Goal: Task Accomplishment & Management: Use online tool/utility

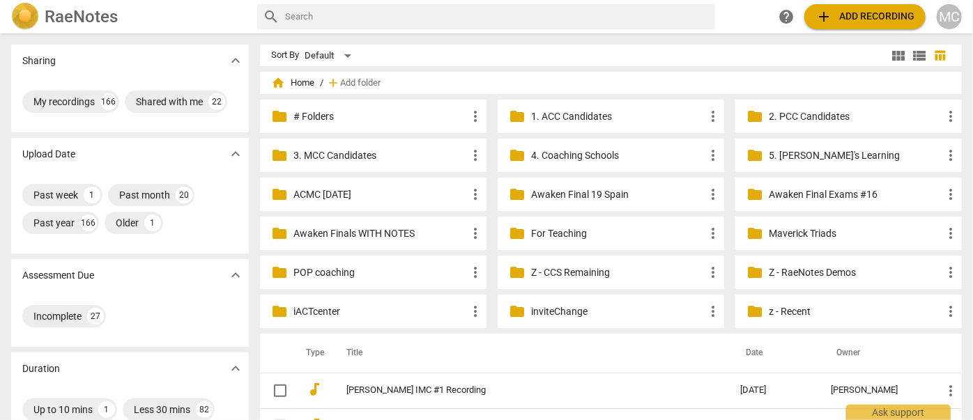
drag, startPoint x: 555, startPoint y: 268, endPoint x: 472, endPoint y: 200, distance: 107.0
click at [555, 268] on p "Z - CCS Remaining" at bounding box center [617, 272] width 173 height 15
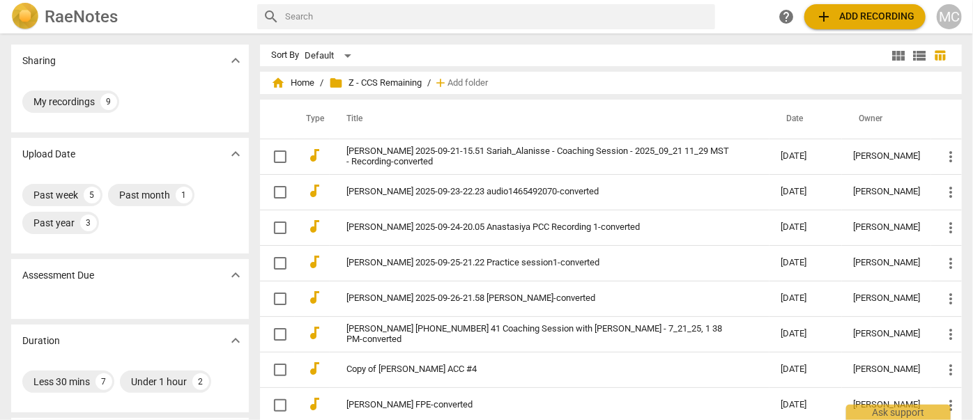
click at [394, 230] on link "Anastasiya Voitsik 2025-09-24-20.05 Anastasiya PCC Recording 1-converted" at bounding box center [538, 227] width 384 height 10
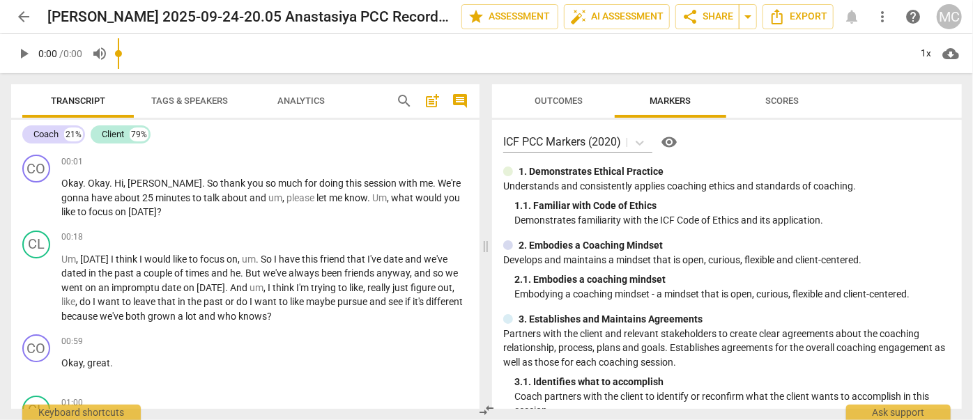
click at [403, 102] on span "search" at bounding box center [404, 101] width 17 height 17
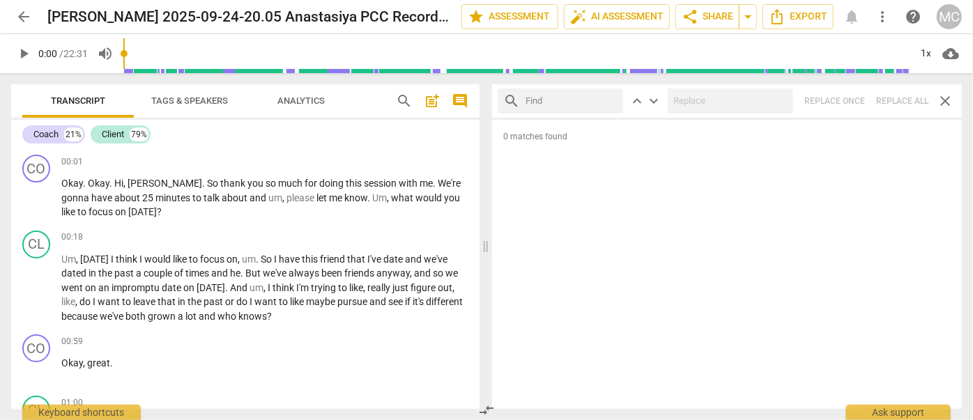
drag, startPoint x: 877, startPoint y: 0, endPoint x: 561, endPoint y: 103, distance: 332.1
click at [562, 105] on input "text" at bounding box center [571, 101] width 92 height 22
type input "m"
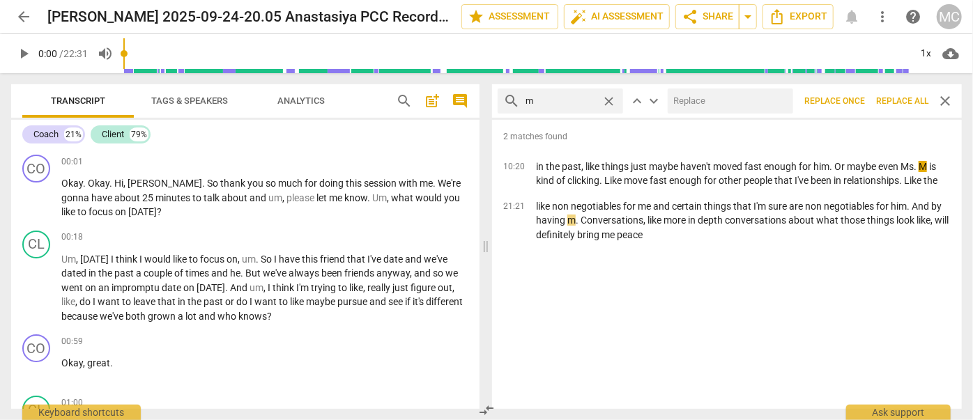
click at [897, 100] on span "Replace all" at bounding box center [902, 101] width 52 height 12
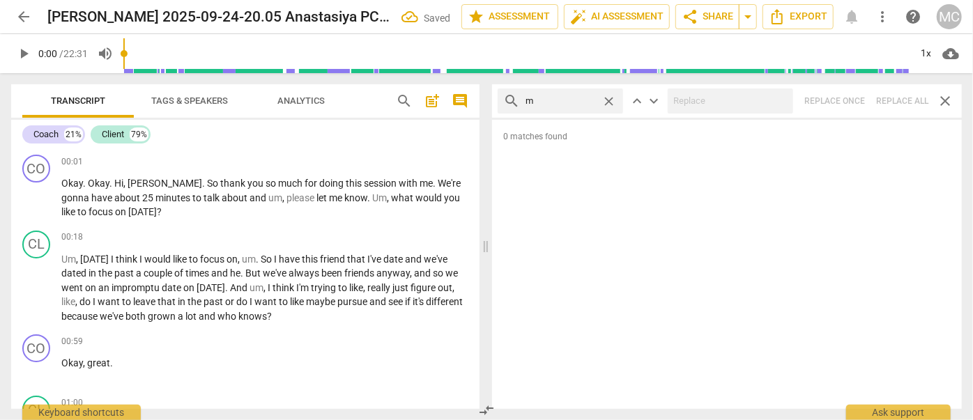
click at [613, 99] on span "close" at bounding box center [608, 101] width 15 height 15
click at [558, 100] on input "text" at bounding box center [571, 101] width 92 height 22
type input ","
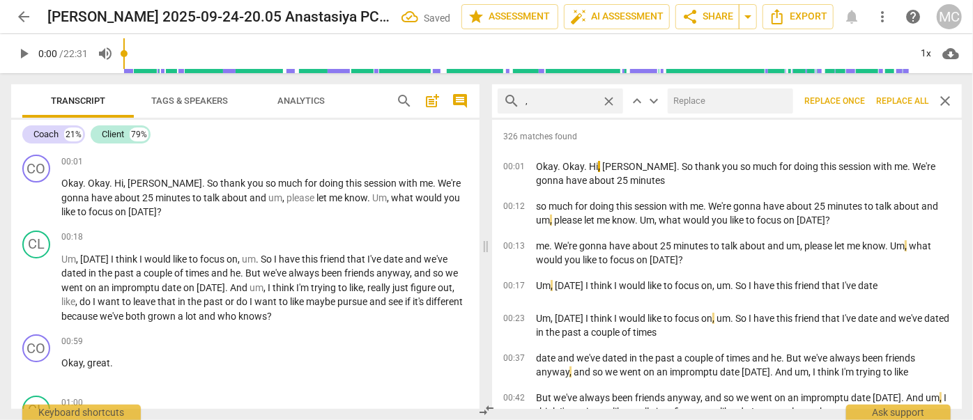
click at [893, 105] on span "Replace all" at bounding box center [902, 101] width 52 height 12
click at [610, 101] on span "close" at bounding box center [608, 101] width 15 height 15
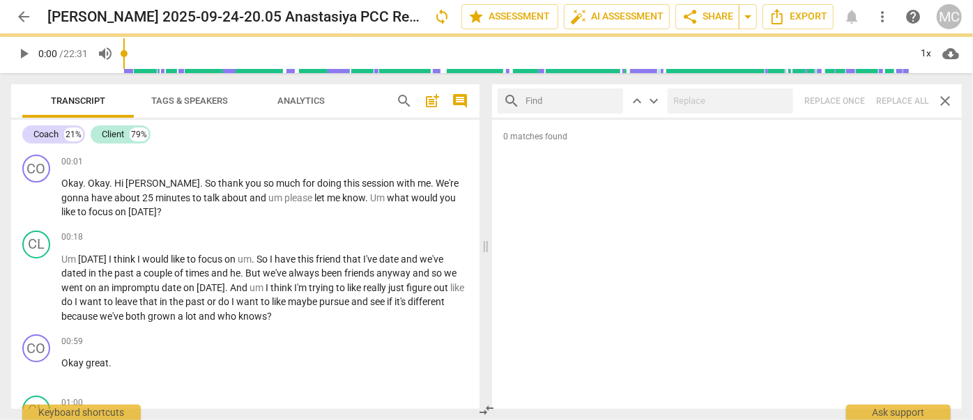
click at [574, 100] on input "text" at bounding box center [571, 101] width 92 height 22
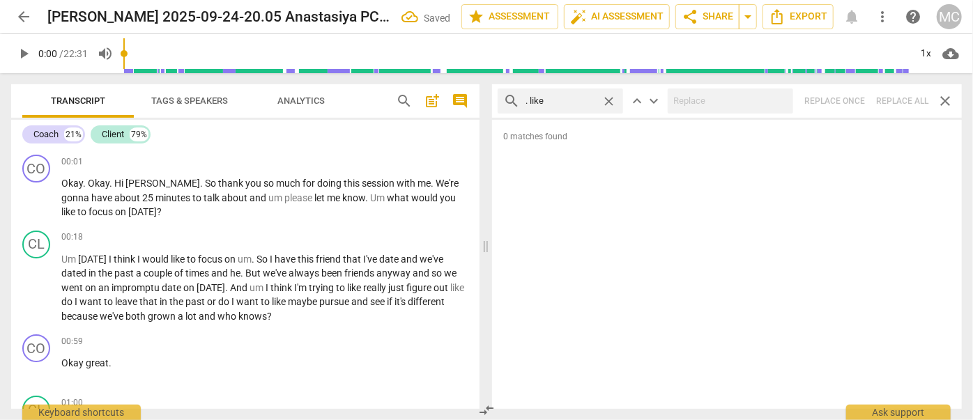
type input ". like"
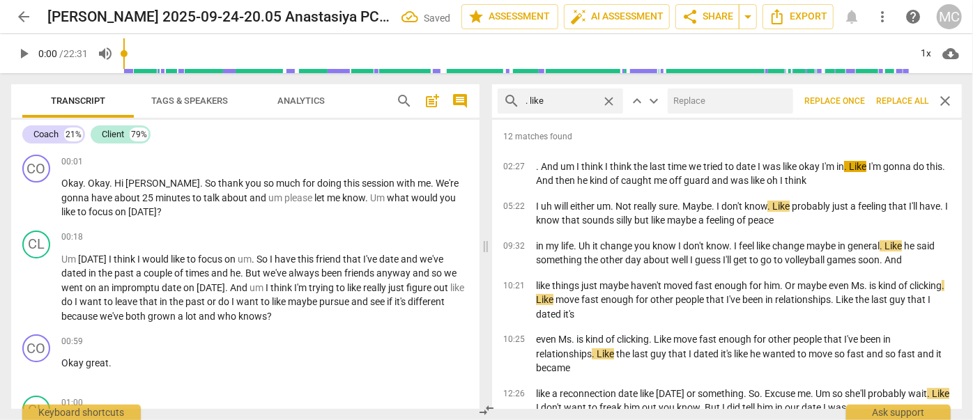
click at [718, 105] on input "text" at bounding box center [728, 101] width 120 height 22
type input "(like)"
click at [905, 98] on span "Replace all" at bounding box center [902, 101] width 52 height 12
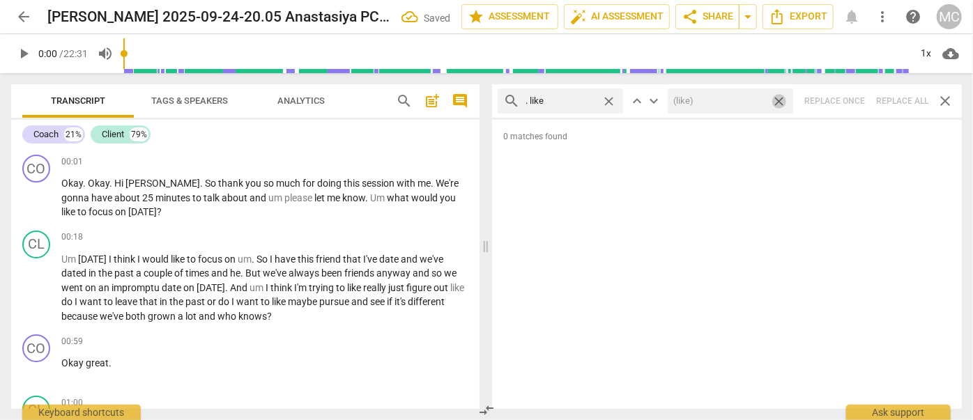
click at [778, 101] on span "close" at bounding box center [778, 101] width 15 height 15
click at [612, 98] on span "close" at bounding box center [608, 101] width 15 height 15
drag, startPoint x: 581, startPoint y: 99, endPoint x: 585, endPoint y: 87, distance: 12.6
click at [581, 99] on input "text" at bounding box center [571, 101] width 92 height 22
type input ". um"
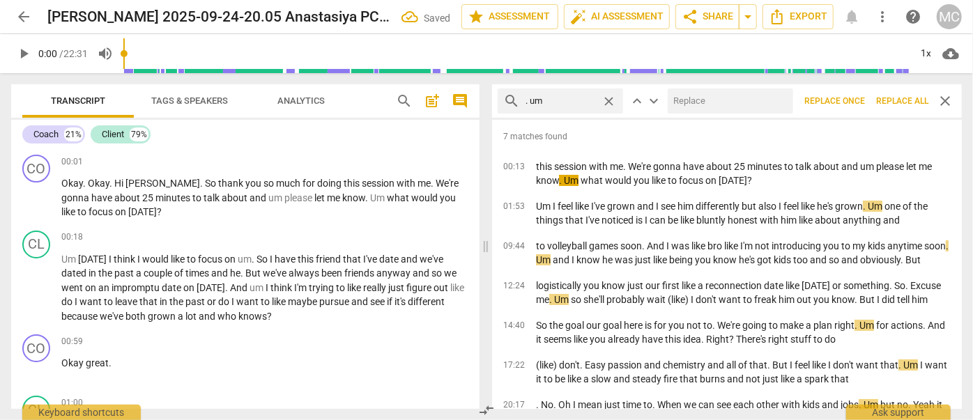
click at [684, 101] on input "text" at bounding box center [728, 101] width 120 height 22
type input "(umm)"
click at [894, 103] on span "Replace all" at bounding box center [902, 101] width 52 height 12
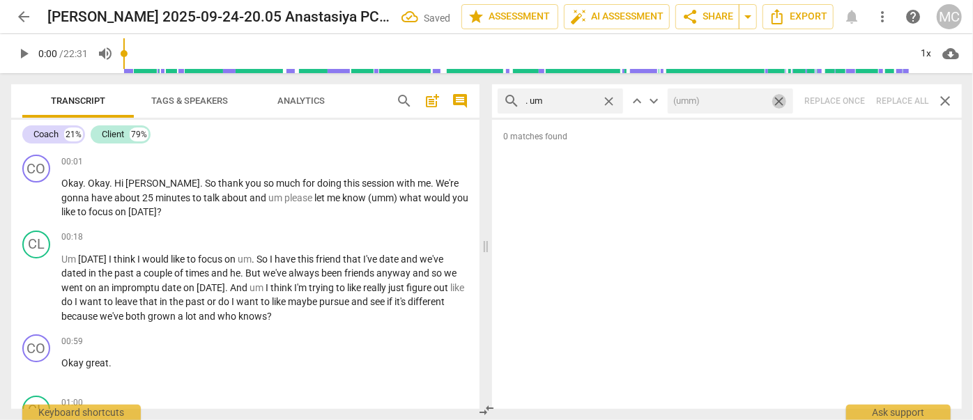
click at [780, 100] on span "close" at bounding box center [778, 101] width 15 height 15
click at [610, 100] on span "close" at bounding box center [608, 101] width 15 height 15
click at [569, 98] on input "text" at bounding box center [571, 101] width 92 height 22
type input ". uh"
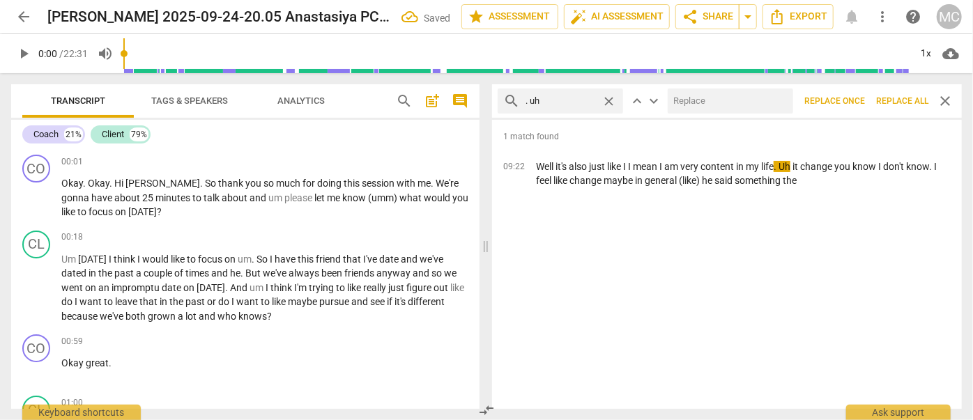
click at [704, 101] on input "text" at bounding box center [728, 101] width 120 height 22
type input "(uh)"
click at [904, 100] on span "Replace all" at bounding box center [902, 101] width 52 height 12
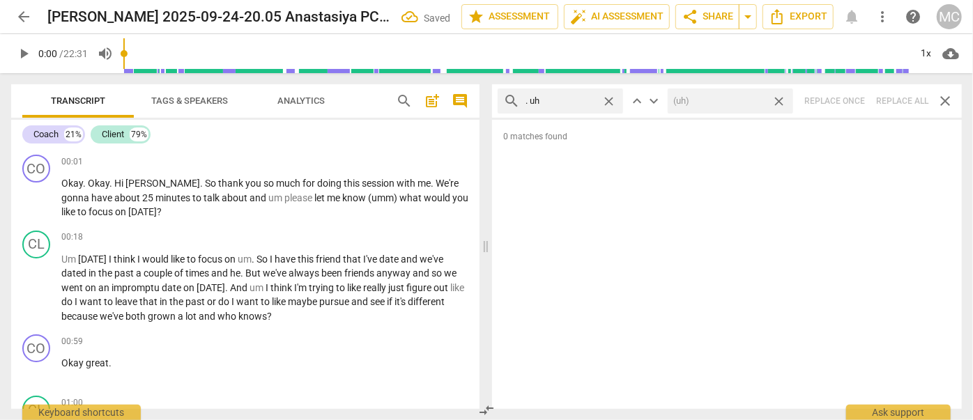
drag, startPoint x: 780, startPoint y: 101, endPoint x: 687, endPoint y: 100, distance: 92.7
click at [780, 101] on span "close" at bounding box center [778, 101] width 15 height 15
click at [605, 98] on span "close" at bounding box center [608, 101] width 15 height 15
click at [563, 102] on input "text" at bounding box center [571, 101] width 92 height 22
type input "um"
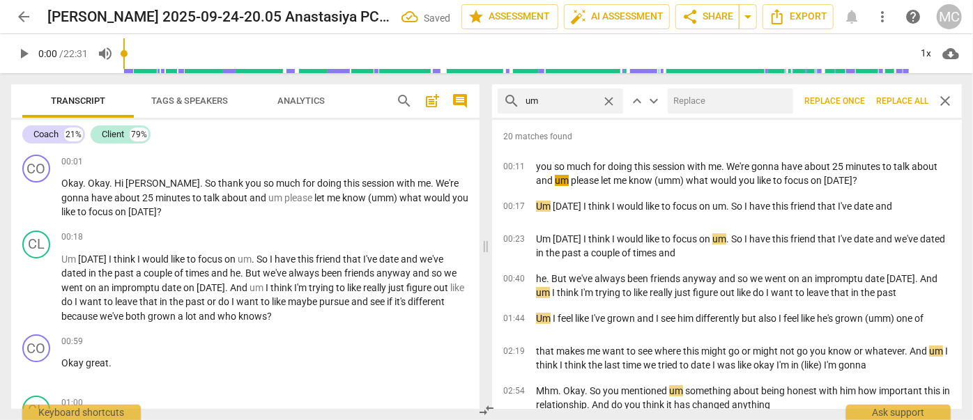
click at [726, 104] on input "text" at bounding box center [728, 101] width 120 height 22
type input "(umm)"
click at [900, 102] on span "Replace all" at bounding box center [902, 101] width 52 height 12
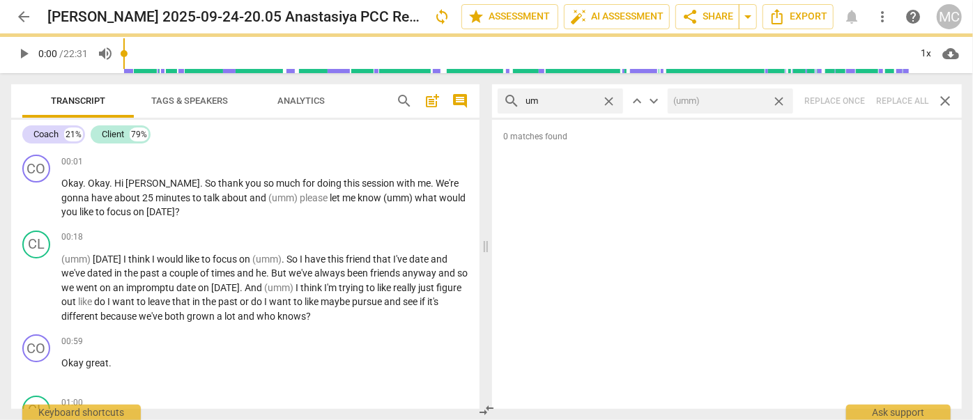
click at [780, 98] on span "close" at bounding box center [778, 101] width 15 height 15
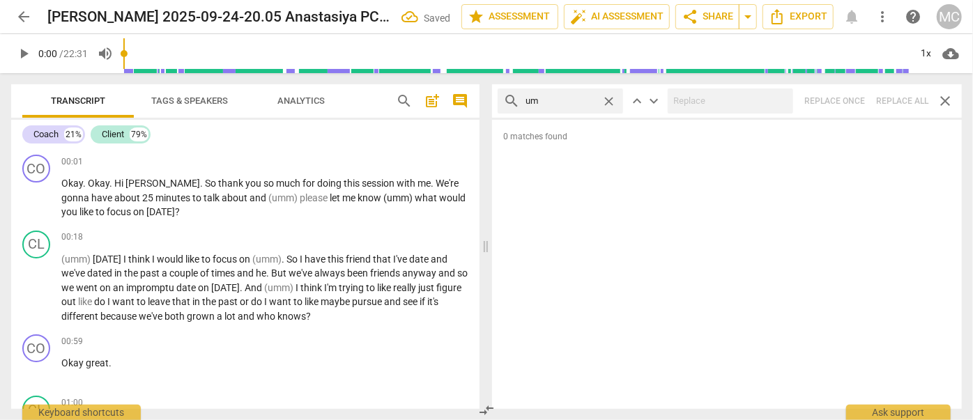
click at [610, 103] on span "close" at bounding box center [608, 101] width 15 height 15
click at [580, 103] on input "text" at bounding box center [571, 101] width 92 height 22
type input "uh"
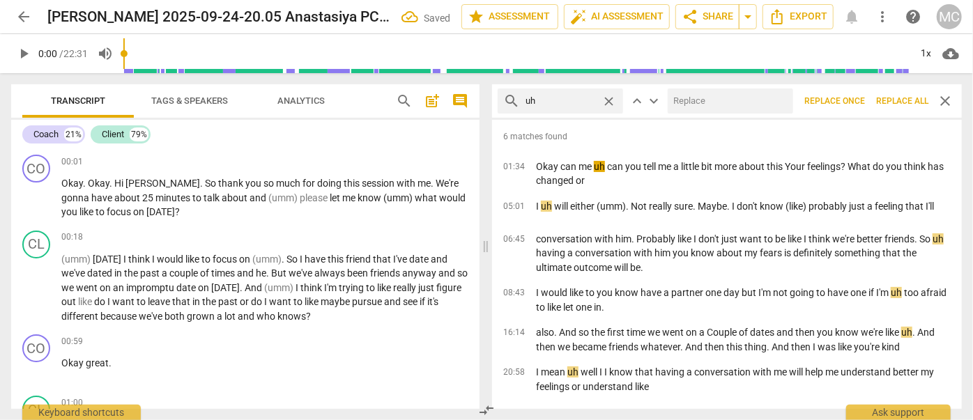
click at [710, 102] on input "text" at bounding box center [728, 101] width 120 height 22
type input "(uh)"
click at [895, 100] on span "Replace all" at bounding box center [902, 101] width 52 height 12
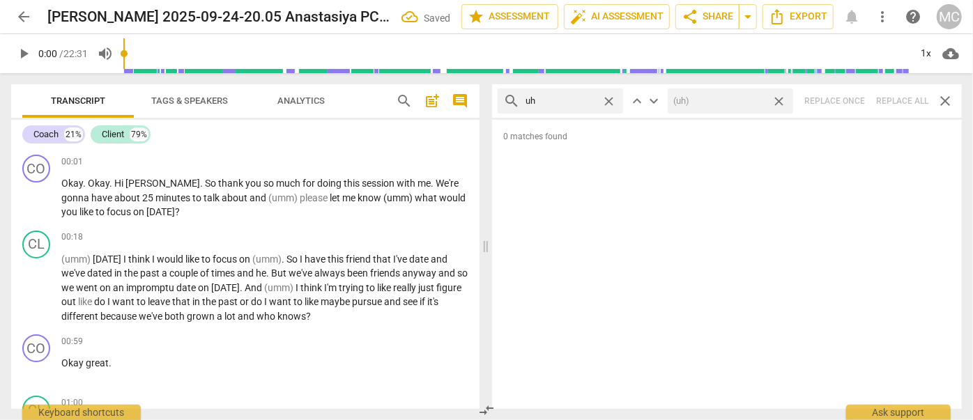
click at [780, 103] on span "close" at bounding box center [778, 101] width 15 height 15
click at [609, 102] on span "close" at bounding box center [608, 101] width 15 height 15
click at [571, 98] on input "text" at bounding box center [571, 101] width 92 height 22
type input "kind of"
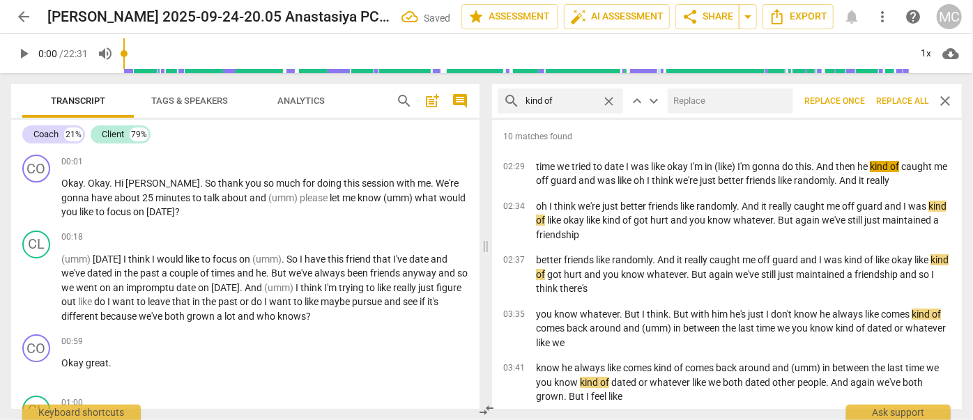
click at [705, 110] on input "text" at bounding box center [728, 101] width 120 height 22
type input "(kind of)"
click at [904, 103] on span "Replace all" at bounding box center [902, 101] width 52 height 12
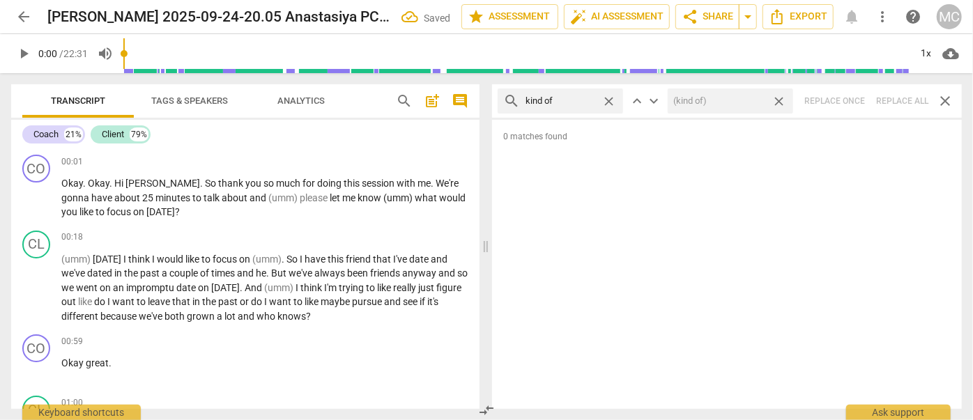
click at [780, 102] on span "close" at bounding box center [778, 101] width 15 height 15
click at [608, 100] on span "close" at bounding box center [608, 101] width 15 height 15
click at [576, 100] on input "text" at bounding box center [571, 101] width 92 height 22
type input "sort of"
click at [909, 102] on div "search sort of close keyboard_arrow_up keyboard_arrow_down Replace once Replace…" at bounding box center [727, 100] width 470 height 33
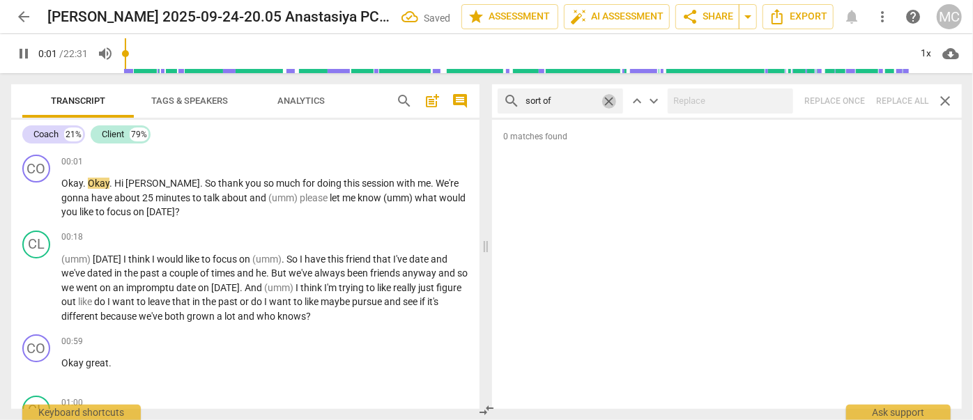
click at [612, 102] on span "close" at bounding box center [608, 101] width 15 height 15
type input "2"
click at [579, 102] on input "text" at bounding box center [560, 101] width 70 height 22
type input "2"
type input "an"
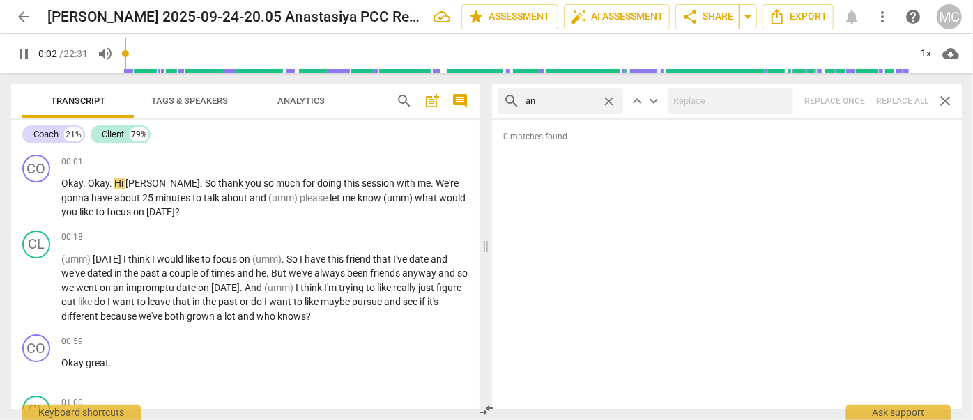
type input "3"
type input "and then"
type input "3"
type input "and then"
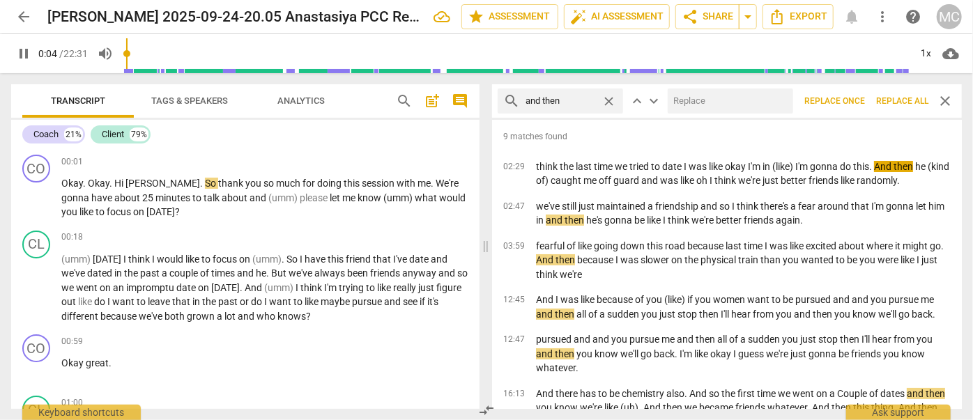
click at [693, 101] on input "text" at bounding box center [728, 101] width 120 height 22
type input "4"
type input "("
type input "5"
type input "(t"
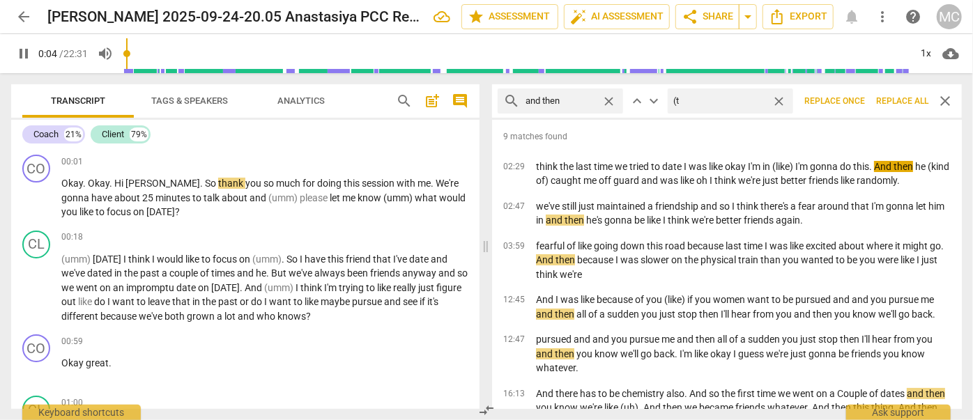
type input "5"
type input "(the"
type input "5"
type input "(T"
type input "6"
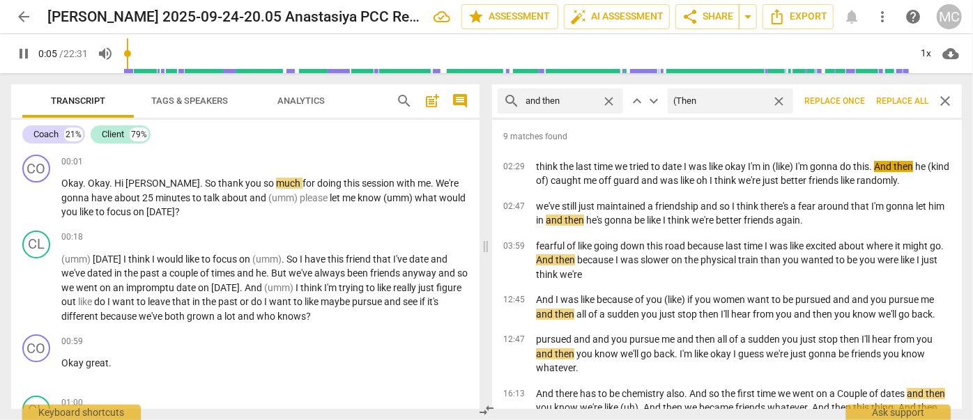
type input "(Then)"
type input "6"
type input "(Then)"
click at [897, 103] on span "Replace all" at bounding box center [902, 101] width 52 height 12
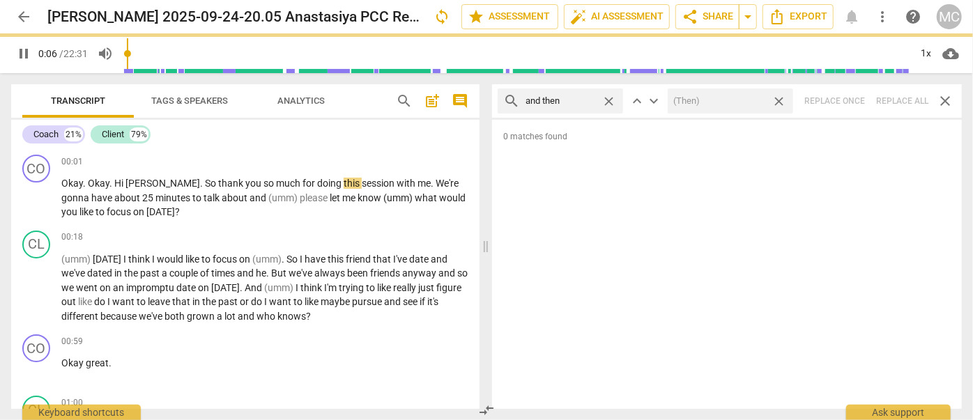
type input "7"
drag, startPoint x: 778, startPoint y: 100, endPoint x: 658, endPoint y: 107, distance: 120.7
click at [778, 100] on span "close" at bounding box center [778, 101] width 15 height 15
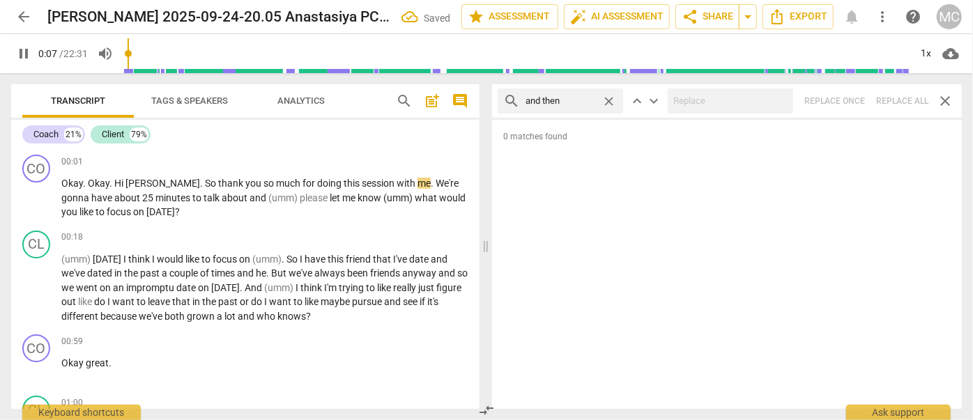
type input "8"
click at [608, 100] on span "close" at bounding box center [608, 101] width 15 height 15
click at [595, 99] on input "text" at bounding box center [571, 101] width 92 height 22
type input "8"
type input "like"
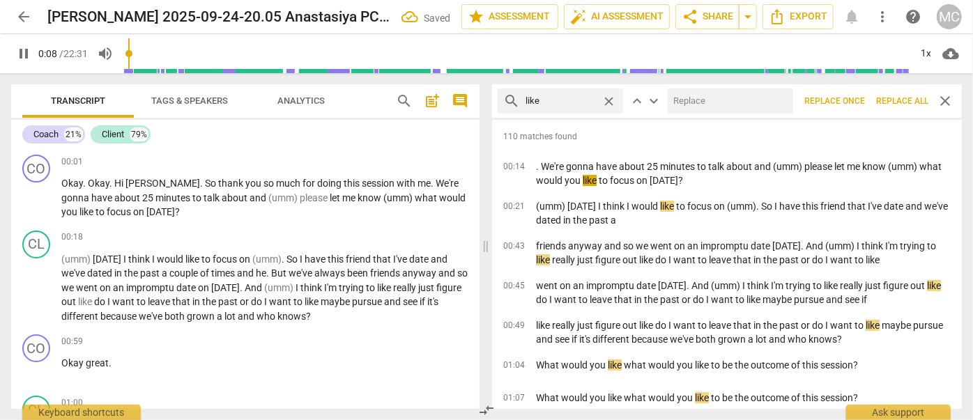
click at [688, 103] on input "text" at bounding box center [728, 101] width 120 height 22
type input "9"
type input "("
type input "9"
type input "(like"
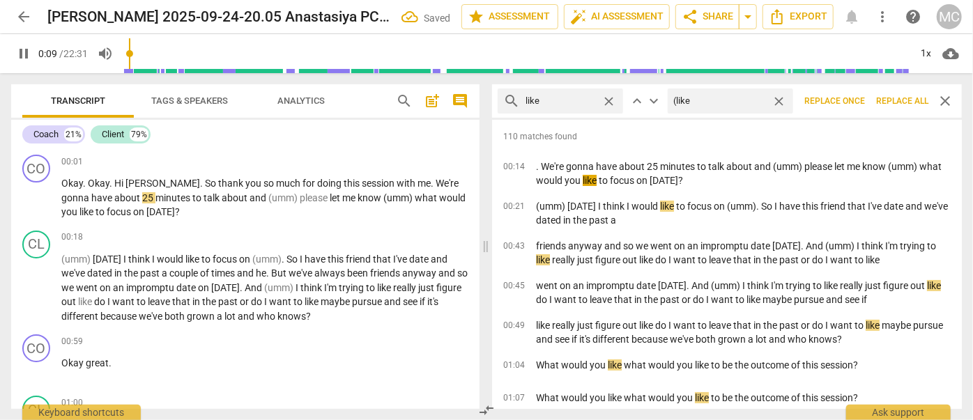
type input "9"
type input "(like)"
type input "10"
type input "(like)"
click at [895, 103] on span "Replace all" at bounding box center [902, 101] width 52 height 12
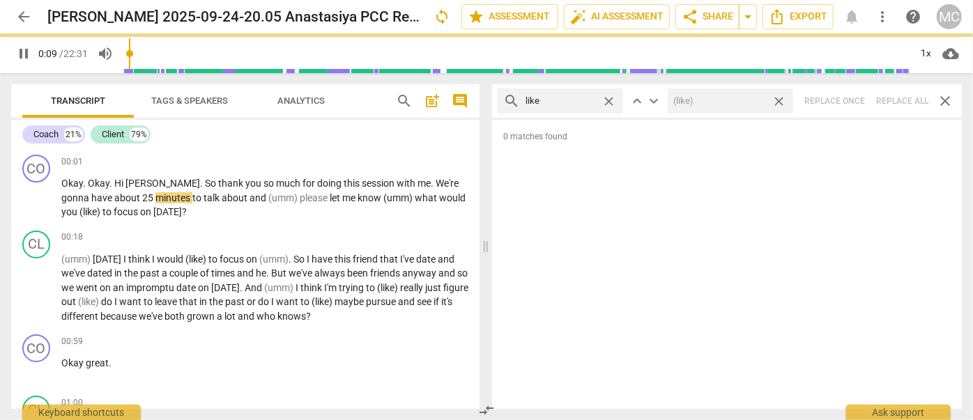
drag, startPoint x: 782, startPoint y: 100, endPoint x: 633, endPoint y: 98, distance: 148.4
click at [782, 100] on span "close" at bounding box center [778, 101] width 15 height 15
type input "11"
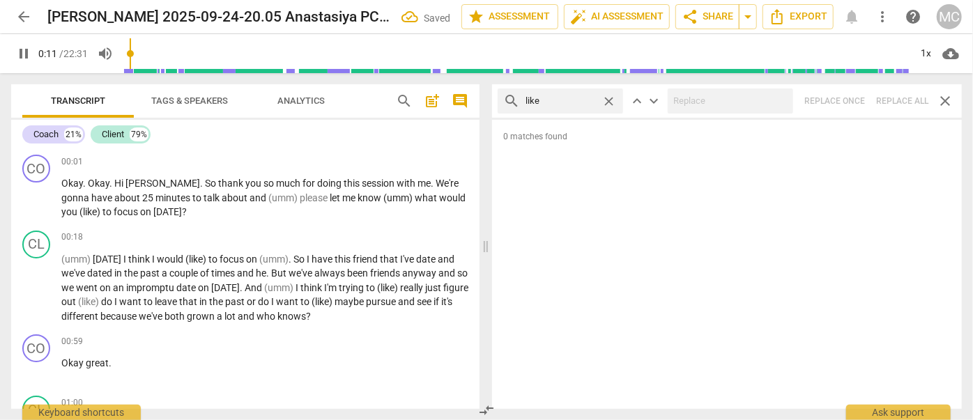
click at [609, 100] on span "close" at bounding box center [608, 101] width 15 height 15
type input "11"
click at [586, 99] on input "text" at bounding box center [571, 101] width 92 height 22
type input "12"
type input "j"
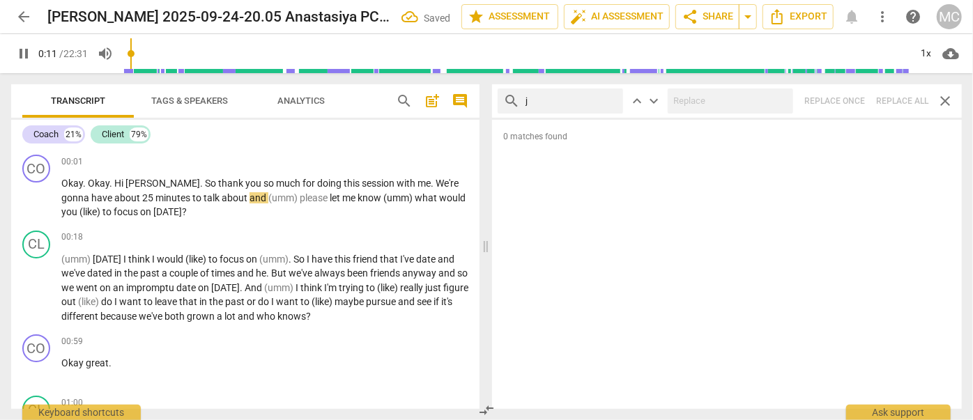
type input "12"
type input "just"
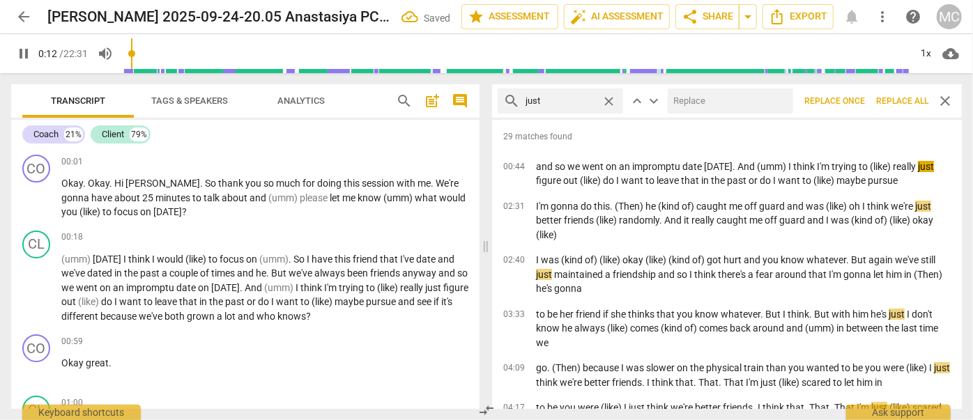
click at [693, 98] on input "text" at bounding box center [728, 101] width 120 height 22
type input "13"
type input "(jus"
type input "13"
type input "(just"
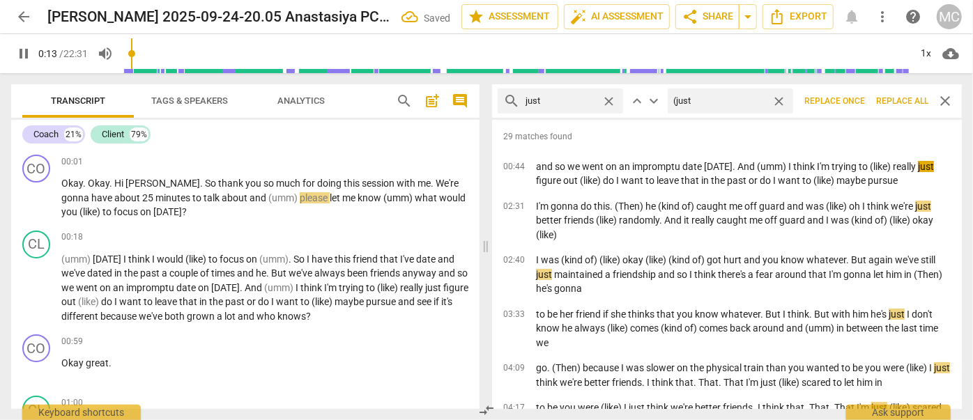
type input "14"
type input "(just)"
type input "14"
type input "(just)"
click at [899, 103] on span "Replace all" at bounding box center [902, 101] width 52 height 12
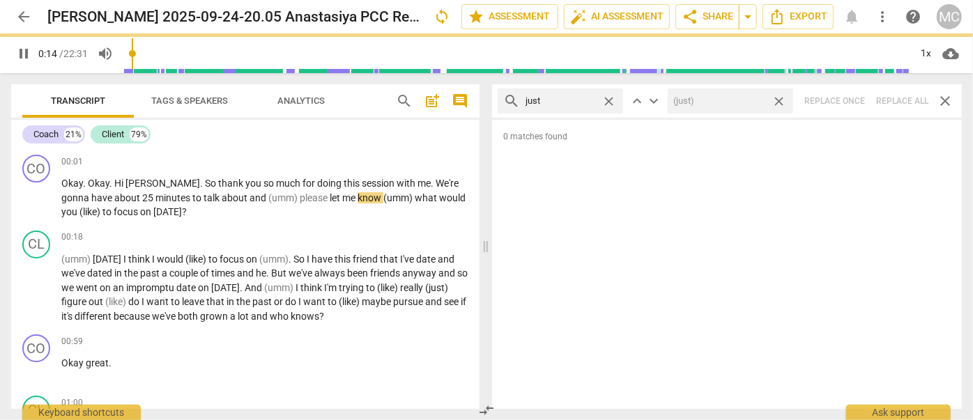
drag, startPoint x: 780, startPoint y: 100, endPoint x: 674, endPoint y: 100, distance: 105.9
click at [780, 100] on span "close" at bounding box center [778, 101] width 15 height 15
type input "15"
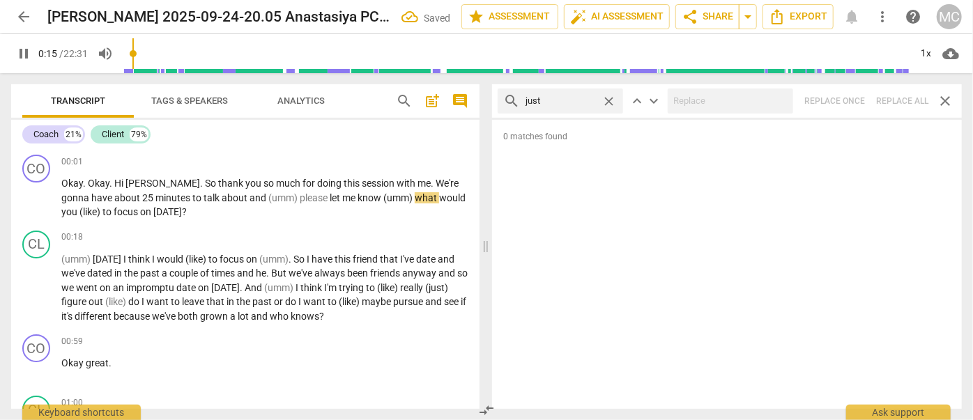
type input "15"
click at [605, 98] on span "close" at bounding box center [608, 101] width 15 height 15
click at [564, 98] on input "text" at bounding box center [571, 101] width 92 height 22
type input "17"
type input "y"
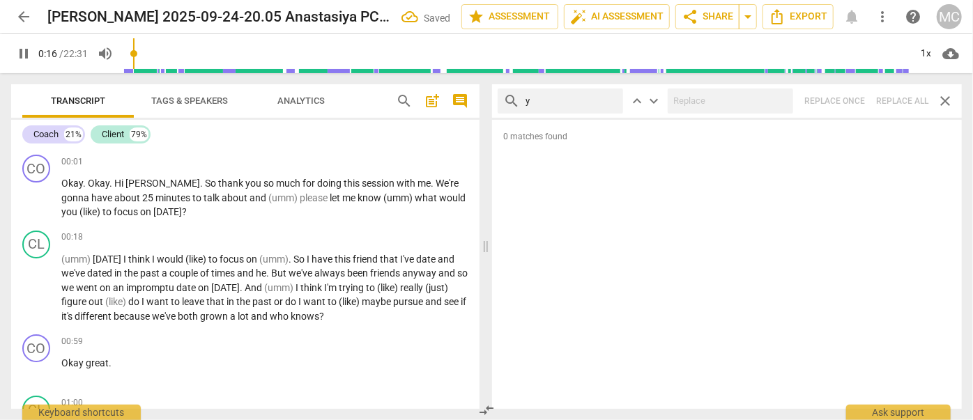
type input "17"
type input "you kn"
type input "18"
type input "you know"
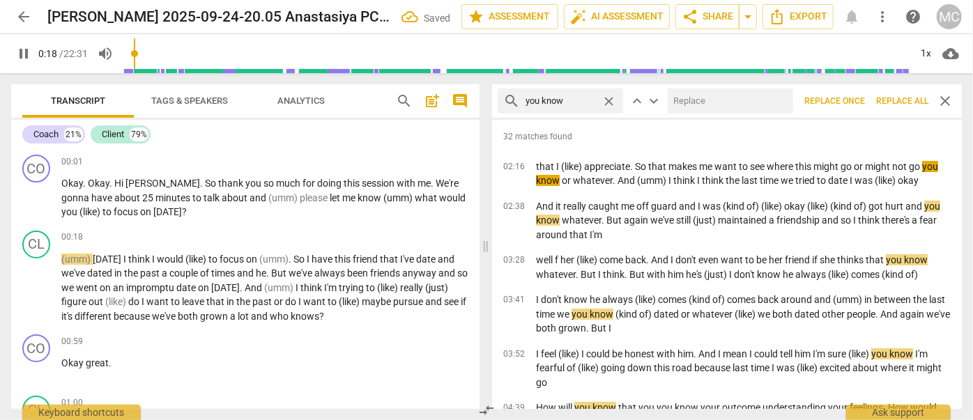
click at [690, 105] on input "text" at bounding box center [728, 101] width 120 height 22
type input "18"
type input "("
type input "19"
type input "(you"
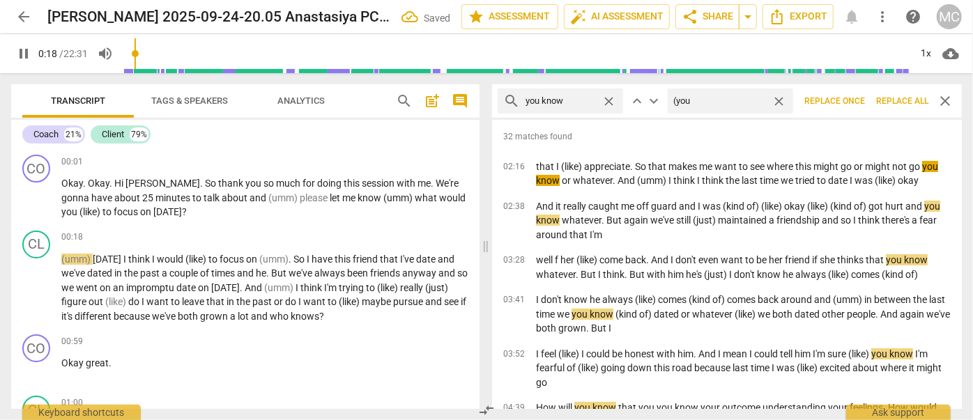
type input "19"
type input "(you know"
type input "19"
type input "(you know)"
type input "20"
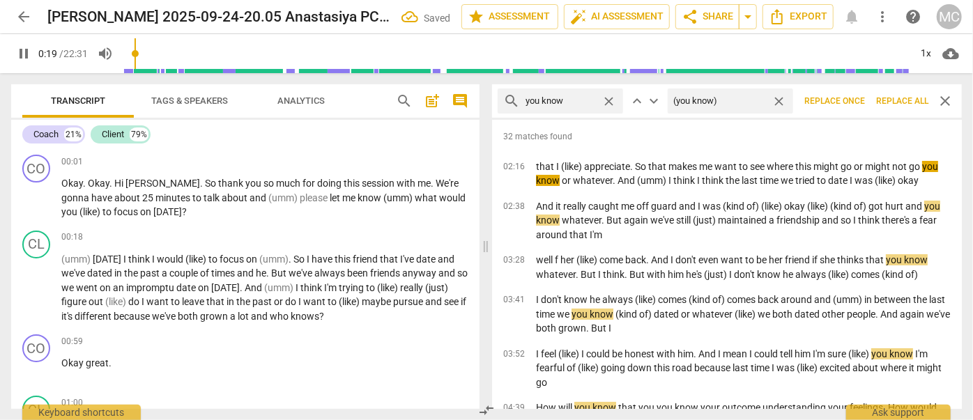
type input "(you know)"
click at [899, 103] on span "Replace all" at bounding box center [902, 101] width 52 height 12
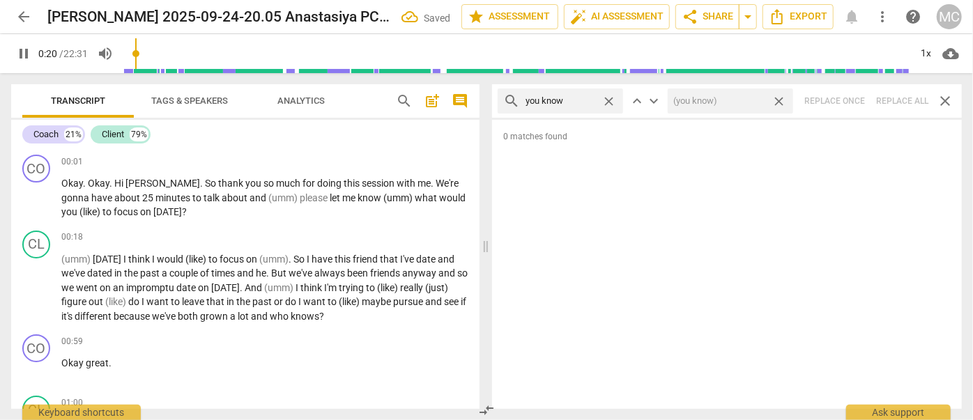
type input "21"
click at [776, 102] on span "close" at bounding box center [778, 101] width 15 height 15
click at [606, 97] on span "close" at bounding box center [608, 101] width 15 height 15
type input "21"
drag, startPoint x: 563, startPoint y: 100, endPoint x: 573, endPoint y: 84, distance: 18.2
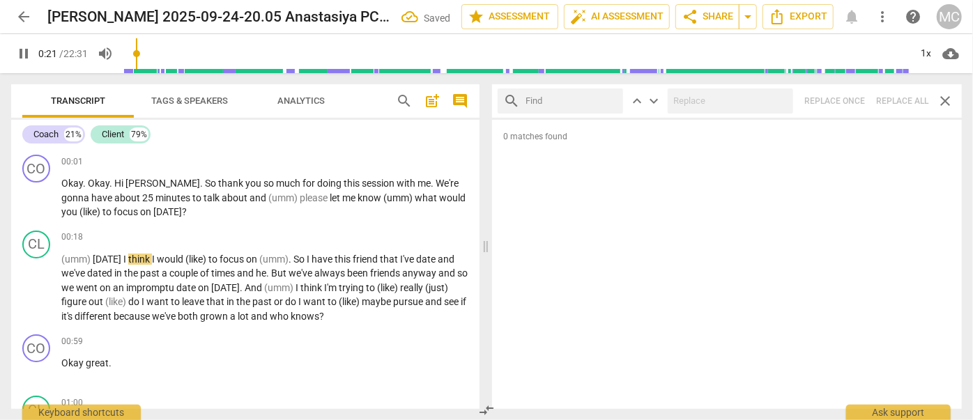
click at [563, 100] on input "text" at bounding box center [571, 101] width 92 height 22
type input "22"
type input "I"
type input "22"
type input "I guess"
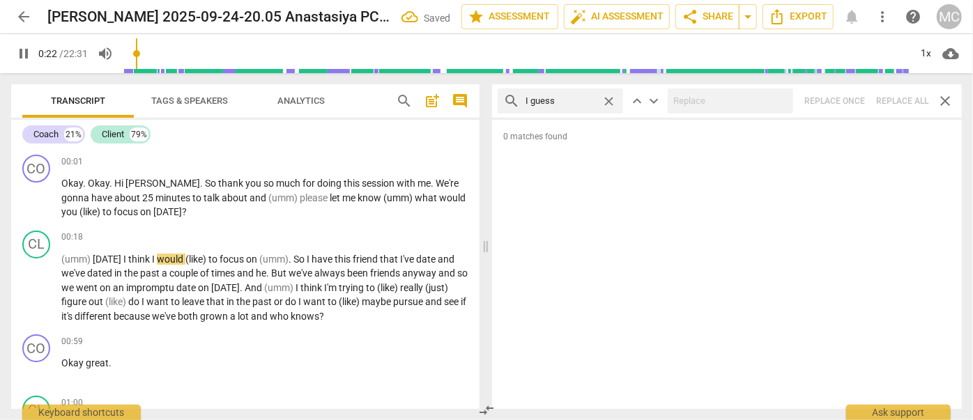
type input "22"
type input "I guess"
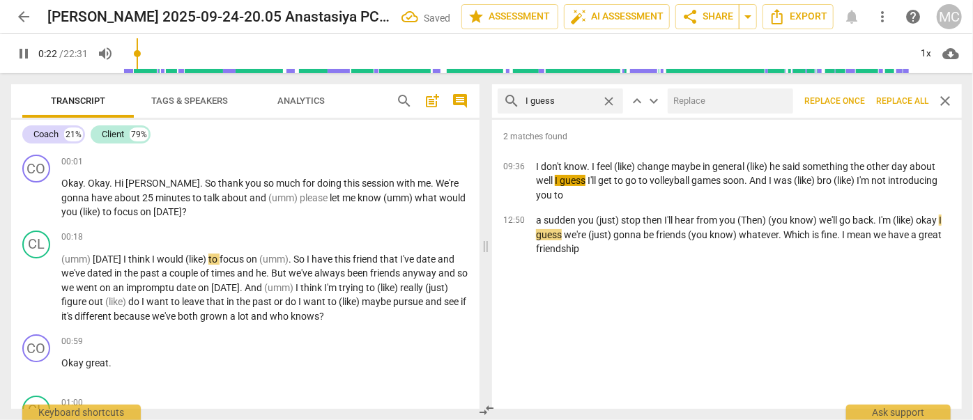
click at [718, 101] on input "text" at bounding box center [728, 101] width 120 height 22
type input "23"
type input "(I"
type input "23"
type input "(I gue"
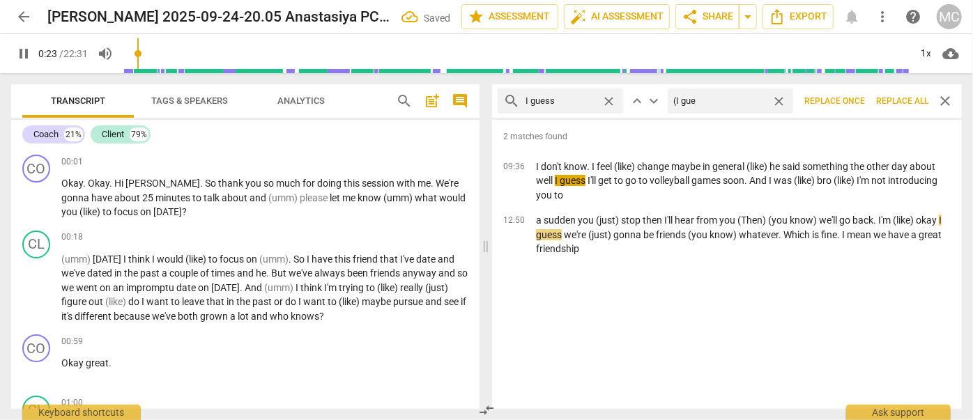
type input "24"
type input "(I guess)"
type input "24"
type input "(I guess)"
click at [900, 98] on span "Replace all" at bounding box center [902, 101] width 52 height 12
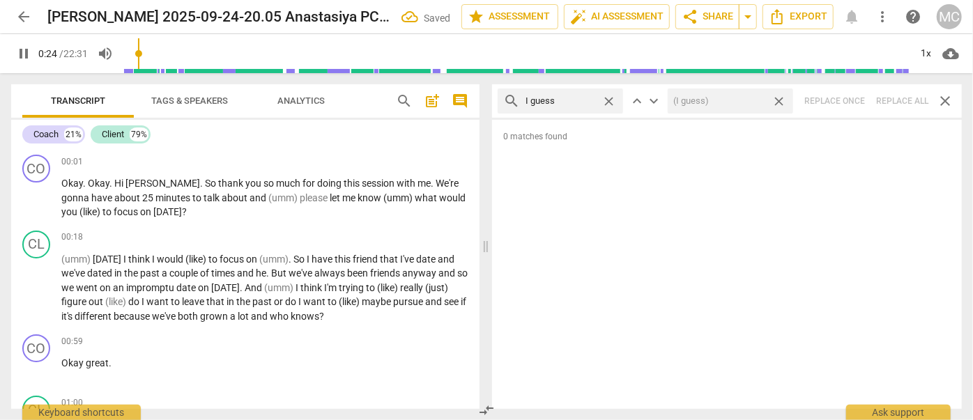
type input "25"
click at [781, 100] on span "close" at bounding box center [778, 101] width 15 height 15
type input "26"
click at [609, 100] on span "close" at bounding box center [608, 101] width 15 height 15
click at [563, 98] on input "text" at bounding box center [571, 101] width 92 height 22
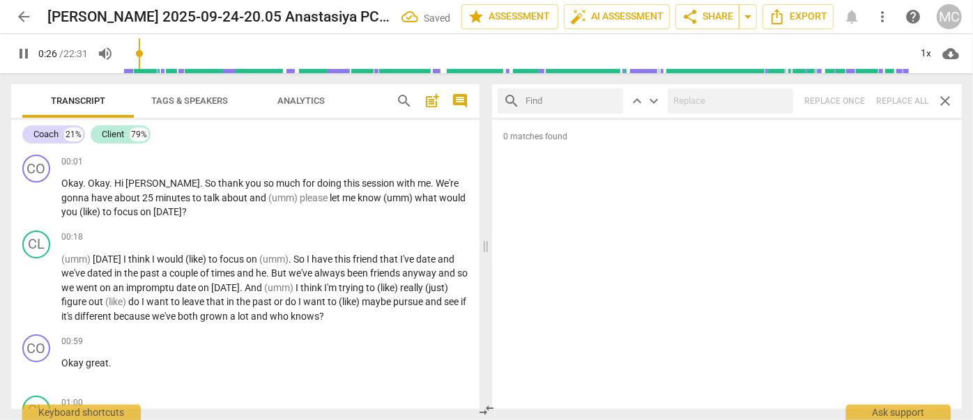
type input "27"
type input "I m"
type input "27"
type input "I mean"
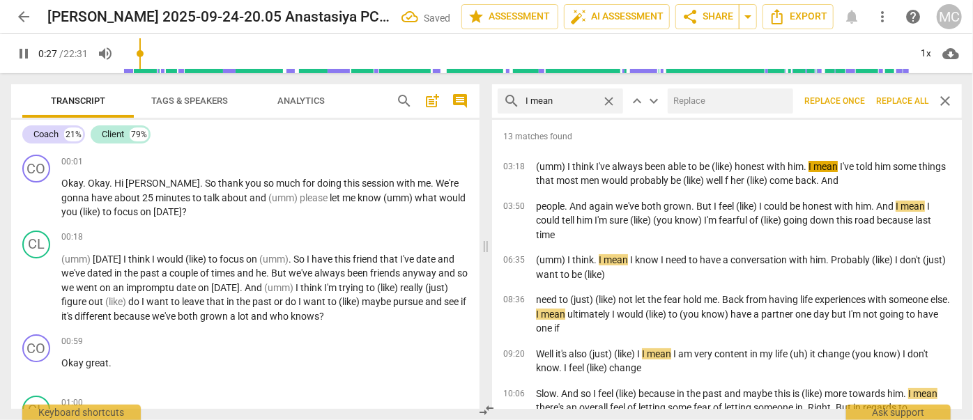
click at [688, 92] on input "text" at bounding box center [728, 101] width 120 height 22
type input "28"
type input "("
type input "28"
type input "(I mea"
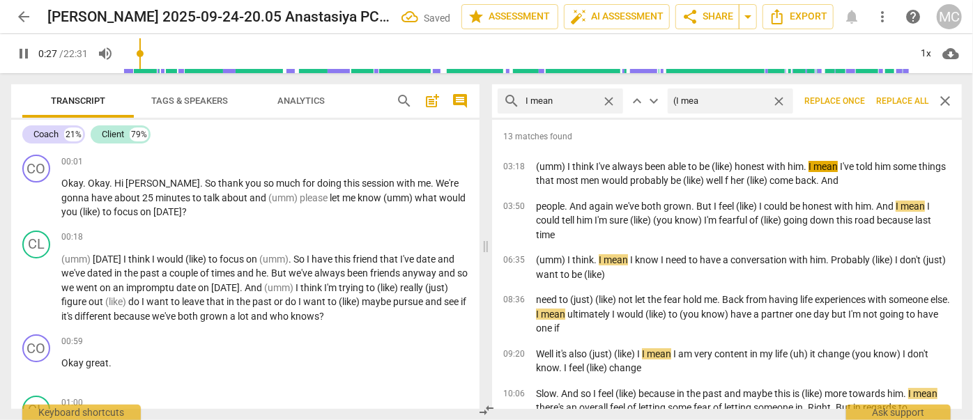
type input "28"
type input "(I mean)"
type input "29"
type input "(I mean)"
click at [889, 98] on span "Replace all" at bounding box center [902, 101] width 52 height 12
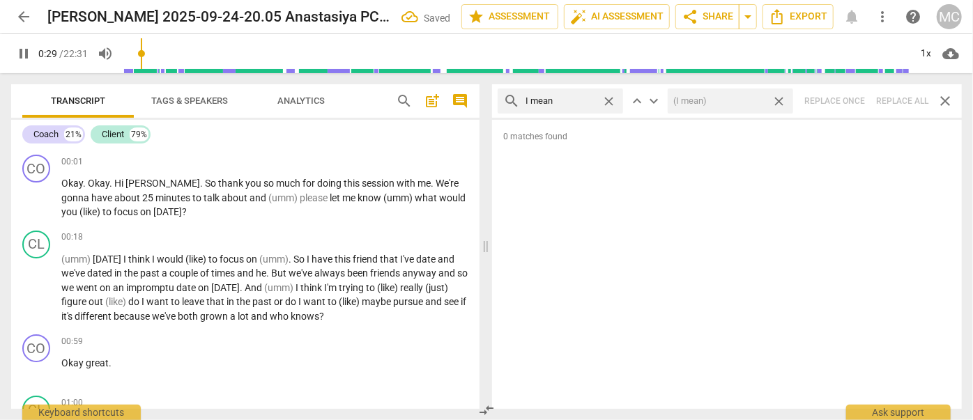
type input "30"
click at [780, 103] on span "close" at bounding box center [778, 101] width 15 height 15
type input "30"
click at [612, 100] on span "close" at bounding box center [608, 101] width 15 height 15
click at [581, 103] on input "text" at bounding box center [571, 101] width 92 height 22
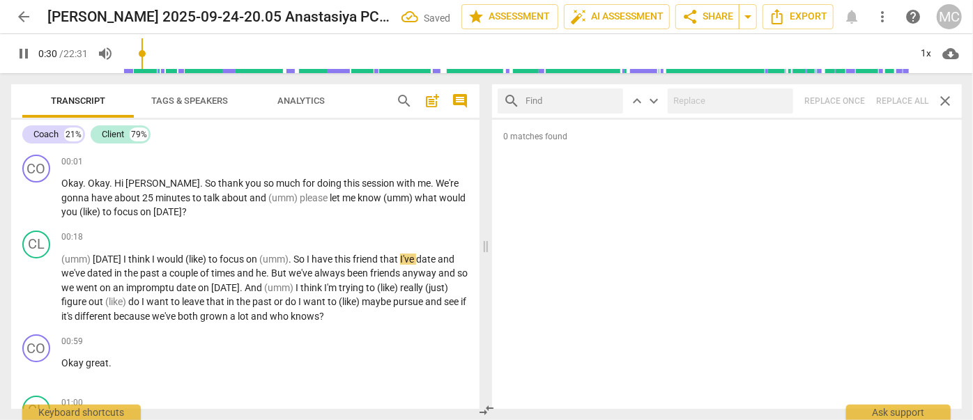
type input "31"
type input "okay"
type input "31"
type input "okay"
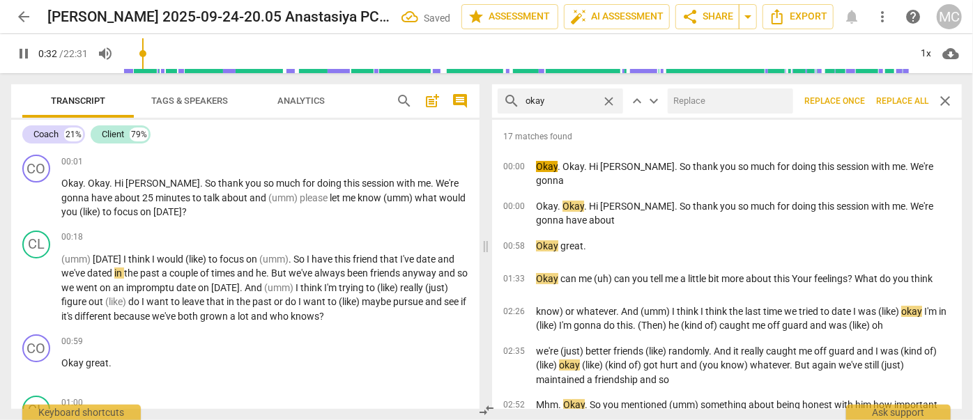
click at [737, 107] on input "text" at bounding box center [728, 101] width 120 height 22
type input "32"
type input "OK"
type input "33"
type input "OK"
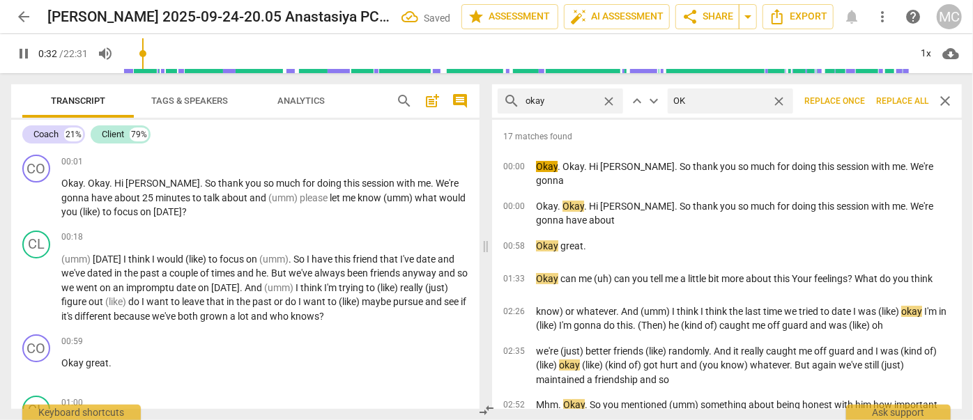
click at [888, 93] on button "Replace all" at bounding box center [901, 100] width 63 height 25
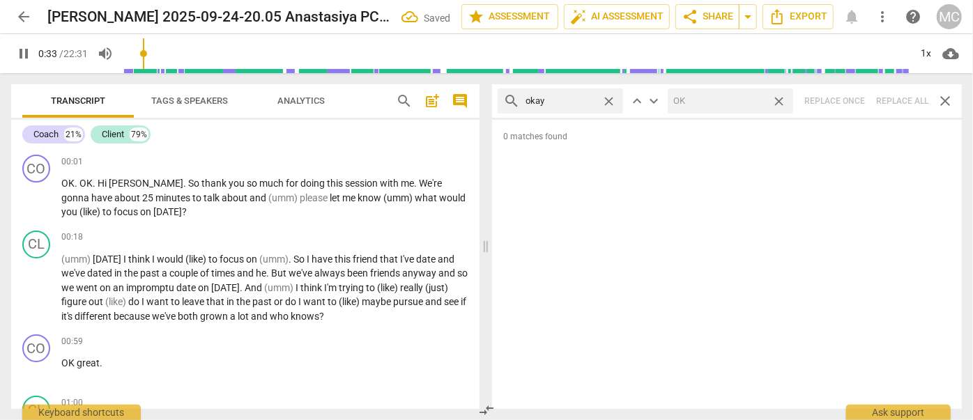
click at [782, 100] on span "close" at bounding box center [778, 101] width 15 height 15
type input "34"
click at [608, 99] on span "close" at bounding box center [608, 101] width 15 height 15
click at [591, 99] on input "text" at bounding box center [571, 101] width 92 height 22
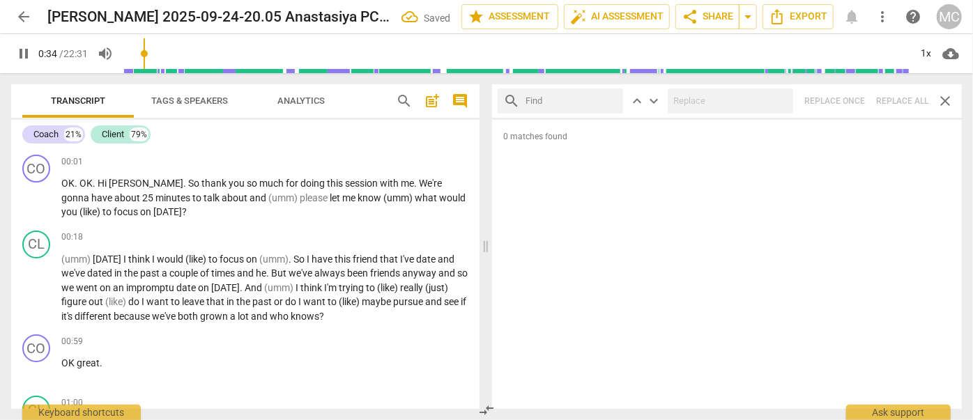
type input "35"
type input "m"
type input "35"
type input "maybe"
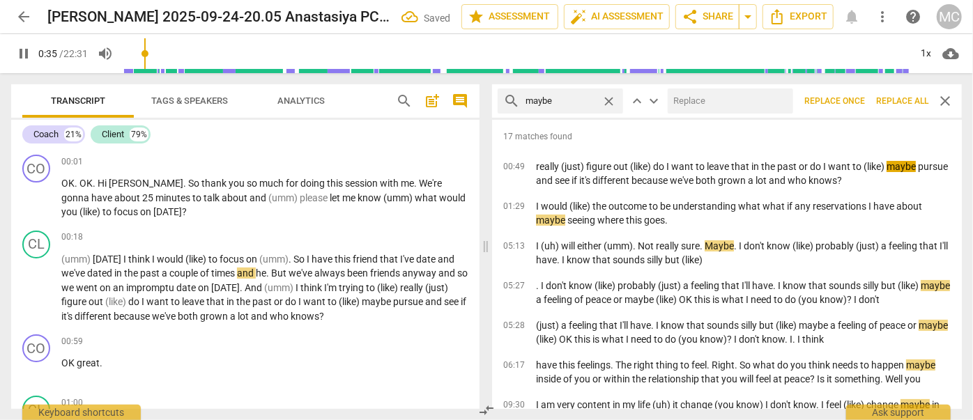
click at [709, 103] on input "text" at bounding box center [728, 101] width 120 height 22
type input "36"
type input "(m"
type input "36"
type input "(maybe"
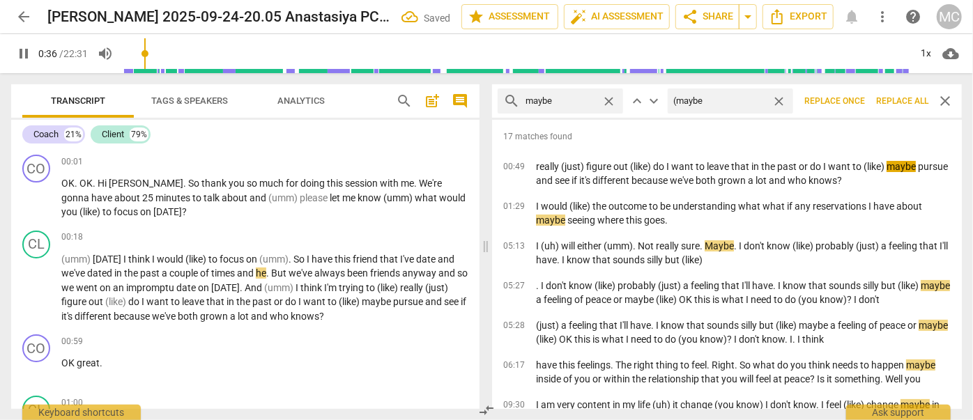
type input "37"
type input "(maybe)"
type input "37"
type input "(may"
type input "37"
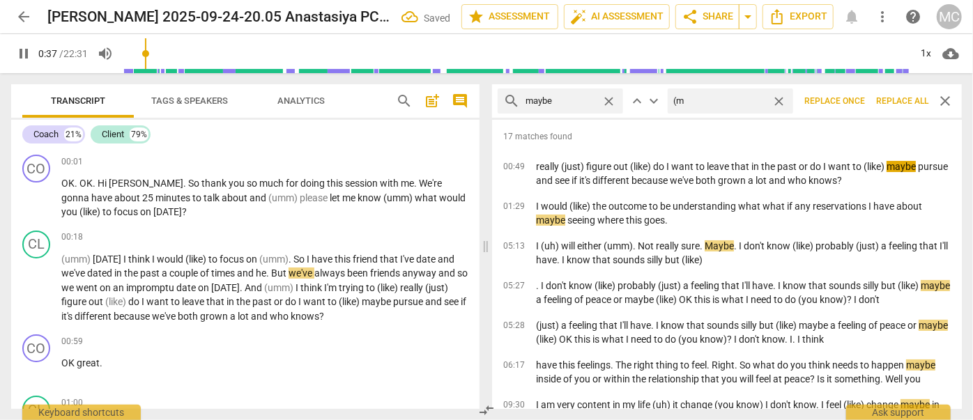
type input "("
type input "38"
type input "(Mayb"
type input "38"
type input "(Maybe)"
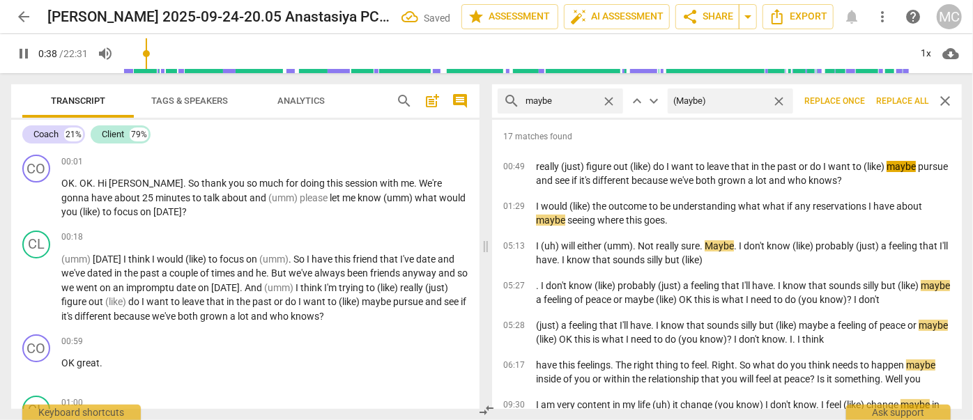
type input "38"
type input "(Maybe)"
click at [897, 97] on span "Replace all" at bounding box center [902, 101] width 52 height 12
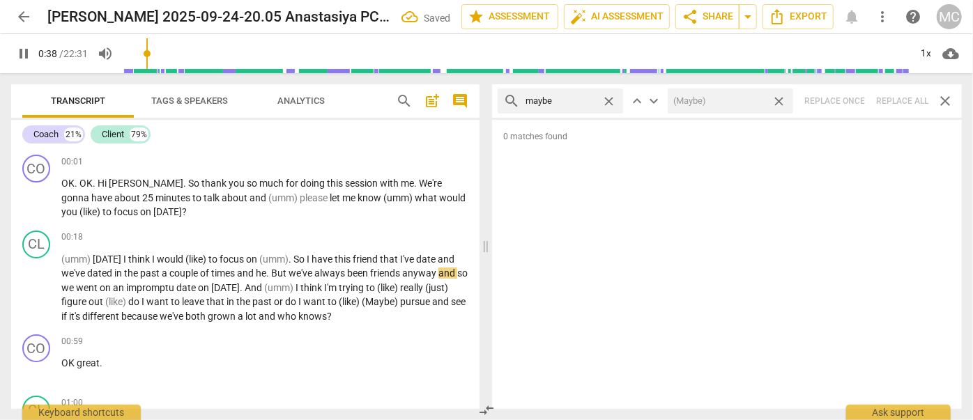
type input "39"
click at [778, 102] on span "close" at bounding box center [778, 101] width 15 height 15
click at [617, 101] on div "close" at bounding box center [612, 101] width 22 height 15
type input "40"
click at [613, 100] on span "close" at bounding box center [608, 101] width 15 height 15
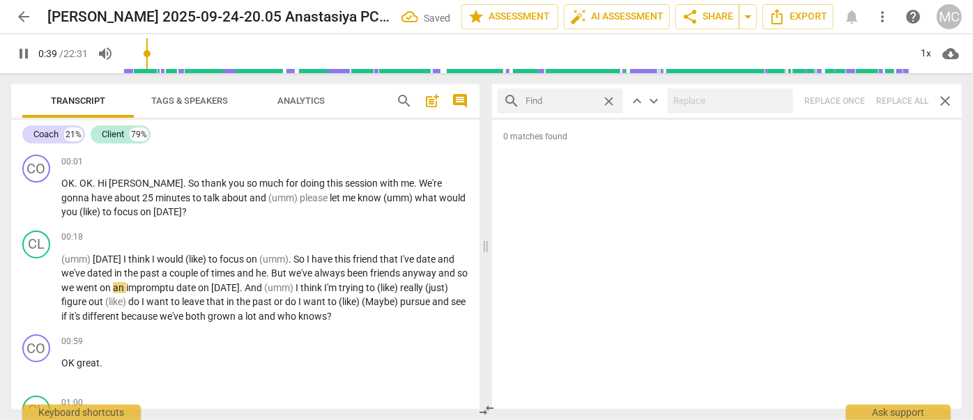
click at [583, 100] on input "text" at bounding box center [560, 101] width 70 height 22
type input "40"
type input "P"
type input "40"
type input "Pehra"
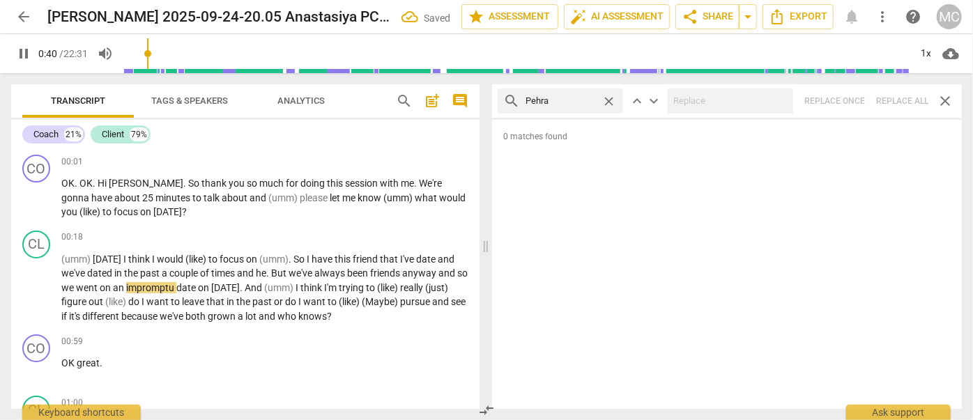
type input "41"
type input "Pehraps\"
type input "41"
type input "Peh"
type input "41"
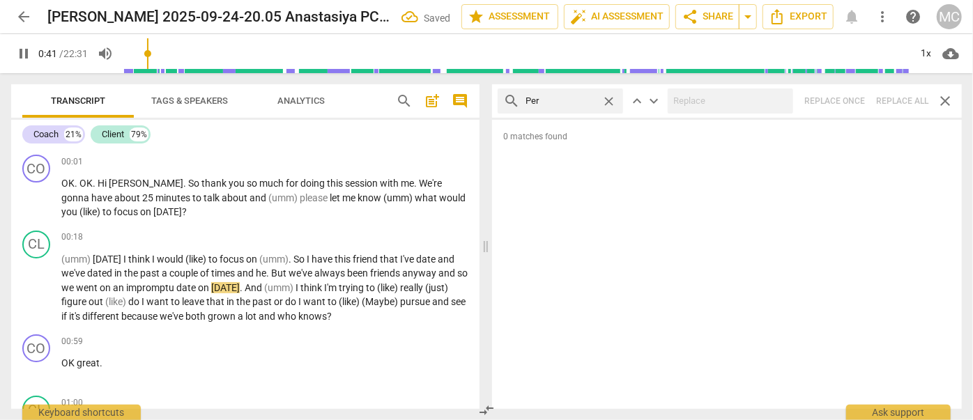
type input "Perh"
type input "41"
type input "Perhaps"
type input "42"
type input "Perhaps"
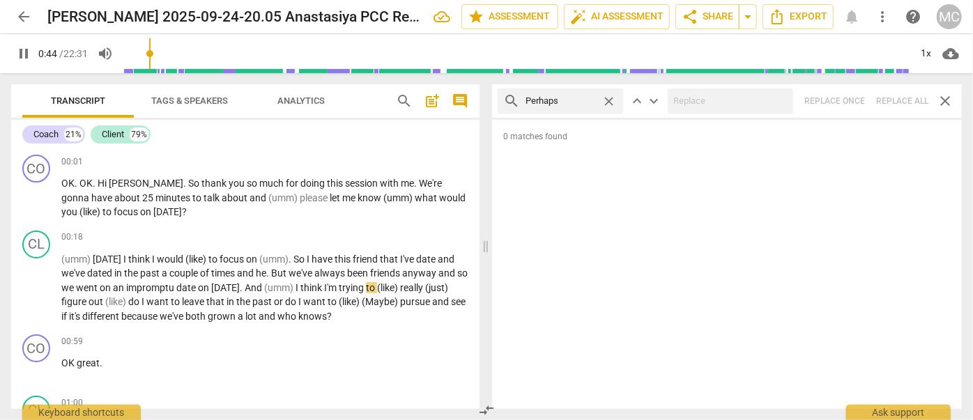
click at [907, 100] on div "search Perhaps close keyboard_arrow_up keyboard_arrow_down Replace once Replace…" at bounding box center [727, 100] width 470 height 33
type input "45"
click at [611, 102] on span "close" at bounding box center [608, 101] width 15 height 15
click at [574, 102] on input "text" at bounding box center [571, 101] width 92 height 22
type input "46"
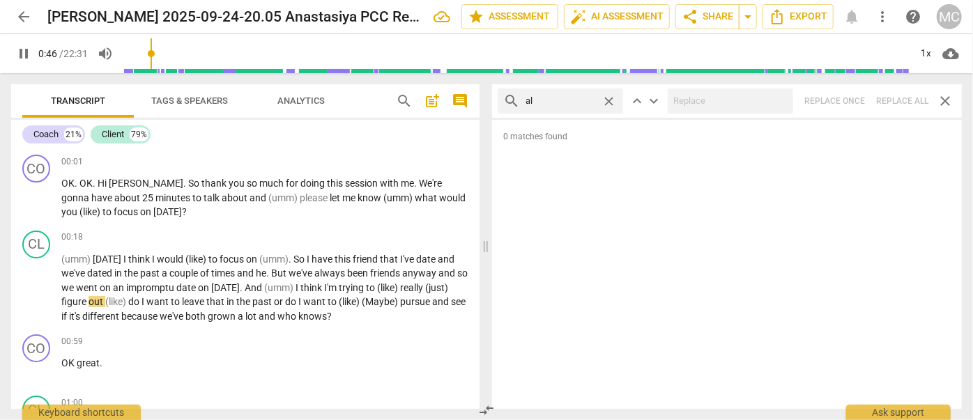
type input "alm"
type input "47"
type input "almost"
click at [903, 103] on div "search almost close keyboard_arrow_up keyboard_arrow_down Replace once Replace …" at bounding box center [727, 100] width 470 height 33
type input "50"
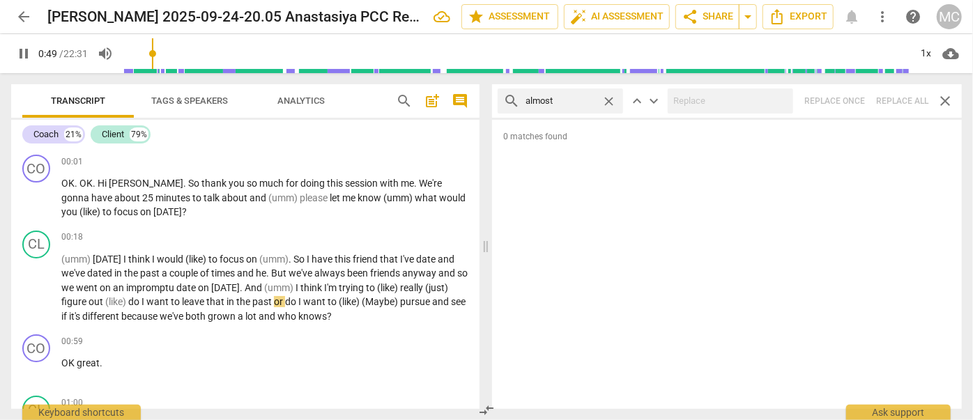
click at [610, 97] on span "close" at bounding box center [608, 101] width 15 height 15
click at [572, 103] on input "text" at bounding box center [571, 101] width 92 height 22
type input "51"
type input "I thi"
type input "51"
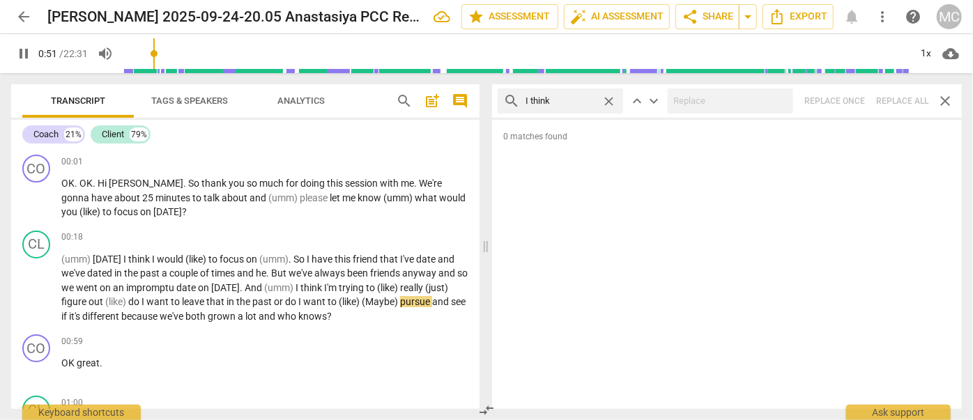
type input "I think"
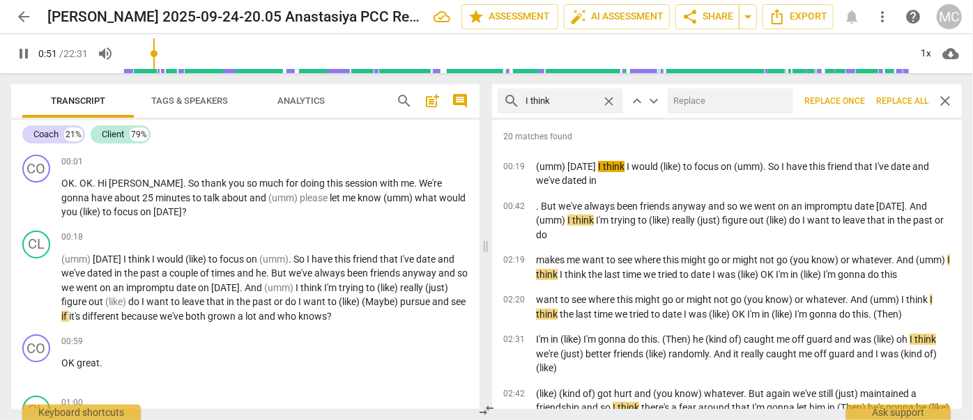
click at [707, 97] on input "text" at bounding box center [728, 101] width 120 height 22
type input "52"
type input "(I"
type input "52"
type input "(I thin"
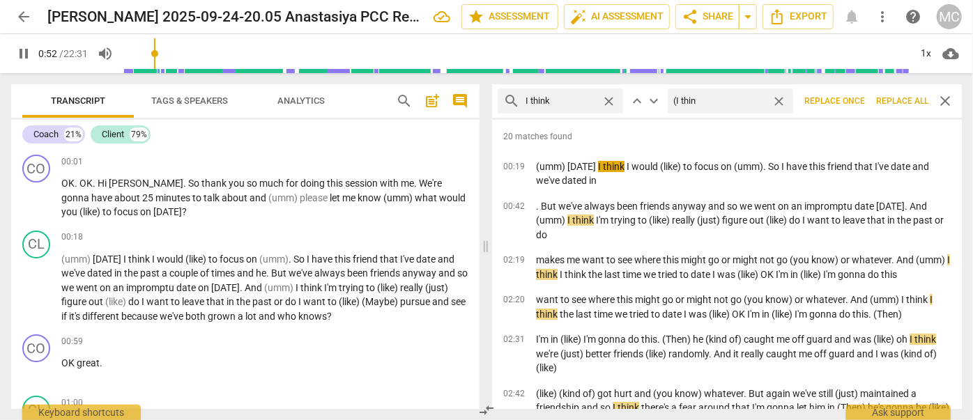
type input "53"
type input "(I think)"
type input "53"
type input "(I think)"
click at [911, 100] on span "Replace all" at bounding box center [902, 101] width 52 height 12
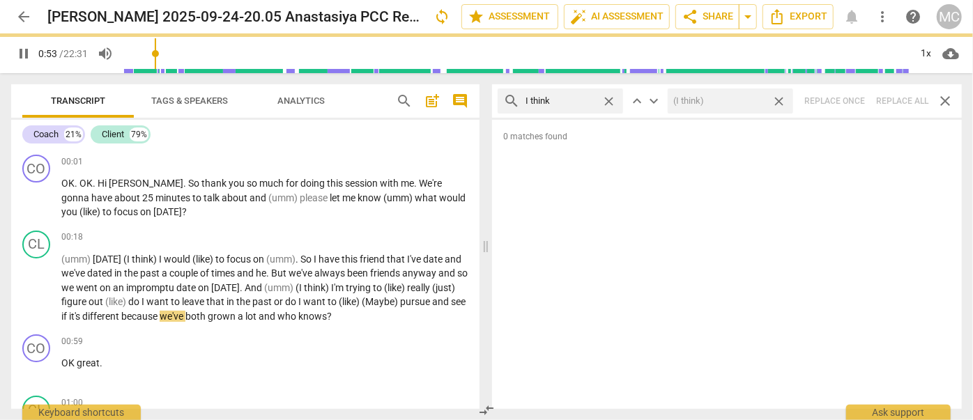
type input "54"
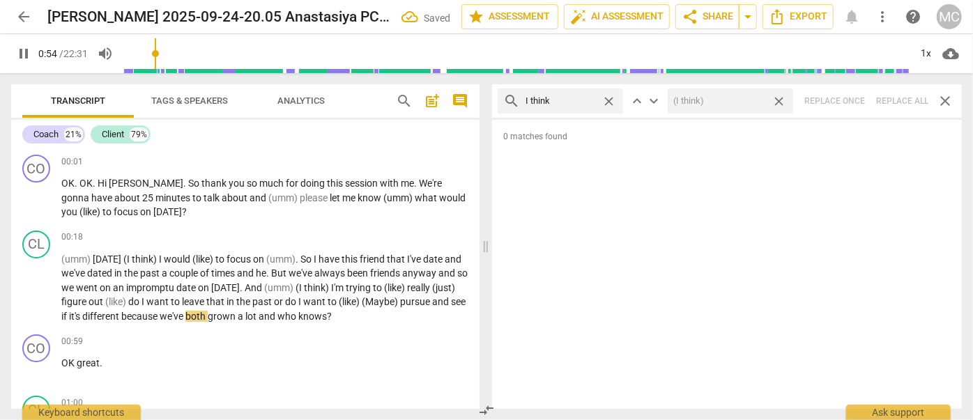
click at [780, 103] on span "close" at bounding box center [778, 101] width 15 height 15
click at [608, 100] on span "close" at bounding box center [608, 101] width 15 height 15
click at [577, 101] on input "text" at bounding box center [571, 101] width 92 height 22
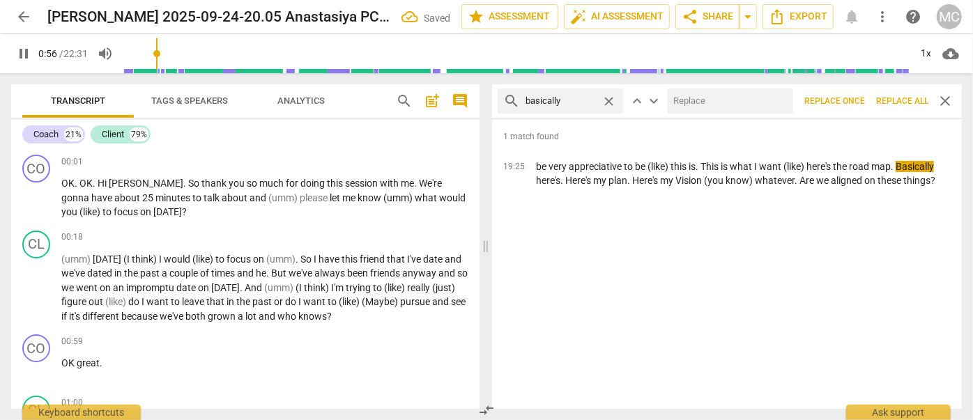
click at [720, 105] on input "text" at bounding box center [728, 101] width 120 height 22
click at [893, 92] on button "Replace all" at bounding box center [901, 100] width 63 height 25
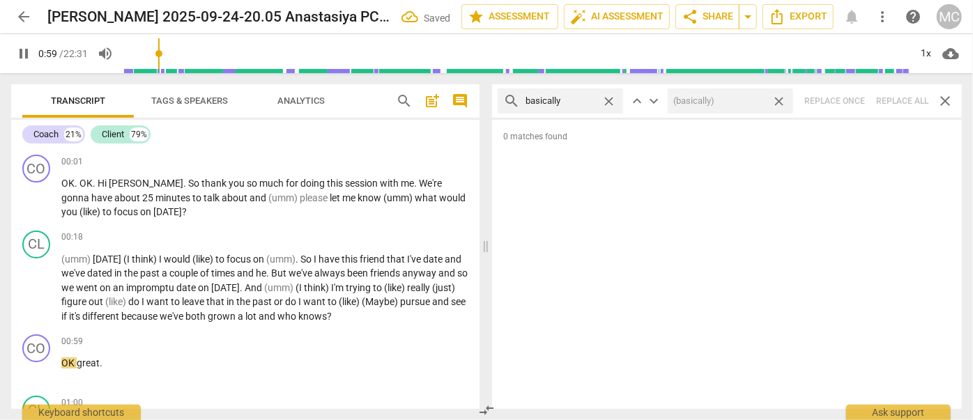
click at [778, 102] on span "close" at bounding box center [778, 101] width 15 height 15
click at [607, 100] on span "close" at bounding box center [608, 101] width 15 height 15
click at [571, 98] on input "text" at bounding box center [571, 101] width 92 height 22
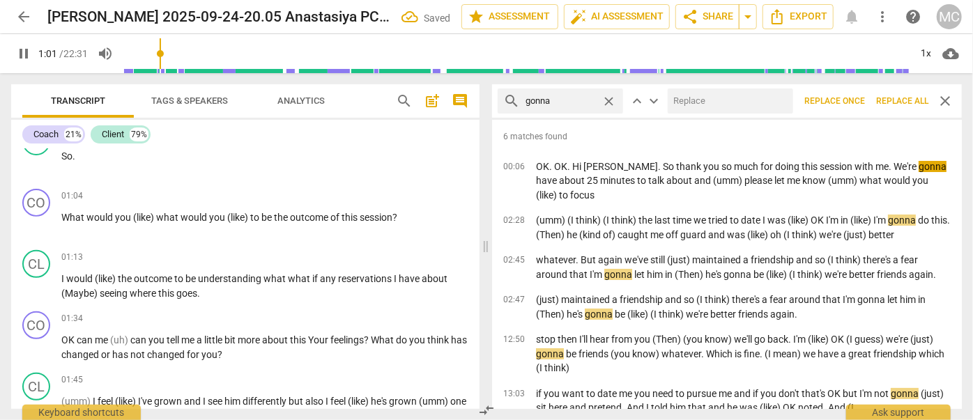
click at [716, 98] on input "text" at bounding box center [728, 101] width 120 height 22
click at [895, 94] on button "Replace all" at bounding box center [901, 100] width 63 height 25
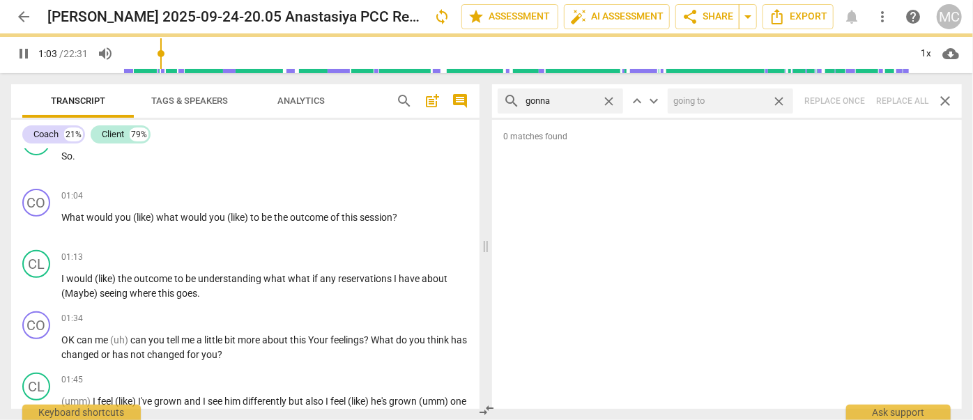
click at [780, 101] on span "close" at bounding box center [778, 101] width 15 height 15
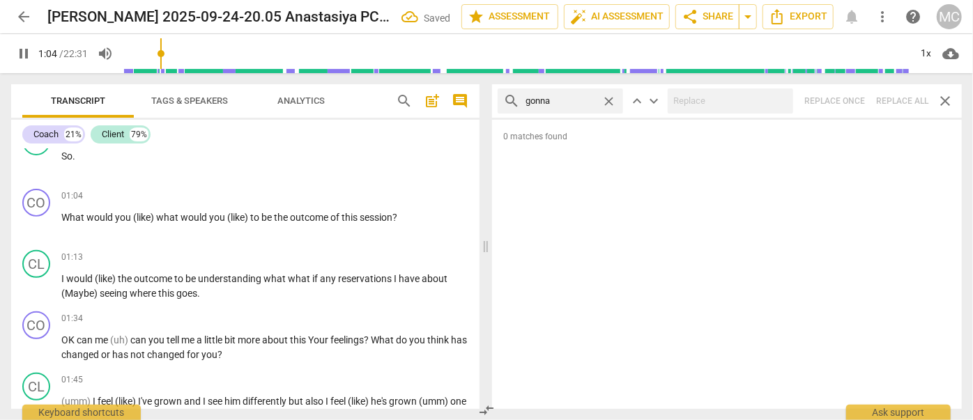
drag, startPoint x: 614, startPoint y: 101, endPoint x: 592, endPoint y: 102, distance: 21.6
click at [615, 101] on span "close" at bounding box center [608, 101] width 15 height 15
click at [566, 102] on input "text" at bounding box center [571, 101] width 92 height 22
click at [901, 97] on div "search wanna close keyboard_arrow_up keyboard_arrow_down Replace once Replace a…" at bounding box center [727, 100] width 470 height 33
click at [608, 100] on span "close" at bounding box center [608, 101] width 15 height 15
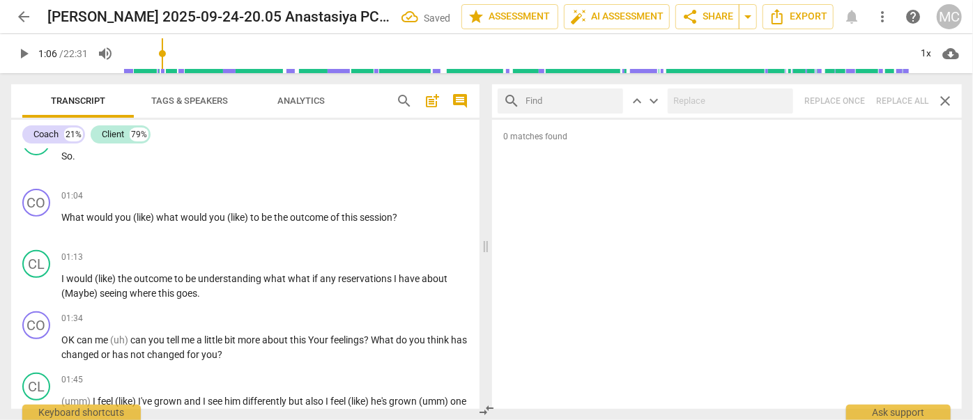
click at [581, 100] on input "text" at bounding box center [571, 101] width 92 height 22
click at [904, 103] on div "search gotcha close keyboard_arrow_up keyboard_arrow_down Replace once Replace …" at bounding box center [727, 100] width 470 height 33
click at [608, 98] on span "close" at bounding box center [608, 101] width 15 height 15
click at [593, 100] on input "text" at bounding box center [571, 101] width 92 height 22
click at [899, 106] on div "search gotta close keyboard_arrow_up keyboard_arrow_down Replace once Replace a…" at bounding box center [727, 100] width 470 height 33
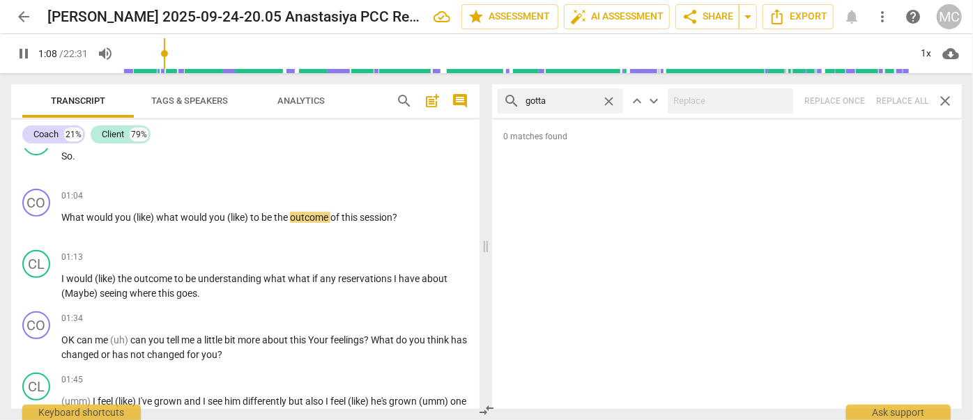
click at [615, 102] on span "close" at bounding box center [608, 101] width 15 height 15
click at [594, 104] on input "text" at bounding box center [571, 101] width 92 height 22
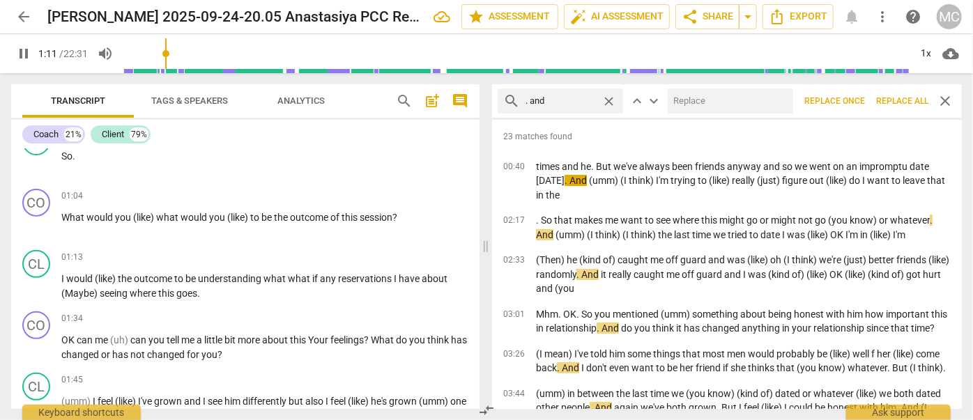
click at [698, 97] on input "text" at bounding box center [728, 101] width 120 height 22
click at [901, 102] on span "Replace all" at bounding box center [902, 101] width 52 height 12
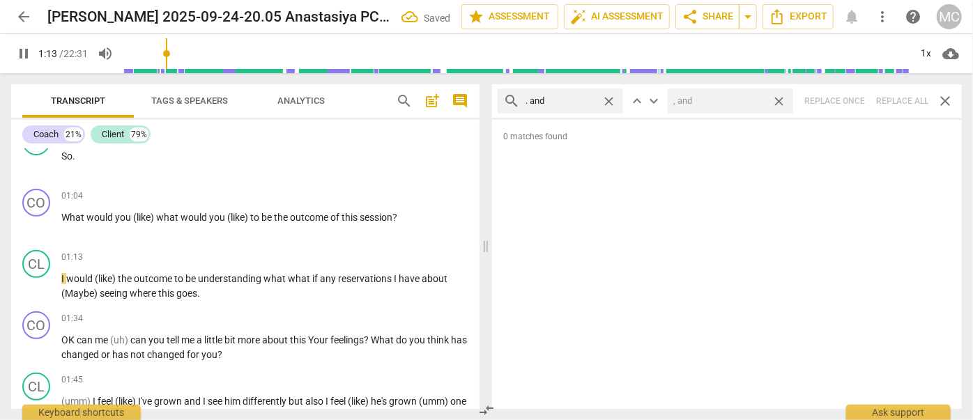
click at [778, 99] on span "close" at bounding box center [778, 101] width 15 height 15
click at [611, 99] on span "close" at bounding box center [608, 101] width 15 height 15
click at [564, 94] on input "text" at bounding box center [571, 101] width 92 height 22
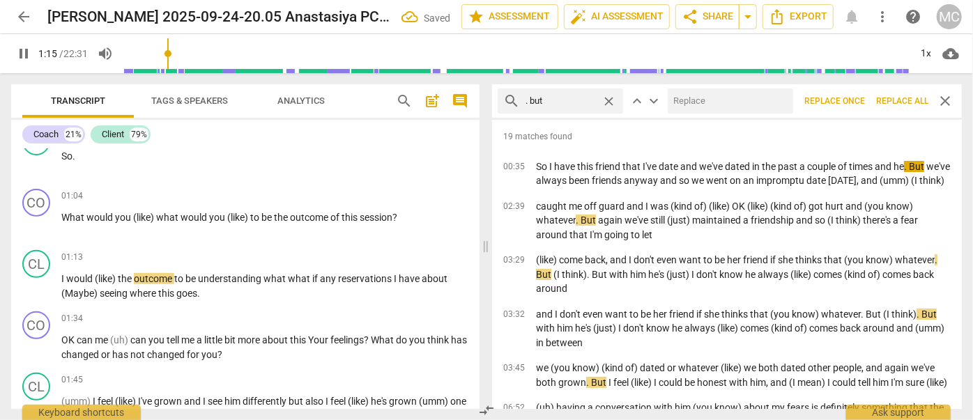
click at [714, 102] on input "text" at bounding box center [728, 101] width 120 height 22
click at [894, 100] on span "Replace all" at bounding box center [902, 101] width 52 height 12
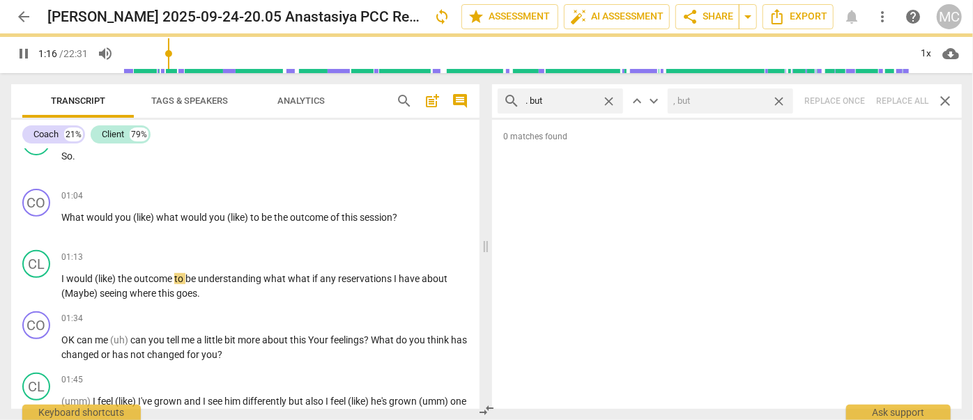
drag, startPoint x: 778, startPoint y: 100, endPoint x: 608, endPoint y: 95, distance: 170.1
click at [778, 100] on span "close" at bounding box center [778, 101] width 15 height 15
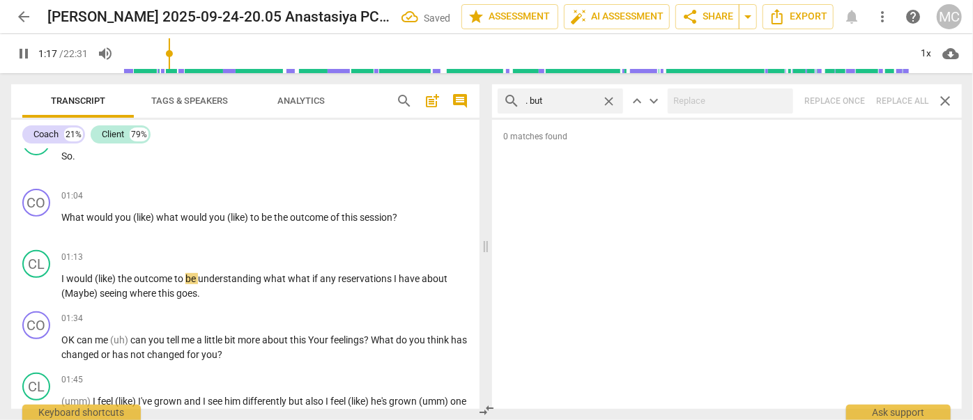
click at [608, 95] on span "close" at bounding box center [608, 101] width 15 height 15
click at [564, 98] on input "text" at bounding box center [571, 101] width 92 height 22
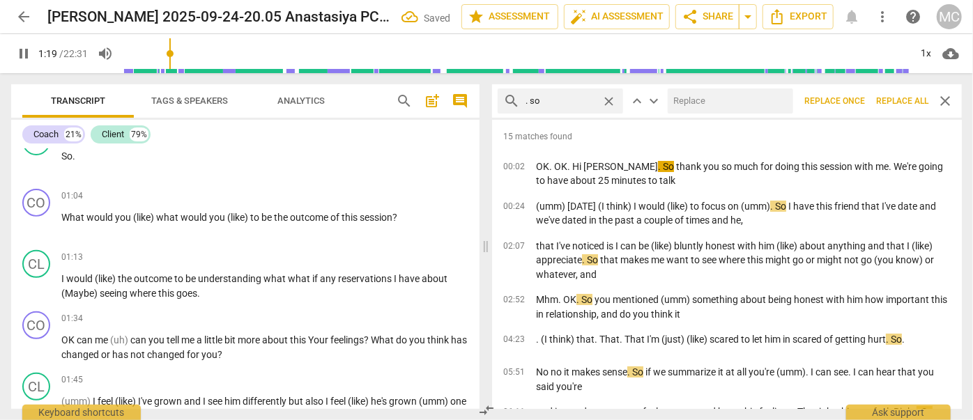
click at [720, 109] on input "text" at bounding box center [728, 101] width 120 height 22
click at [898, 103] on span "Replace all" at bounding box center [902, 101] width 52 height 12
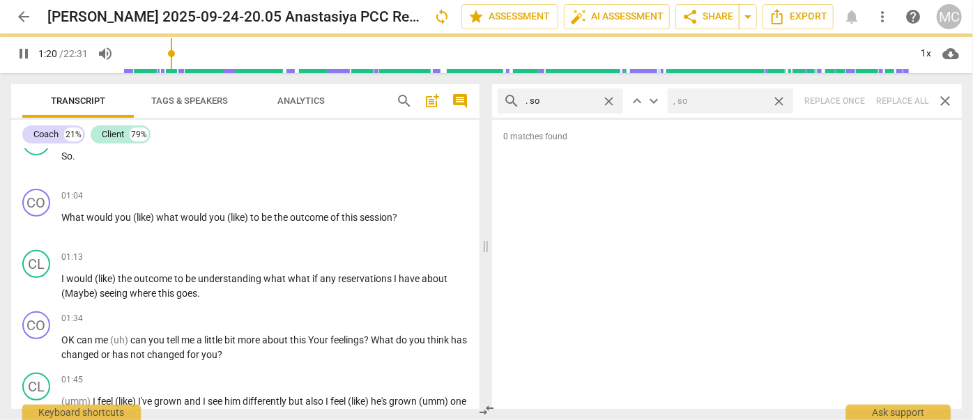
click at [776, 101] on span "close" at bounding box center [778, 101] width 15 height 15
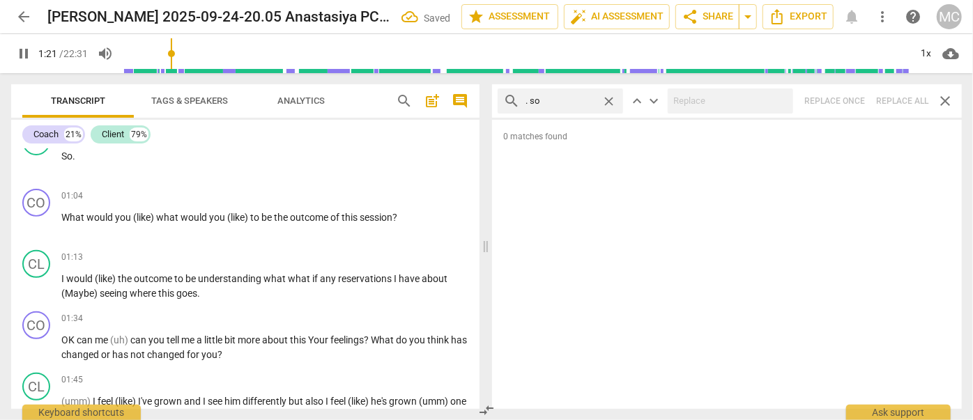
click at [610, 100] on span "close" at bounding box center [608, 101] width 15 height 15
drag, startPoint x: 570, startPoint y: 101, endPoint x: 577, endPoint y: 86, distance: 16.2
click at [570, 102] on input "text" at bounding box center [571, 101] width 92 height 22
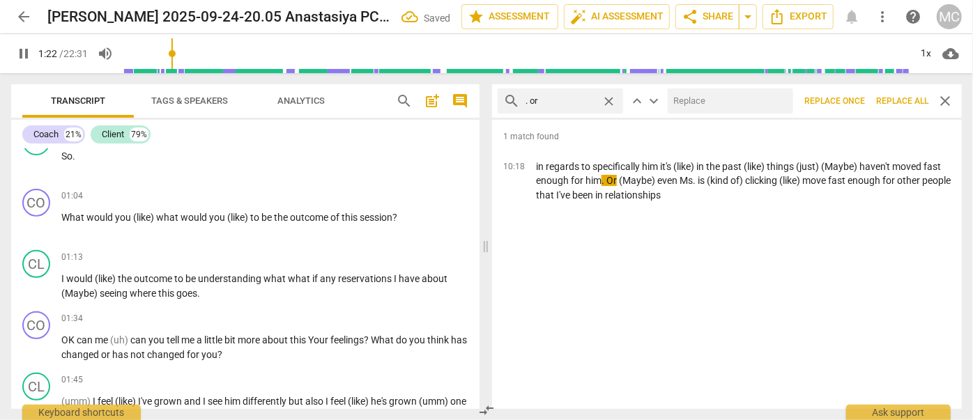
click at [689, 103] on input "text" at bounding box center [728, 101] width 120 height 22
click at [899, 109] on button "Replace all" at bounding box center [901, 100] width 63 height 25
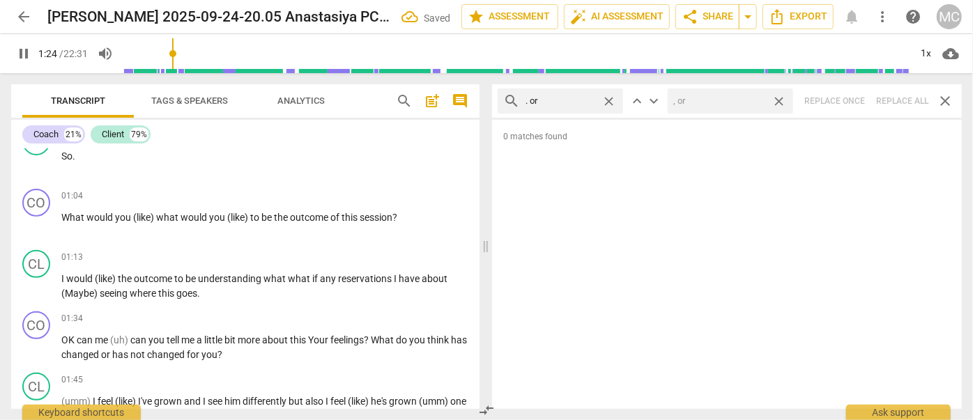
click at [780, 99] on span "close" at bounding box center [778, 101] width 15 height 15
click at [613, 98] on span "close" at bounding box center [608, 101] width 15 height 15
click at [577, 98] on input "text" at bounding box center [571, 101] width 92 height 22
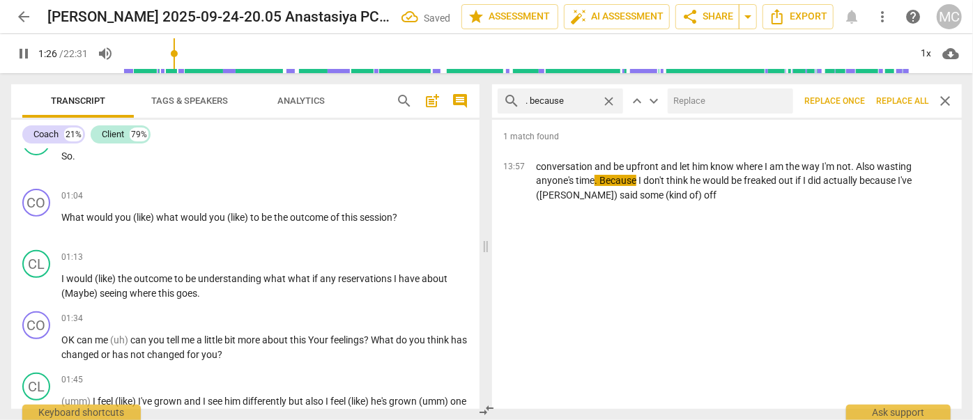
click at [716, 101] on input "text" at bounding box center [728, 101] width 120 height 22
click at [890, 103] on span "Replace all" at bounding box center [902, 101] width 52 height 12
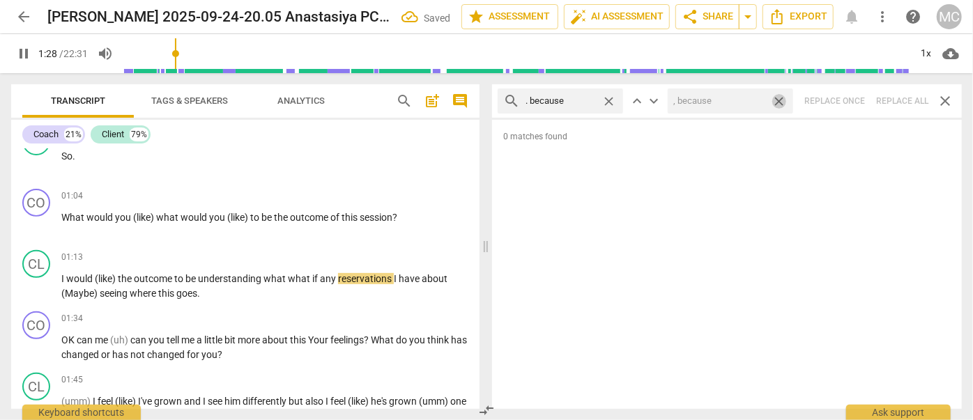
click at [785, 102] on span "close" at bounding box center [778, 101] width 15 height 15
click at [603, 100] on span "close" at bounding box center [608, 101] width 15 height 15
click at [573, 102] on input "text" at bounding box center [571, 101] width 92 height 22
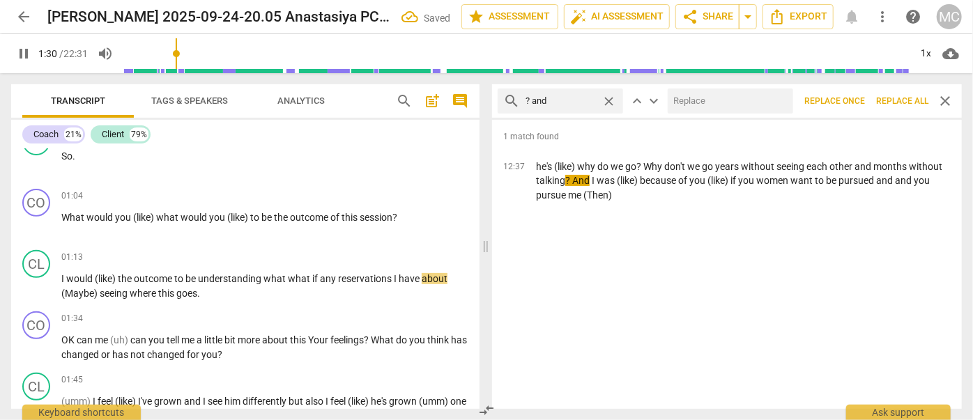
click at [745, 96] on input "text" at bounding box center [728, 101] width 120 height 22
click at [901, 96] on span "Replace all" at bounding box center [902, 101] width 52 height 12
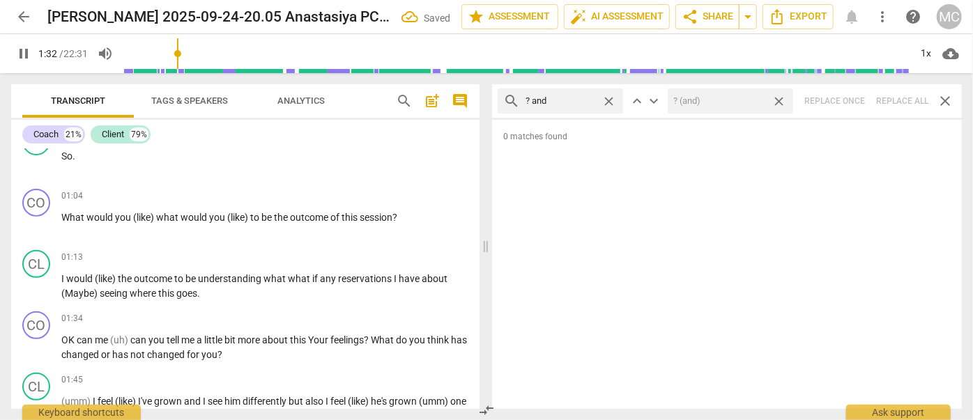
click at [782, 103] on span "close" at bounding box center [778, 101] width 15 height 15
click at [609, 100] on span "close" at bounding box center [608, 101] width 15 height 15
click at [579, 102] on input "text" at bounding box center [571, 101] width 92 height 22
click at [893, 101] on div "search ? but close keyboard_arrow_up keyboard_arrow_down Replace once Replace a…" at bounding box center [727, 100] width 470 height 33
click at [611, 102] on span "close" at bounding box center [608, 101] width 15 height 15
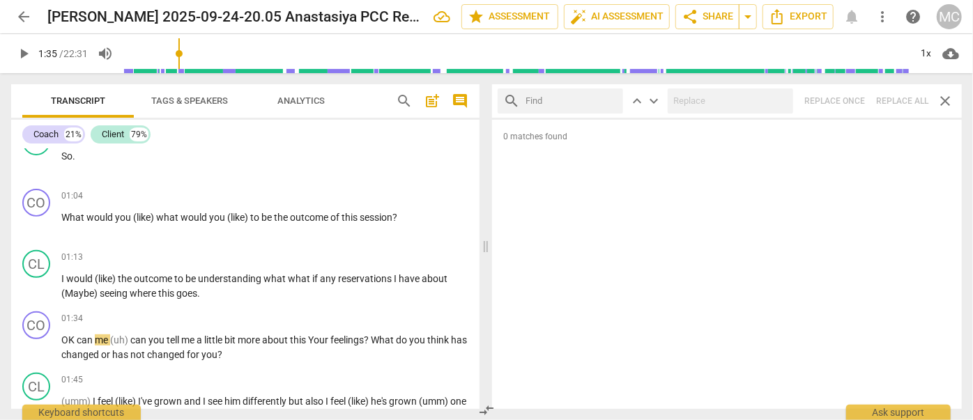
click at [567, 103] on input "text" at bounding box center [571, 101] width 92 height 22
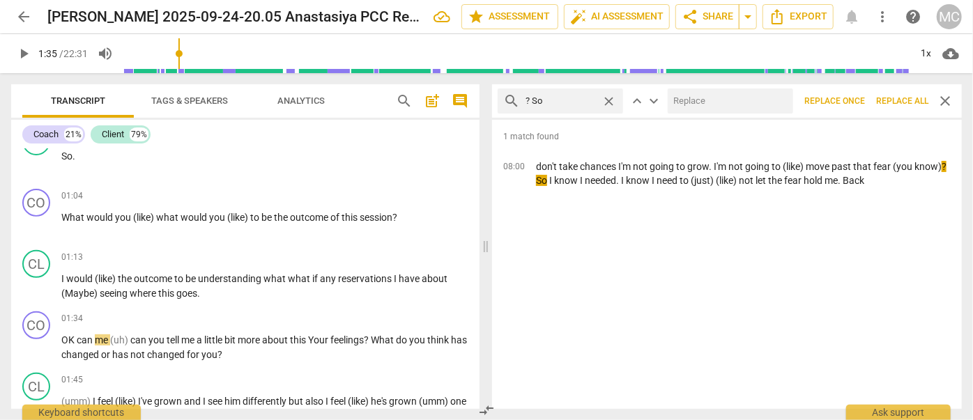
click at [704, 103] on input "text" at bounding box center [728, 101] width 120 height 22
click at [897, 106] on span "Replace all" at bounding box center [902, 101] width 52 height 12
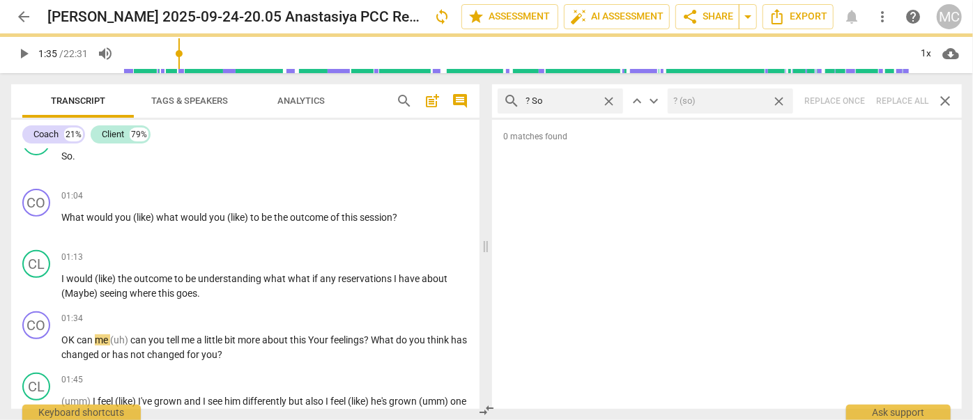
click at [784, 100] on span "close" at bounding box center [778, 101] width 15 height 15
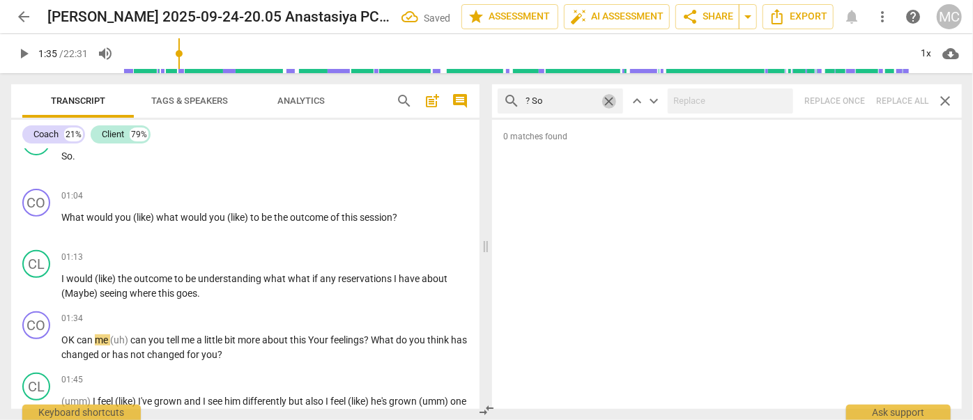
click at [610, 101] on span "close" at bounding box center [608, 101] width 15 height 15
click at [570, 103] on input "text" at bounding box center [571, 101] width 92 height 22
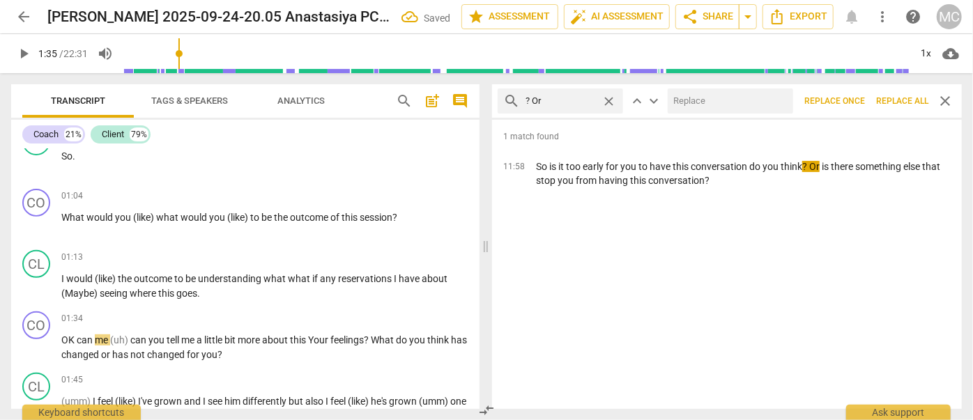
click at [715, 100] on input "text" at bounding box center [728, 101] width 120 height 22
click at [901, 102] on span "Replace all" at bounding box center [902, 101] width 52 height 12
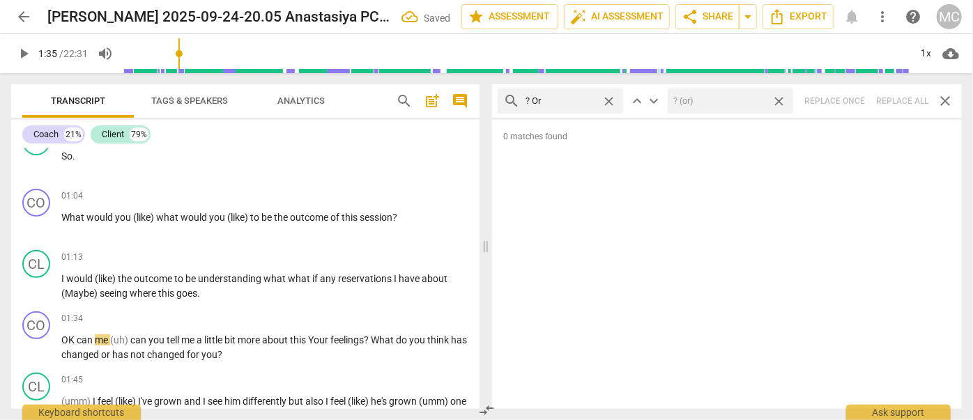
click at [776, 101] on span "close" at bounding box center [778, 101] width 15 height 15
click at [610, 100] on span "close" at bounding box center [608, 101] width 15 height 15
click at [572, 98] on input "text" at bounding box center [571, 101] width 92 height 22
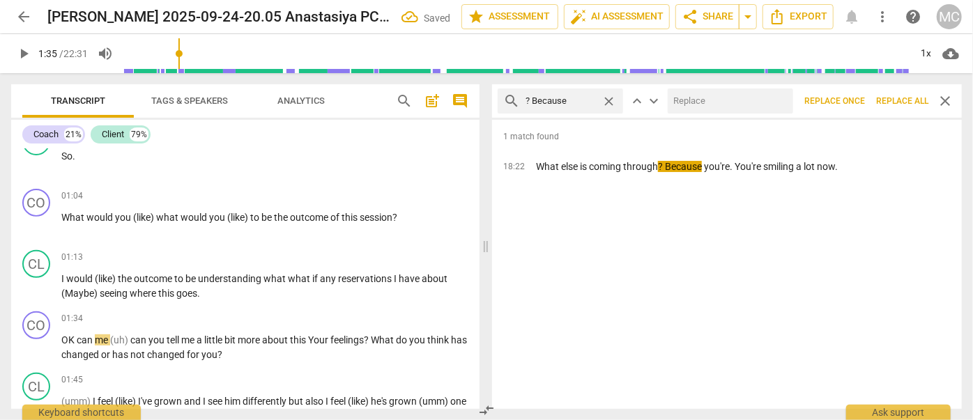
click at [747, 103] on input "text" at bounding box center [728, 101] width 120 height 22
click at [902, 95] on span "Replace all" at bounding box center [902, 101] width 52 height 12
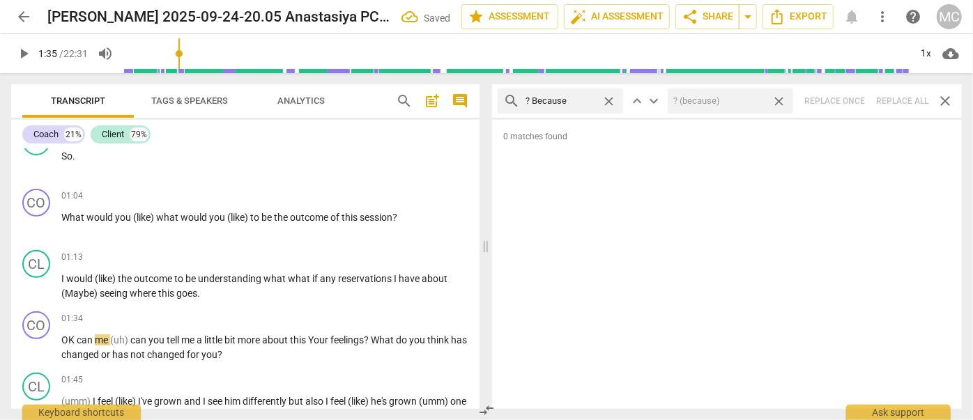
click at [781, 103] on span "close" at bounding box center [778, 101] width 15 height 15
click at [608, 102] on span "close" at bounding box center [608, 101] width 15 height 15
click at [592, 102] on input "text" at bounding box center [571, 101] width 92 height 22
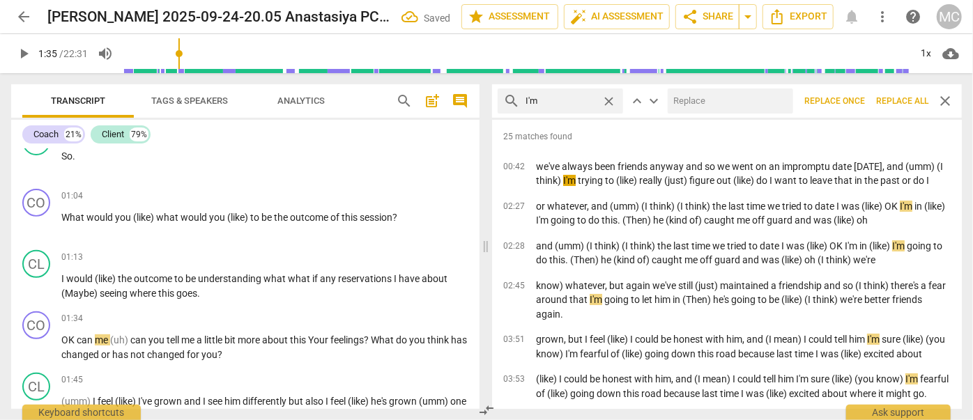
click at [702, 105] on input "text" at bounding box center [728, 101] width 120 height 22
click at [901, 100] on span "Replace all" at bounding box center [902, 101] width 52 height 12
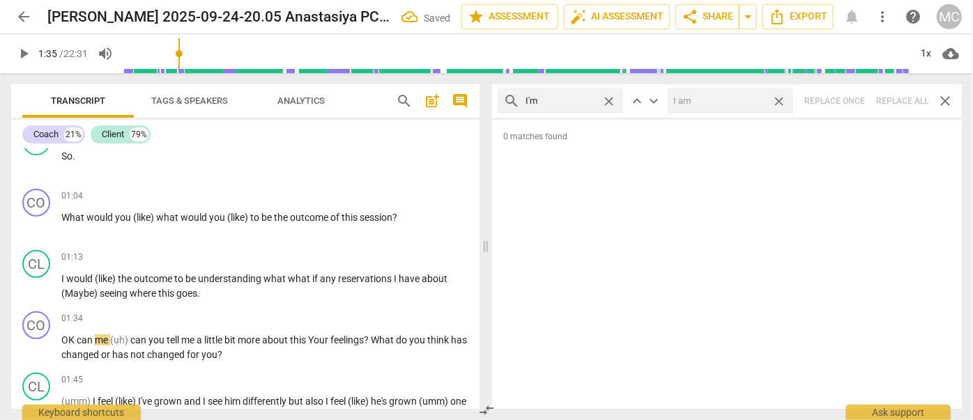
click at [783, 102] on span "close" at bounding box center [778, 101] width 15 height 15
click at [611, 100] on span "close" at bounding box center [608, 101] width 15 height 15
click at [578, 98] on input "text" at bounding box center [571, 101] width 92 height 22
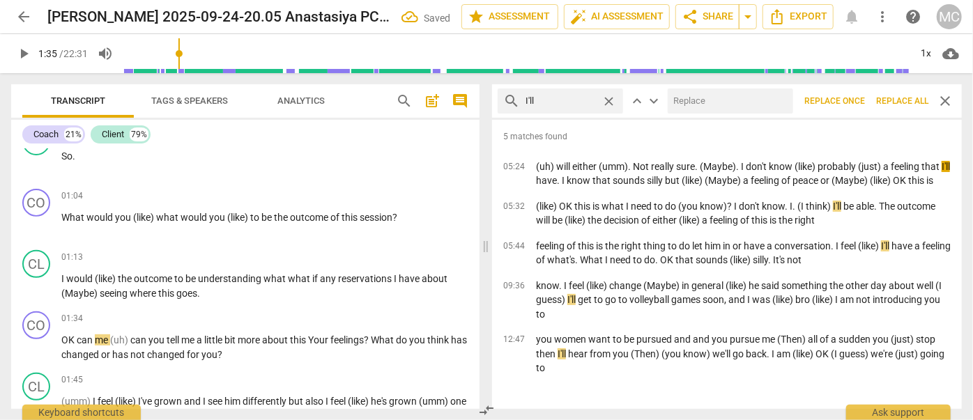
click at [718, 105] on input "text" at bounding box center [728, 101] width 120 height 22
click at [905, 105] on span "Replace all" at bounding box center [902, 101] width 52 height 12
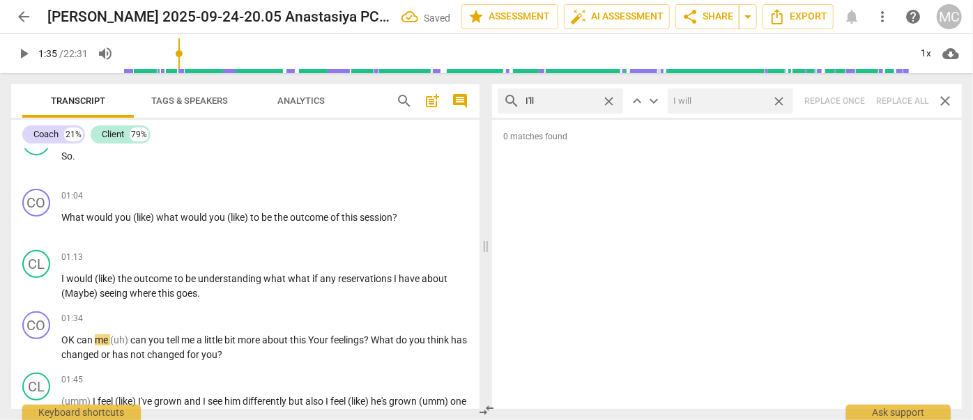
click at [781, 102] on span "close" at bounding box center [778, 101] width 15 height 15
click at [612, 102] on span "close" at bounding box center [608, 101] width 15 height 15
click at [579, 102] on input "text" at bounding box center [560, 101] width 70 height 22
click at [886, 98] on div "search you'll close keyboard_arrow_up keyboard_arrow_down Replace once Replace …" at bounding box center [727, 100] width 470 height 33
click at [605, 100] on span "close" at bounding box center [608, 101] width 15 height 15
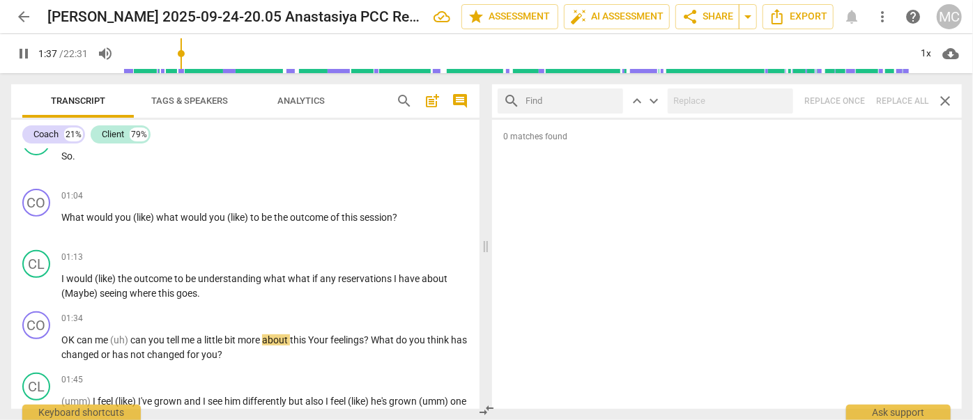
click at [566, 101] on input "text" at bounding box center [571, 101] width 92 height 22
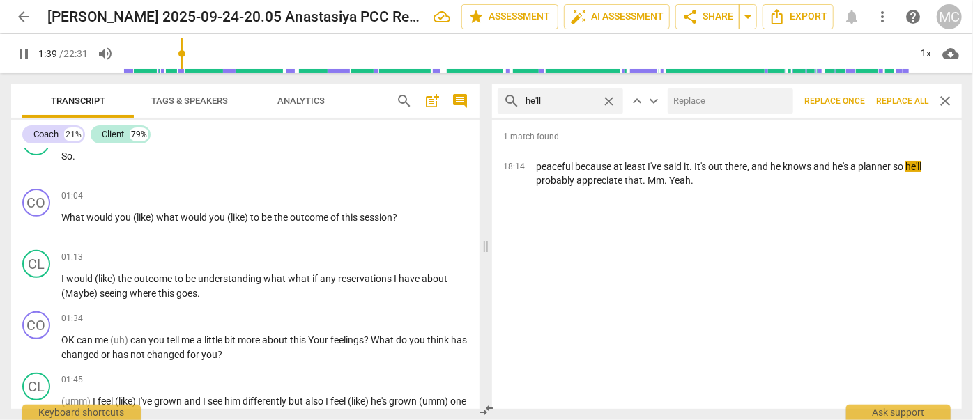
click at [692, 98] on input "text" at bounding box center [728, 101] width 120 height 22
click at [904, 101] on span "Replace all" at bounding box center [902, 101] width 52 height 12
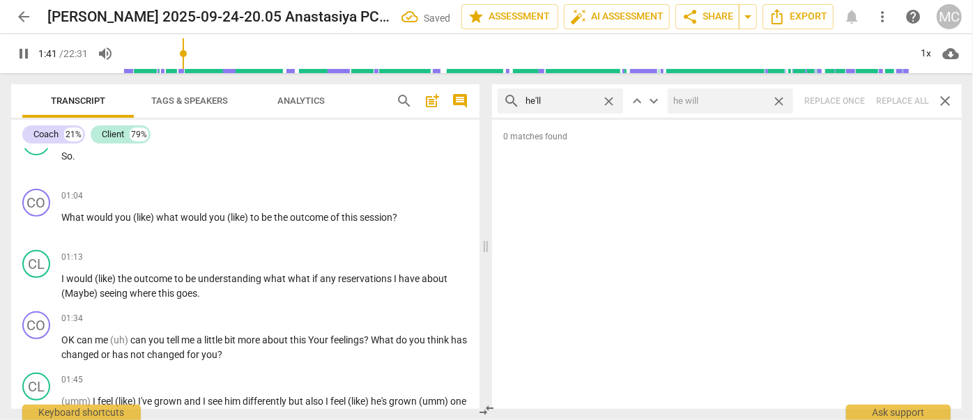
click at [776, 102] on span "close" at bounding box center [778, 101] width 15 height 15
click at [605, 101] on span "close" at bounding box center [608, 101] width 15 height 15
click at [574, 102] on input "text" at bounding box center [571, 101] width 92 height 22
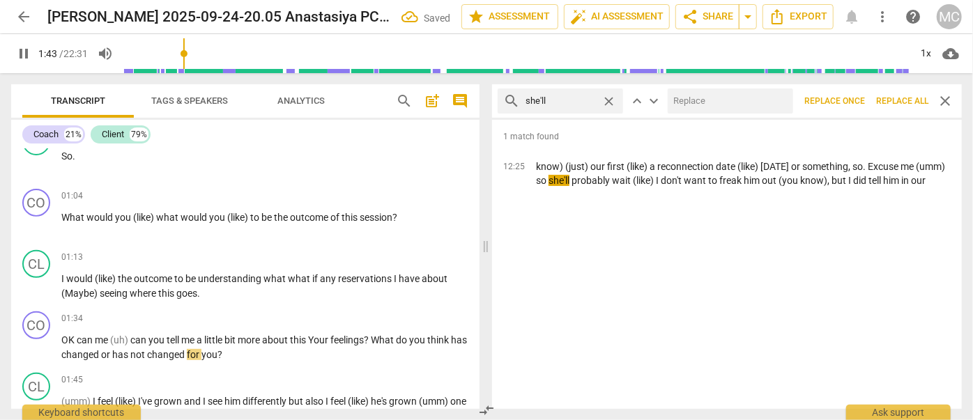
click at [703, 102] on input "text" at bounding box center [728, 101] width 120 height 22
click at [906, 96] on span "Replace all" at bounding box center [902, 101] width 52 height 12
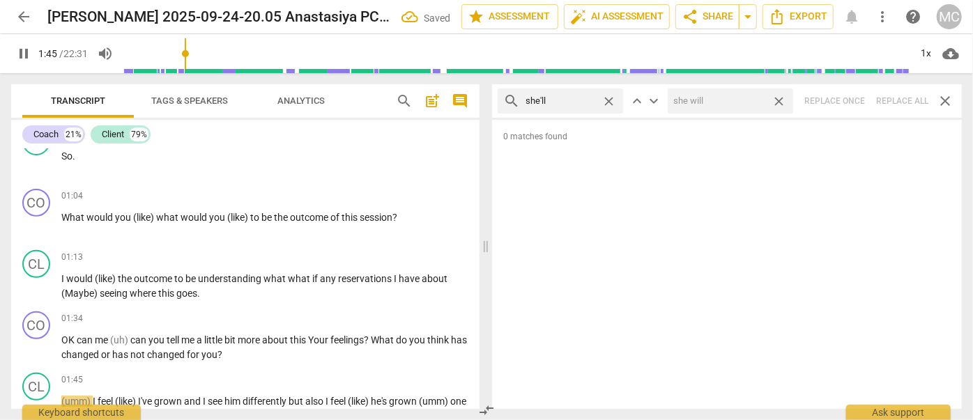
click at [779, 102] on span "close" at bounding box center [778, 101] width 15 height 15
click at [608, 98] on span "close" at bounding box center [608, 101] width 15 height 15
click at [580, 98] on input "text" at bounding box center [571, 101] width 92 height 22
click at [901, 100] on div "search it'll close keyboard_arrow_up keyboard_arrow_down Replace once Replace a…" at bounding box center [727, 100] width 470 height 33
click at [609, 98] on span "close" at bounding box center [608, 101] width 15 height 15
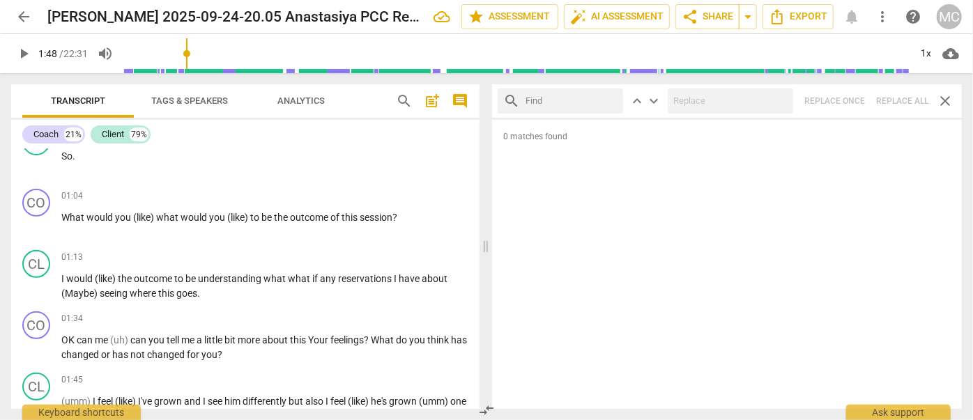
click at [580, 98] on input "text" at bounding box center [571, 101] width 92 height 22
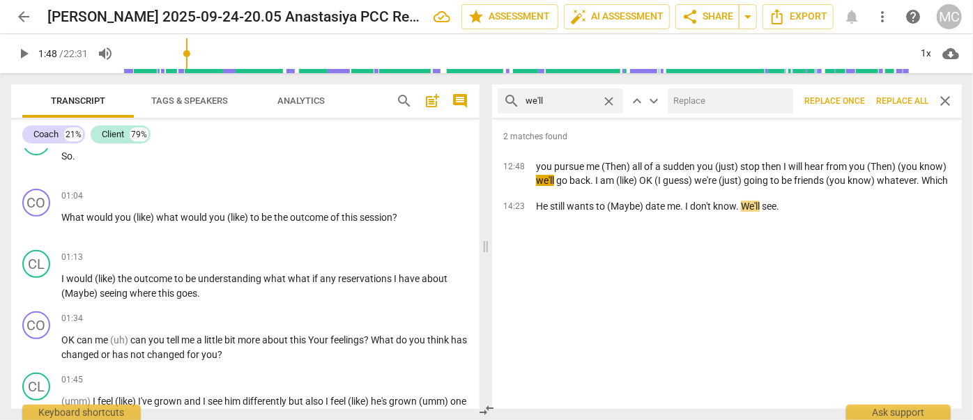
click at [687, 98] on input "text" at bounding box center [728, 101] width 120 height 22
click at [900, 100] on span "Replace all" at bounding box center [902, 101] width 52 height 12
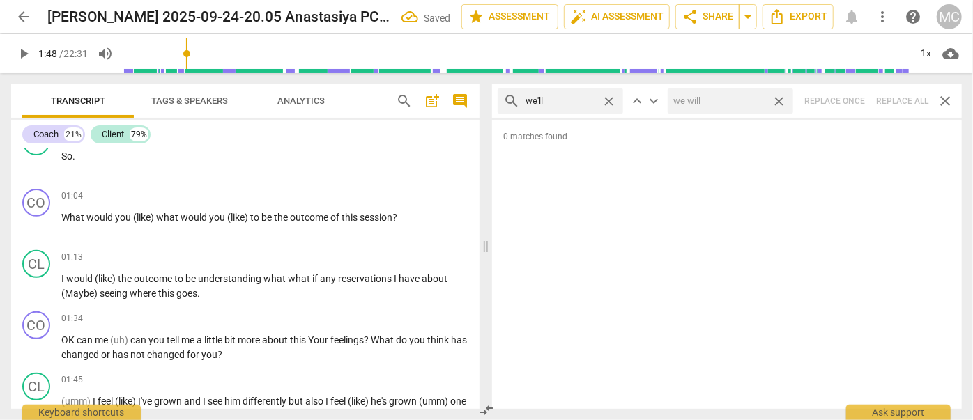
click at [784, 100] on span "close" at bounding box center [778, 101] width 15 height 15
click at [612, 102] on span "close" at bounding box center [608, 101] width 15 height 15
click at [574, 102] on input "text" at bounding box center [571, 101] width 92 height 22
click at [906, 102] on div "search they'll close keyboard_arrow_up keyboard_arrow_down Replace once Replace…" at bounding box center [727, 100] width 470 height 33
click at [608, 100] on span "close" at bounding box center [608, 101] width 15 height 15
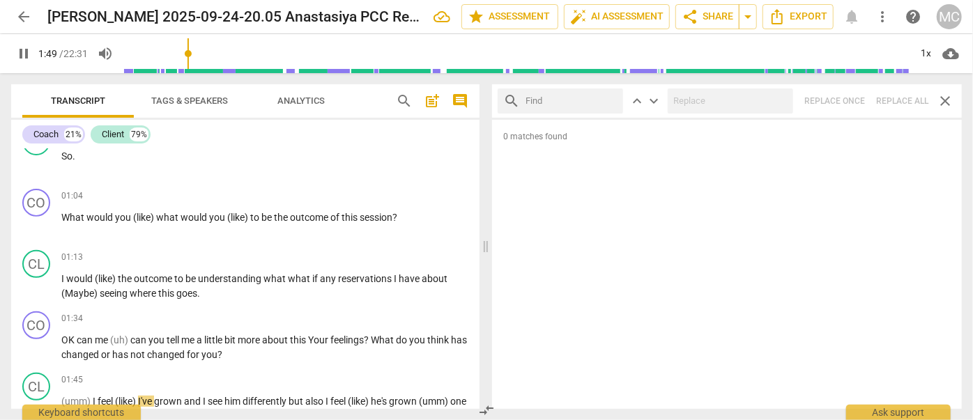
click at [589, 102] on input "text" at bounding box center [571, 101] width 92 height 22
click at [906, 100] on div "search that'll close keyboard_arrow_up keyboard_arrow_down Replace once Replace…" at bounding box center [727, 100] width 470 height 33
click at [615, 100] on span "close" at bounding box center [608, 101] width 15 height 15
click at [584, 100] on input "text" at bounding box center [571, 101] width 92 height 22
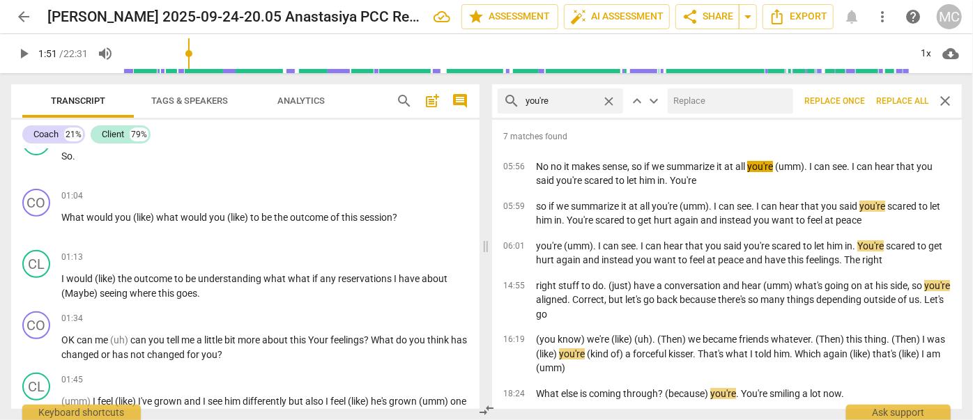
click at [720, 108] on input "text" at bounding box center [728, 101] width 120 height 22
click at [903, 103] on span "Replace all" at bounding box center [902, 101] width 52 height 12
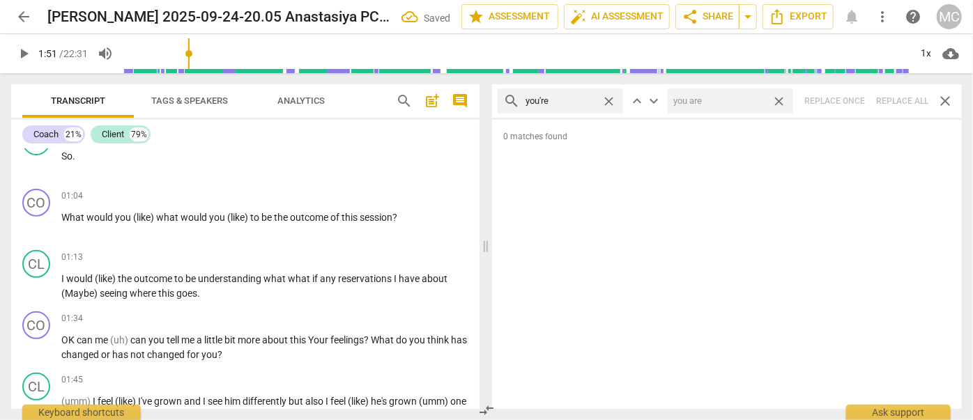
click at [778, 102] on span "close" at bounding box center [778, 101] width 15 height 15
click at [610, 100] on span "close" at bounding box center [608, 101] width 15 height 15
click at [564, 100] on input "text" at bounding box center [571, 101] width 92 height 22
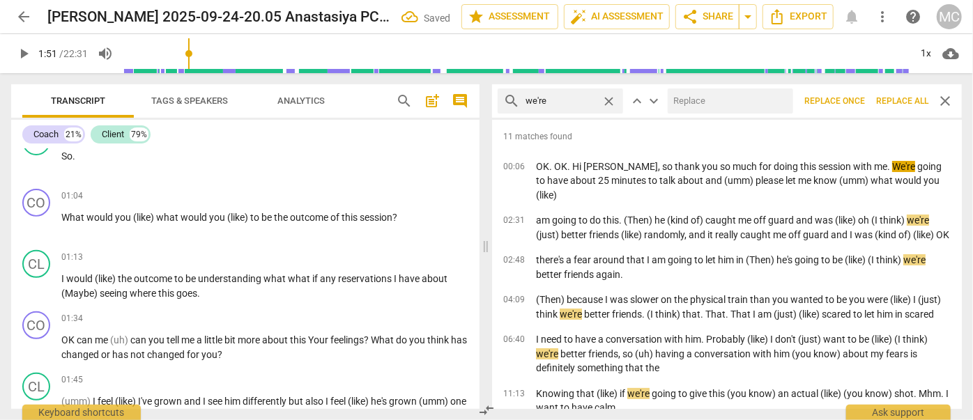
click at [723, 99] on input "text" at bounding box center [728, 101] width 120 height 22
click at [906, 104] on span "Replace all" at bounding box center [902, 101] width 52 height 12
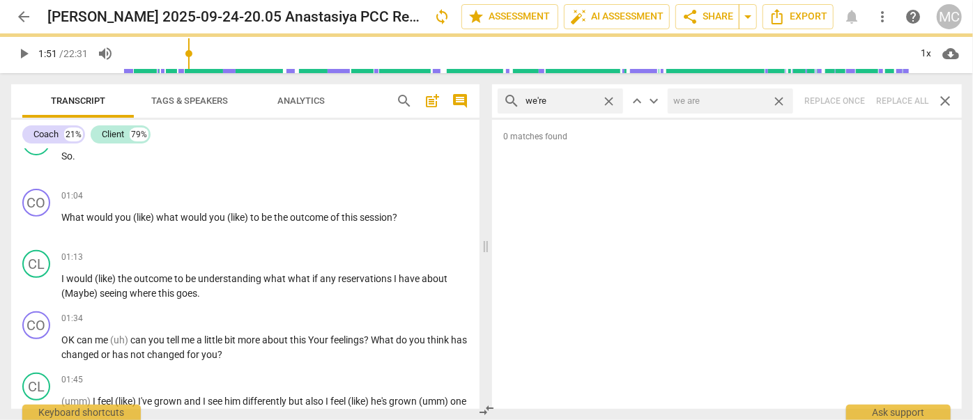
click at [782, 102] on span "close" at bounding box center [778, 101] width 15 height 15
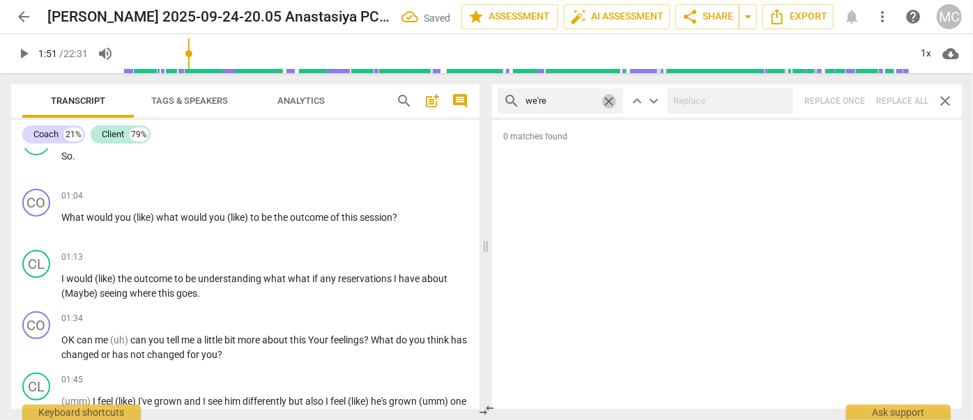
click at [612, 100] on span "close" at bounding box center [608, 101] width 15 height 15
click at [573, 98] on input "text" at bounding box center [571, 101] width 92 height 22
click at [903, 102] on div "search they're close keyboard_arrow_up keyboard_arrow_down Replace once Replace…" at bounding box center [727, 100] width 470 height 33
click at [609, 100] on span "close" at bounding box center [608, 101] width 15 height 15
click at [572, 102] on input "text" at bounding box center [571, 101] width 92 height 22
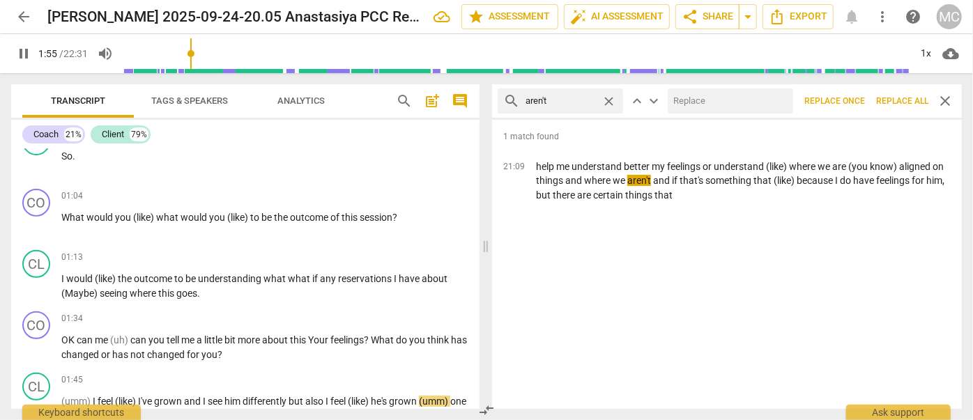
click at [707, 102] on input "text" at bounding box center [728, 101] width 120 height 22
click at [899, 102] on span "Replace all" at bounding box center [902, 101] width 52 height 12
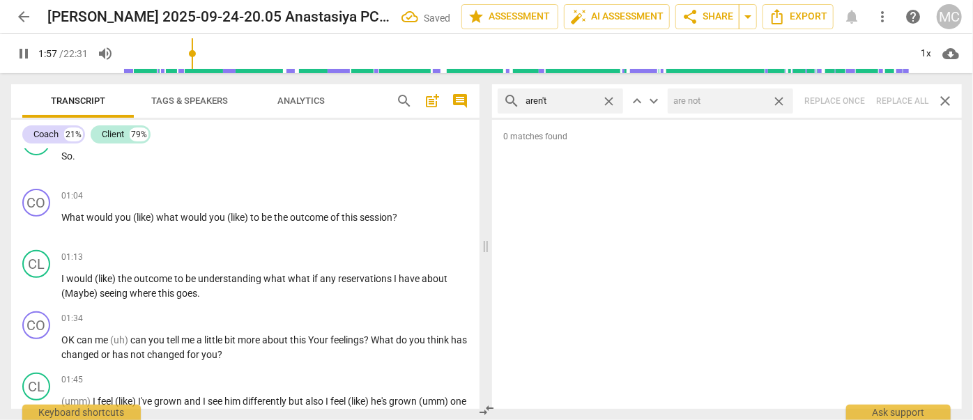
click at [785, 102] on span "close" at bounding box center [778, 101] width 15 height 15
click at [613, 100] on span "close" at bounding box center [608, 101] width 15 height 15
click at [587, 99] on input "text" at bounding box center [571, 101] width 92 height 22
click at [901, 100] on div "search isn't close keyboard_arrow_up keyboard_arrow_down Replace once Replace a…" at bounding box center [727, 100] width 470 height 33
drag, startPoint x: 608, startPoint y: 101, endPoint x: 598, endPoint y: 101, distance: 9.8
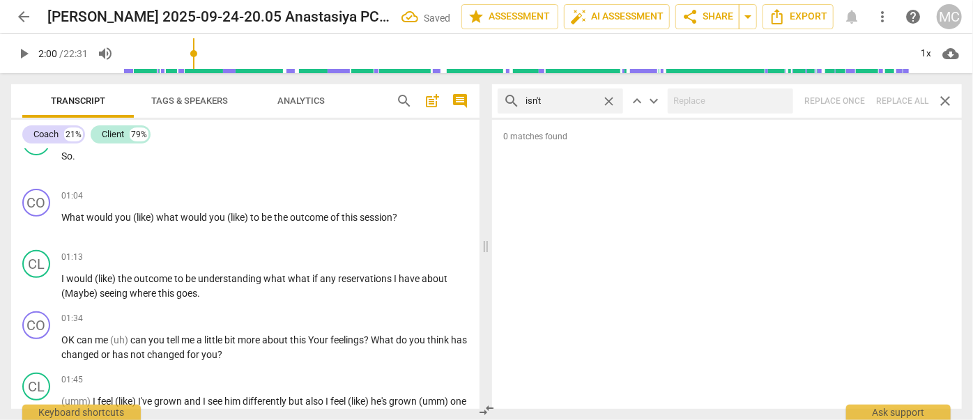
click at [608, 101] on span "close" at bounding box center [608, 101] width 15 height 15
click at [578, 101] on input "text" at bounding box center [571, 101] width 92 height 22
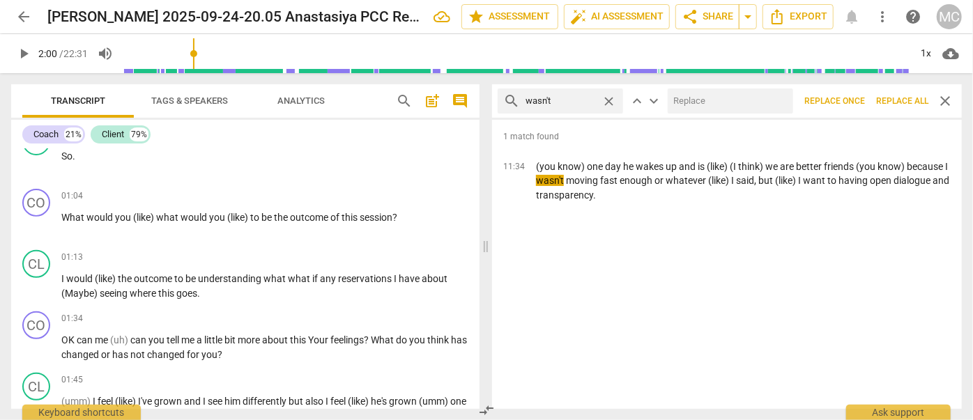
click at [733, 103] on input "text" at bounding box center [728, 101] width 120 height 22
click at [904, 99] on span "Replace all" at bounding box center [902, 101] width 52 height 12
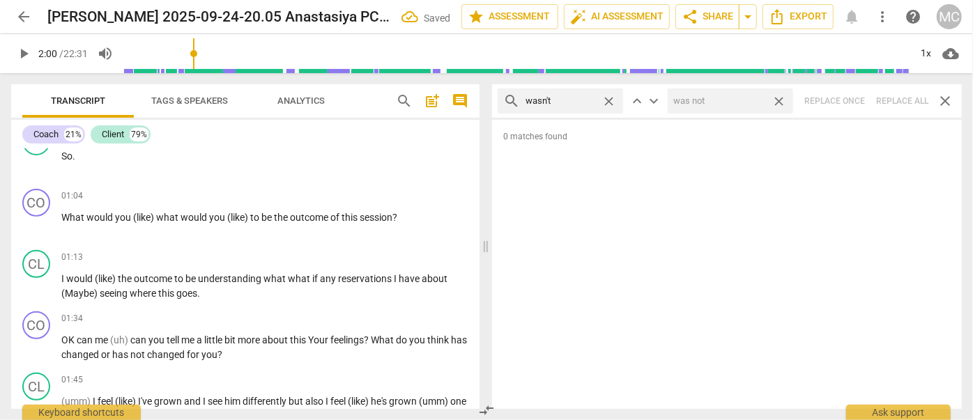
click at [784, 102] on span "close" at bounding box center [778, 101] width 15 height 15
click at [610, 98] on span "close" at bounding box center [608, 101] width 15 height 15
click at [555, 100] on input "text" at bounding box center [571, 101] width 92 height 22
click at [897, 100] on div "search weren't close keyboard_arrow_up keyboard_arrow_down Replace once Replace…" at bounding box center [727, 100] width 470 height 33
click at [605, 95] on span "close" at bounding box center [608, 101] width 15 height 15
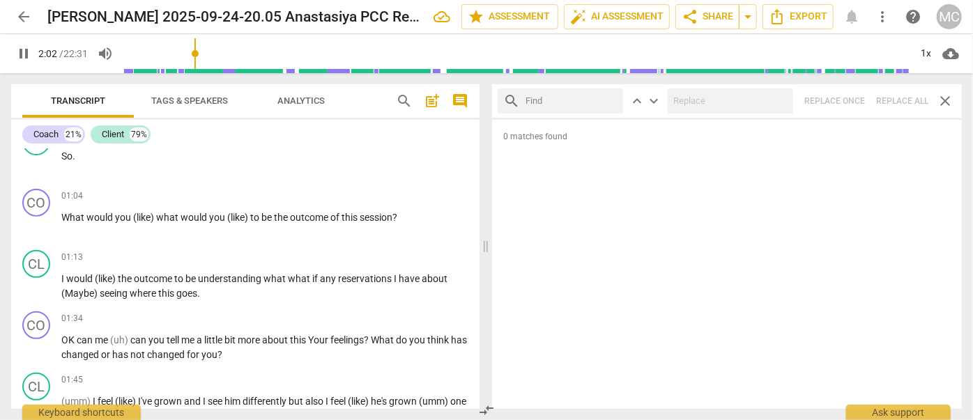
click at [583, 100] on input "text" at bounding box center [571, 101] width 92 height 22
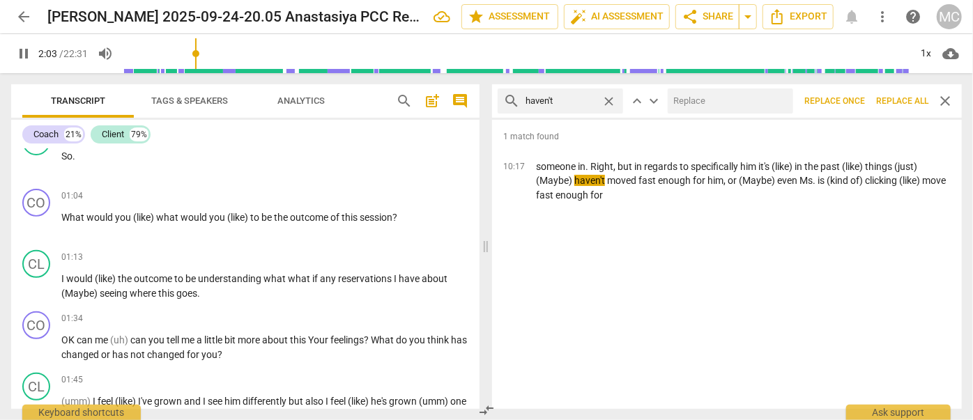
click at [723, 95] on input "text" at bounding box center [728, 101] width 120 height 22
click at [908, 98] on span "Replace all" at bounding box center [902, 101] width 52 height 12
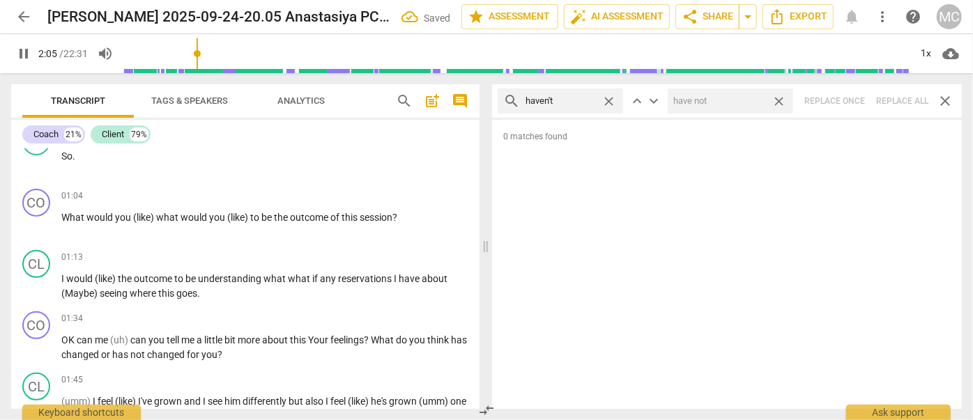
click at [776, 101] on span "close" at bounding box center [778, 101] width 15 height 15
click at [606, 98] on span "close" at bounding box center [608, 101] width 15 height 15
click at [571, 100] on input "text" at bounding box center [571, 101] width 92 height 22
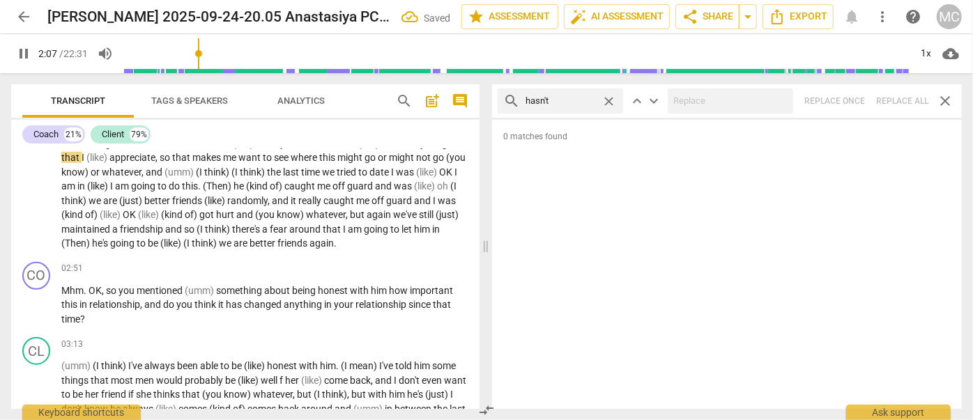
click at [719, 113] on div at bounding box center [730, 100] width 125 height 25
click at [892, 99] on div "search hasn't close keyboard_arrow_up keyboard_arrow_down Replace once Replace …" at bounding box center [727, 100] width 470 height 33
click at [609, 100] on span "close" at bounding box center [608, 101] width 15 height 15
click at [591, 100] on input "text" at bounding box center [571, 101] width 92 height 22
click at [902, 93] on div "search hadn't close keyboard_arrow_up keyboard_arrow_down Replace once Replace …" at bounding box center [727, 100] width 470 height 33
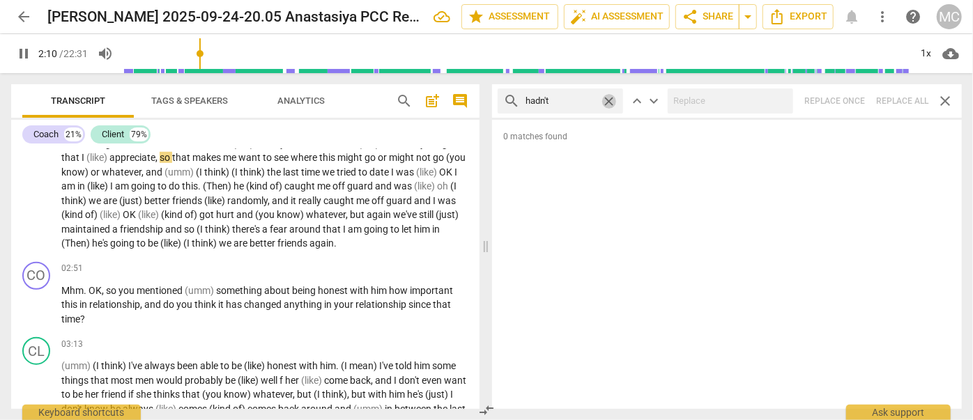
click at [612, 102] on span "close" at bounding box center [608, 101] width 15 height 15
click at [569, 100] on input "text" at bounding box center [571, 101] width 92 height 22
click at [905, 101] on div "search doesn't close keyboard_arrow_up keyboard_arrow_down Replace once Replace…" at bounding box center [727, 100] width 470 height 33
click at [609, 96] on span "close" at bounding box center [608, 101] width 15 height 15
click at [572, 103] on input "text" at bounding box center [571, 101] width 92 height 22
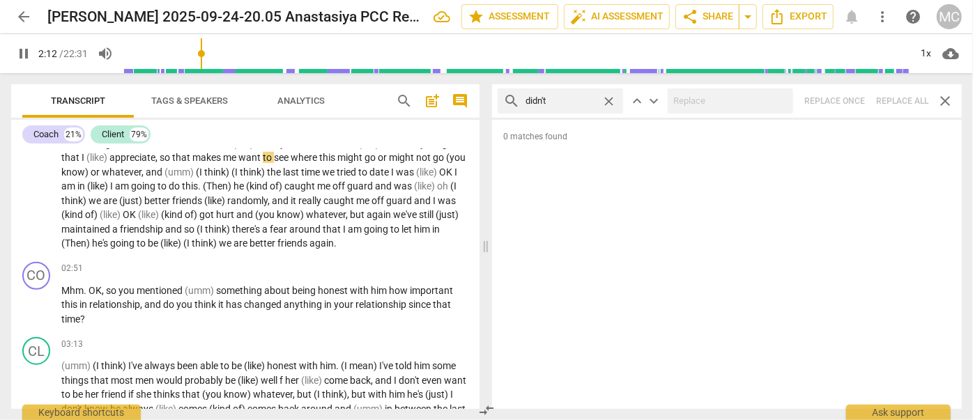
click at [910, 101] on div "search didn't close keyboard_arrow_up keyboard_arrow_down Replace once Replace …" at bounding box center [727, 100] width 470 height 33
click at [610, 97] on span "close" at bounding box center [608, 101] width 15 height 15
click at [592, 100] on input "text" at bounding box center [571, 101] width 92 height 22
click at [927, 107] on div "search wouldn't close keyboard_arrow_up keyboard_arrow_down Replace once Replac…" at bounding box center [727, 100] width 470 height 33
click at [612, 100] on span "close" at bounding box center [608, 101] width 15 height 15
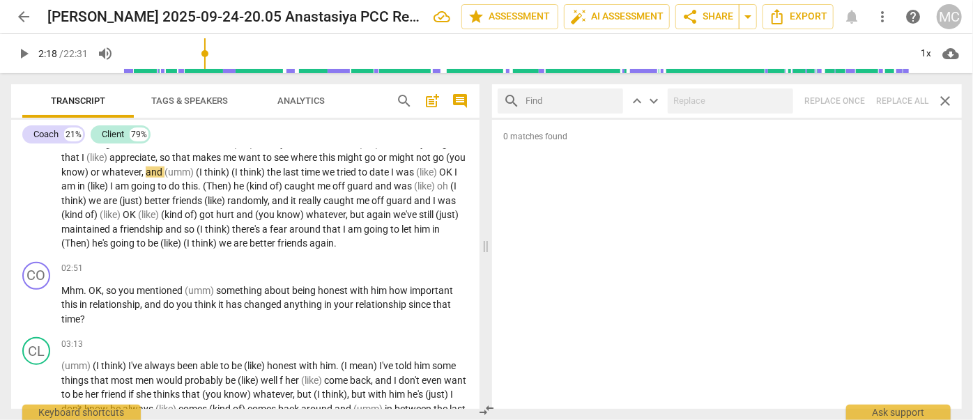
click at [602, 99] on input "text" at bounding box center [571, 101] width 92 height 22
click at [895, 102] on div "search shouldn't close keyboard_arrow_up keyboard_arrow_down Replace once Repla…" at bounding box center [727, 100] width 470 height 33
click at [611, 100] on span "close" at bounding box center [608, 101] width 15 height 15
click at [569, 98] on input "text" at bounding box center [571, 101] width 92 height 22
click at [897, 99] on div "search couldn't close keyboard_arrow_up keyboard_arrow_down Replace once Replac…" at bounding box center [727, 100] width 470 height 33
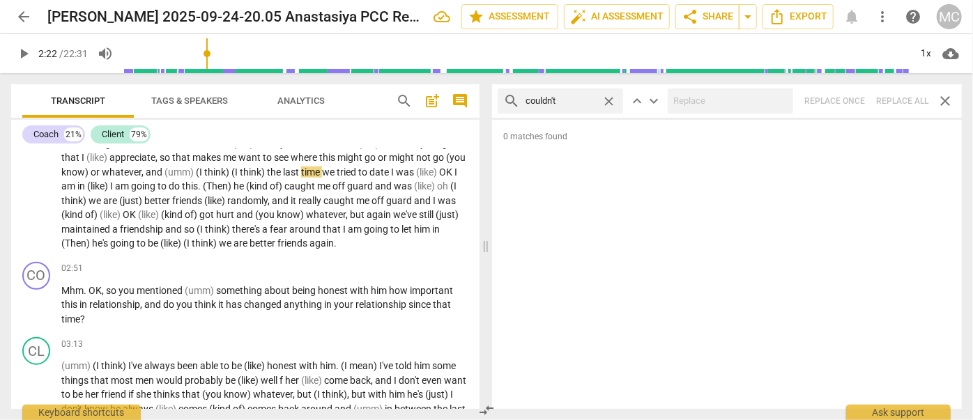
click at [613, 103] on span "close" at bounding box center [608, 101] width 15 height 15
drag, startPoint x: 585, startPoint y: 102, endPoint x: 569, endPoint y: 102, distance: 16.0
click at [585, 102] on input "text" at bounding box center [571, 101] width 92 height 22
click at [914, 106] on div "search won't close keyboard_arrow_up keyboard_arrow_down Replace once Replace a…" at bounding box center [727, 100] width 470 height 33
click at [615, 98] on span "close" at bounding box center [608, 101] width 15 height 15
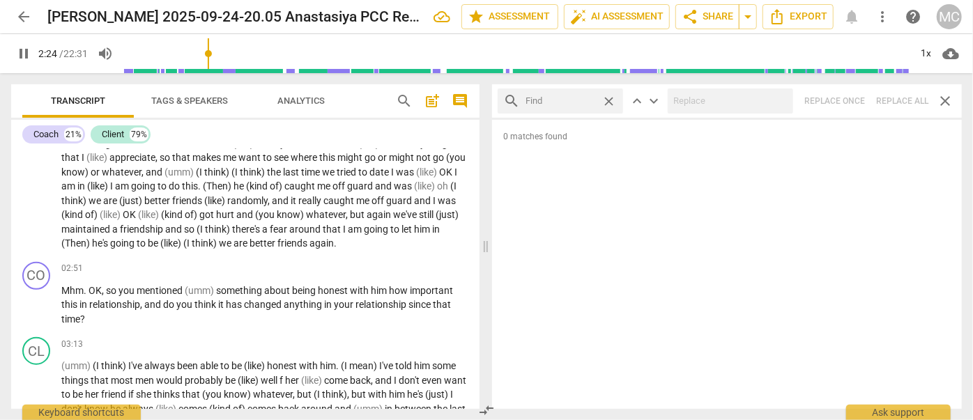
click at [566, 109] on input "text" at bounding box center [560, 101] width 70 height 22
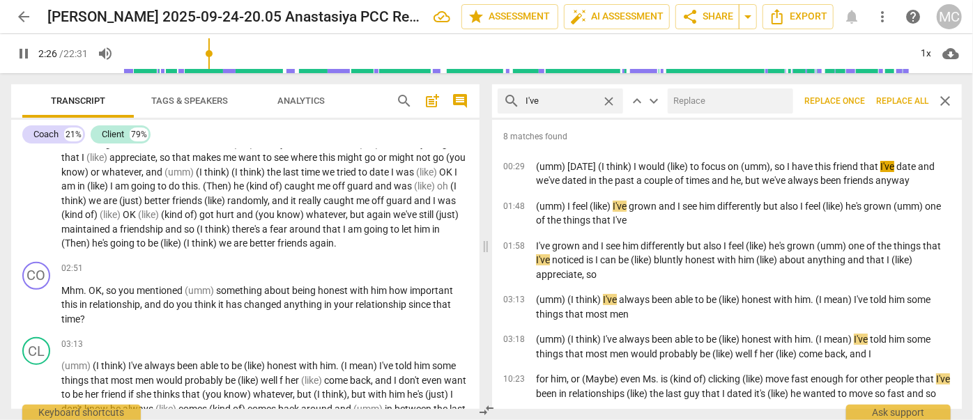
click at [690, 107] on input "text" at bounding box center [728, 101] width 120 height 22
click at [886, 97] on span "Replace all" at bounding box center [902, 101] width 52 height 12
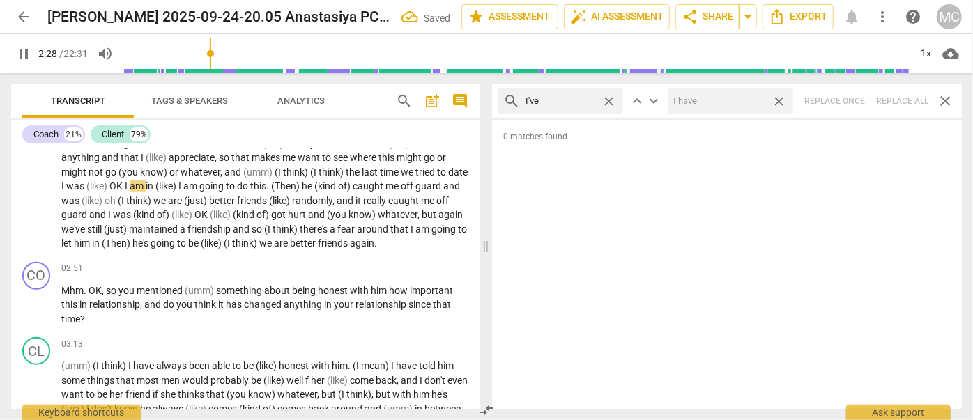
click at [781, 102] on span "close" at bounding box center [778, 101] width 15 height 15
click at [609, 100] on span "close" at bounding box center [608, 101] width 15 height 15
click at [557, 101] on input "text" at bounding box center [571, 101] width 92 height 22
click at [900, 105] on div "search you've close keyboard_arrow_up keyboard_arrow_down Replace once Replace …" at bounding box center [727, 100] width 470 height 33
click at [611, 100] on span "close" at bounding box center [608, 101] width 15 height 15
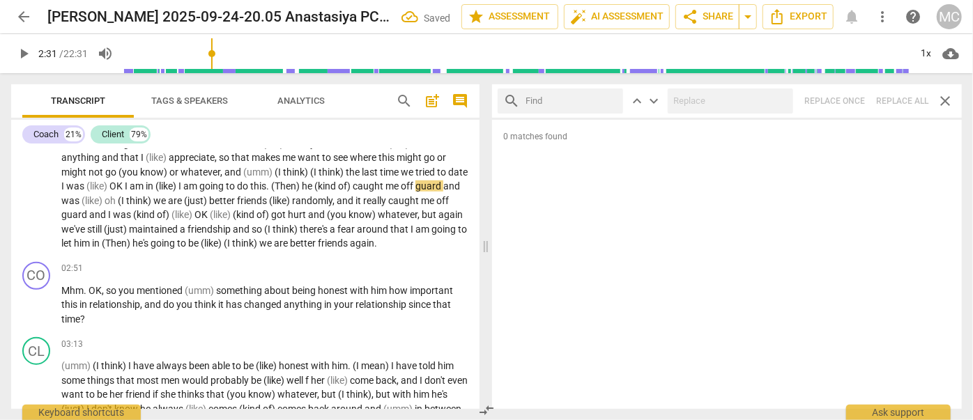
click at [573, 104] on input "text" at bounding box center [571, 101] width 92 height 22
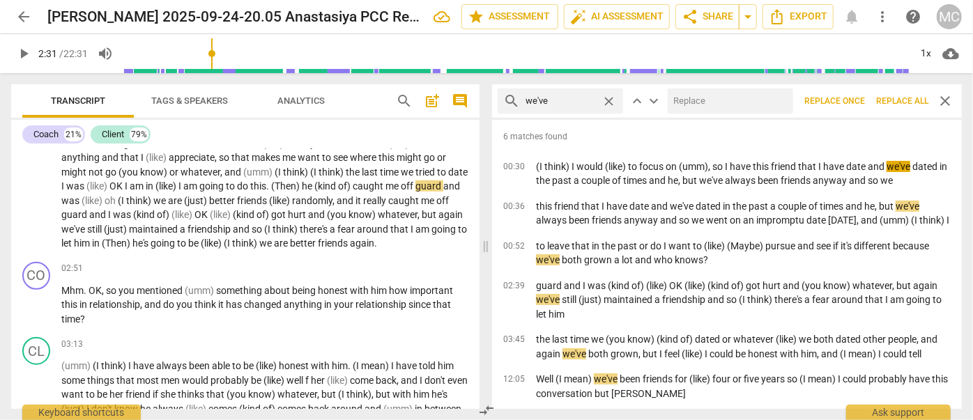
click at [680, 103] on input "text" at bounding box center [728, 101] width 120 height 22
click at [902, 91] on button "Replace all" at bounding box center [901, 100] width 63 height 25
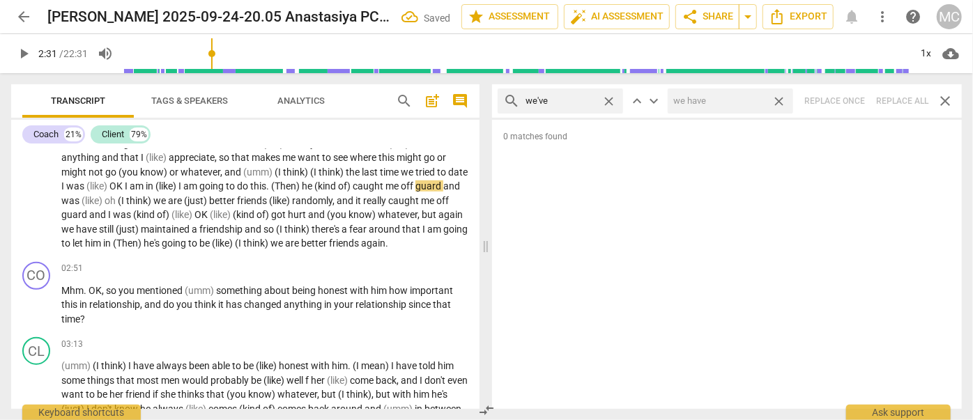
click at [781, 100] on span "close" at bounding box center [778, 101] width 15 height 15
click at [611, 100] on span "close" at bounding box center [608, 101] width 15 height 15
click at [594, 102] on input "text" at bounding box center [560, 101] width 70 height 22
click at [906, 98] on div "search they've close keyboard_arrow_up keyboard_arrow_down Replace once Replace…" at bounding box center [727, 100] width 470 height 33
click at [609, 101] on span "close" at bounding box center [608, 101] width 15 height 15
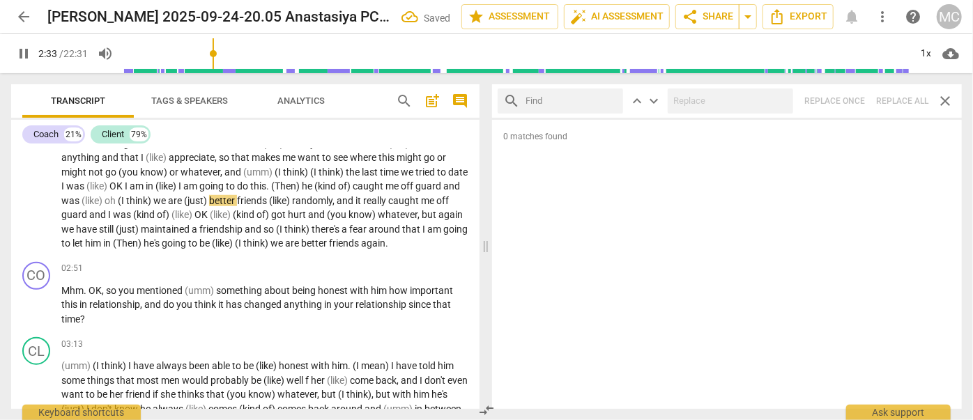
click at [603, 102] on input "text" at bounding box center [571, 101] width 92 height 22
click at [892, 100] on div "search have got close keyboard_arrow_up keyboard_arrow_down Replace once Replac…" at bounding box center [727, 100] width 470 height 33
click at [610, 100] on span "close" at bounding box center [608, 101] width 15 height 15
click at [576, 103] on input "text" at bounding box center [571, 101] width 92 height 22
click at [26, 53] on span "pause" at bounding box center [23, 53] width 17 height 17
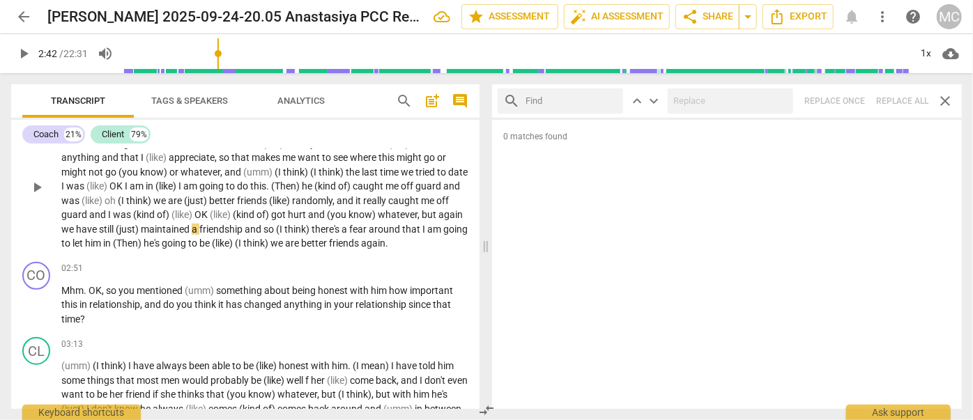
click at [332, 198] on span "randomly" at bounding box center [312, 200] width 40 height 11
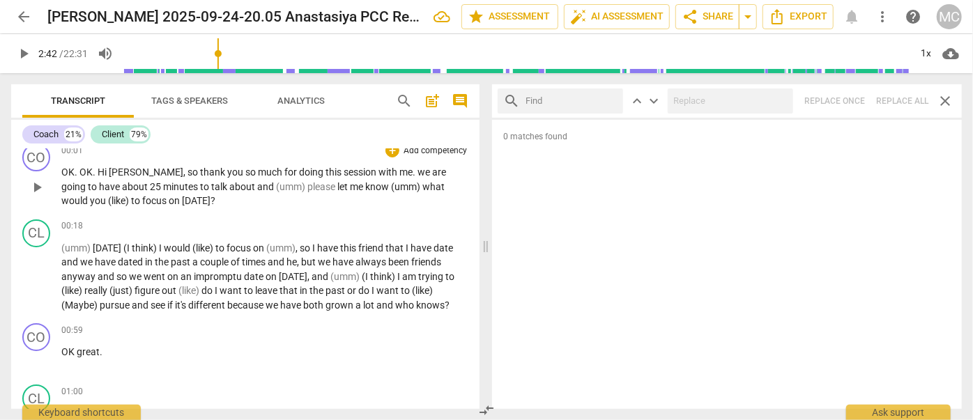
scroll to position [0, 0]
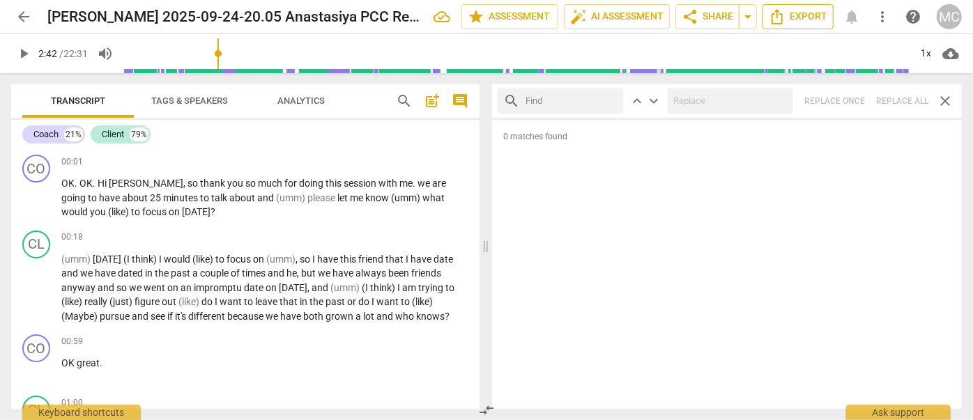
click at [796, 16] on span "Export" at bounding box center [798, 16] width 59 height 17
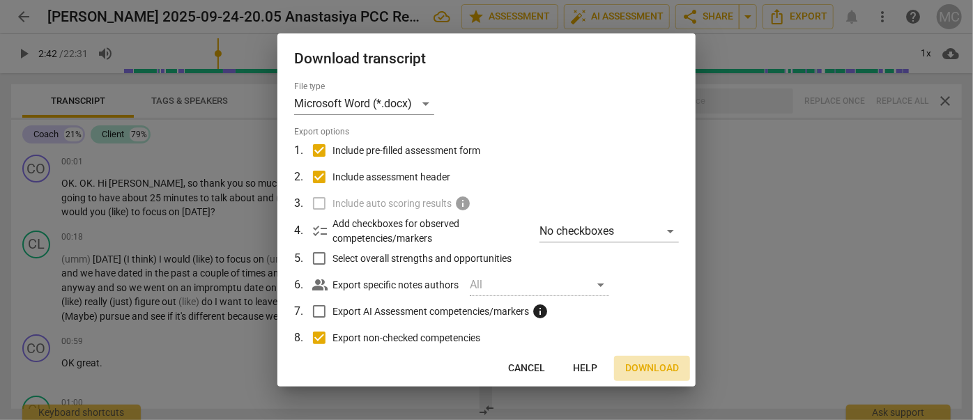
click at [649, 368] on span "Download" at bounding box center [652, 369] width 54 height 14
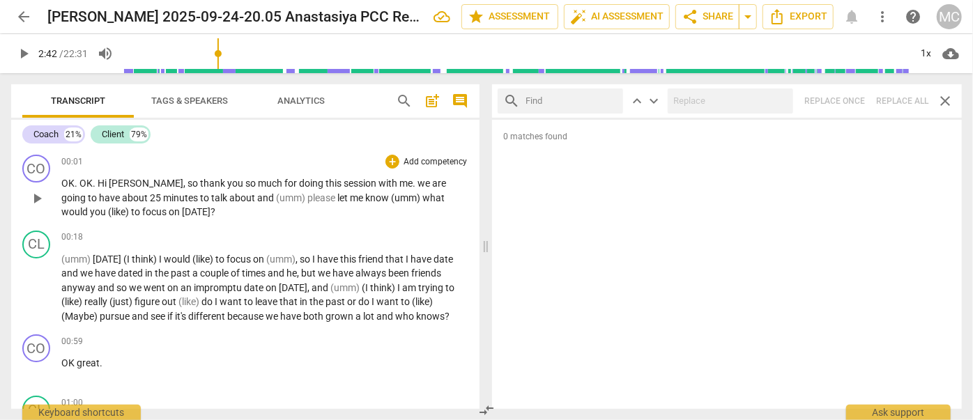
click at [65, 180] on span "OK" at bounding box center [67, 183] width 13 height 11
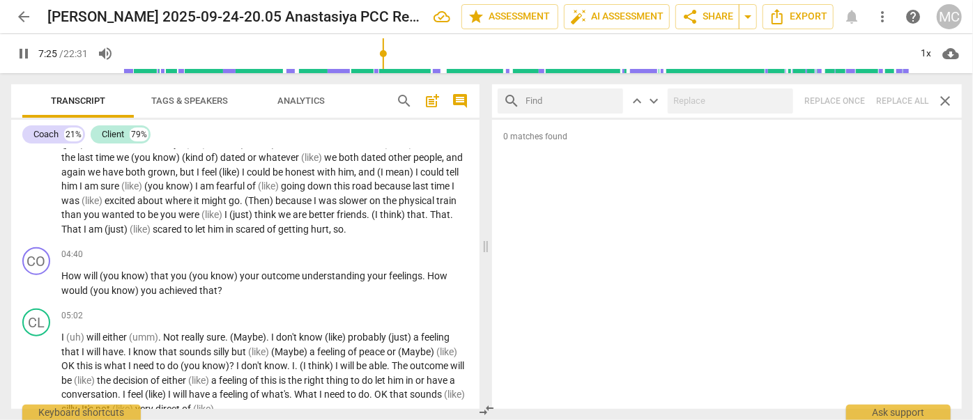
scroll to position [1387, 0]
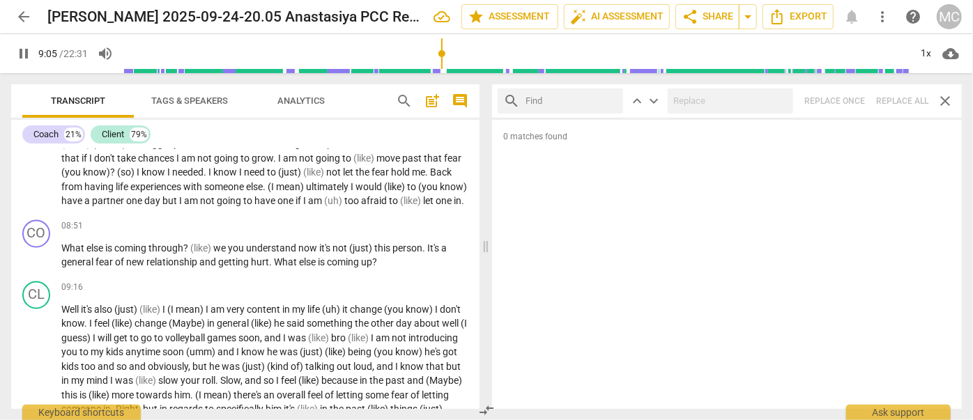
click at [18, 53] on span "pause" at bounding box center [23, 53] width 17 height 17
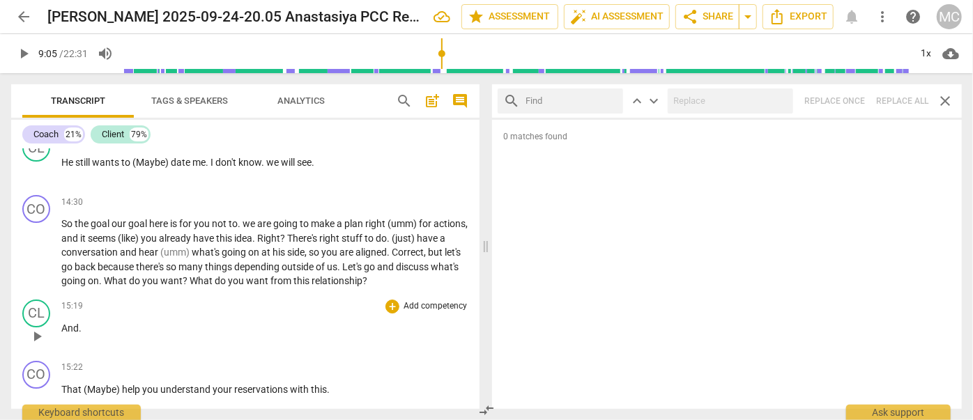
scroll to position [2344, 0]
click at [65, 231] on span "So" at bounding box center [67, 224] width 13 height 11
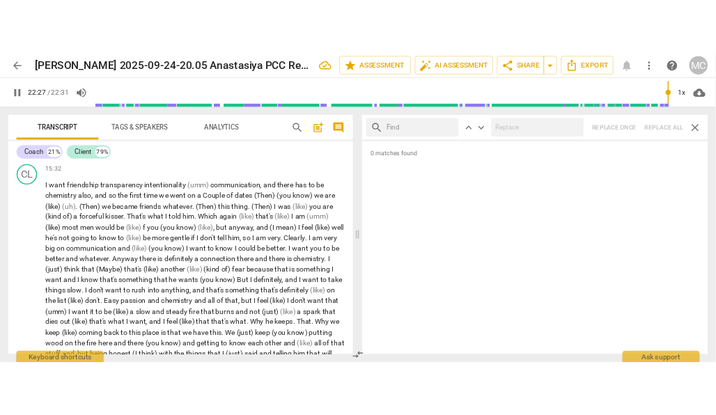
scroll to position [4181, 0]
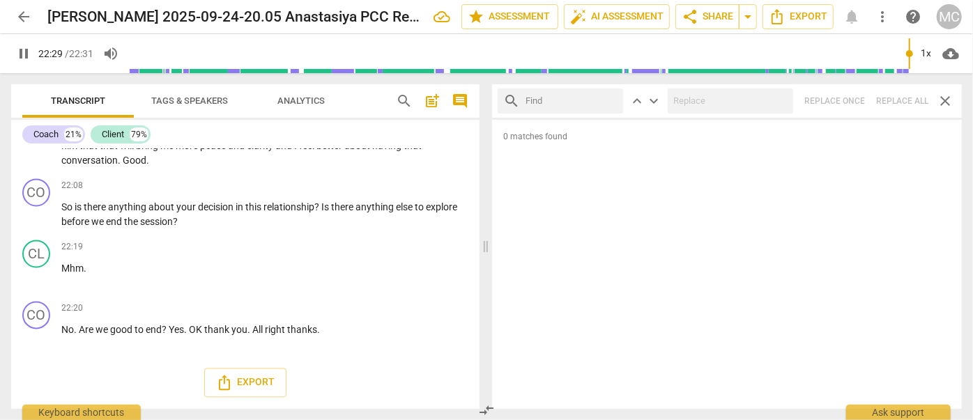
drag, startPoint x: 22, startPoint y: 49, endPoint x: 0, endPoint y: 51, distance: 21.6
click at [22, 49] on span "pause" at bounding box center [23, 53] width 17 height 17
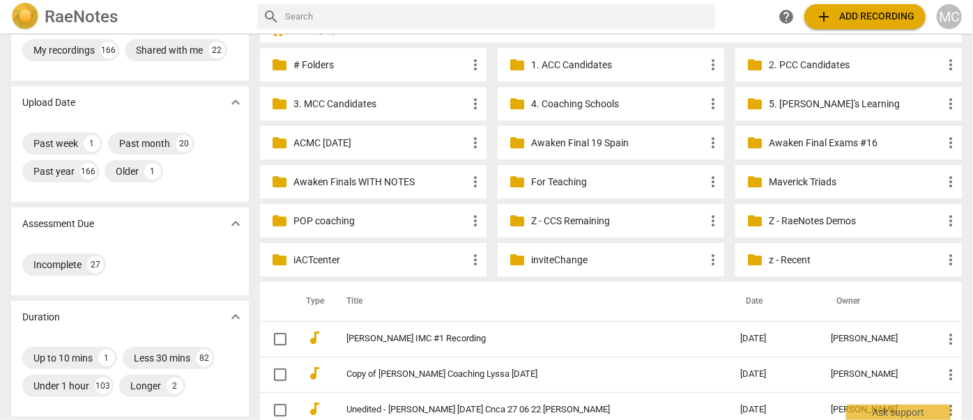
scroll to position [126, 0]
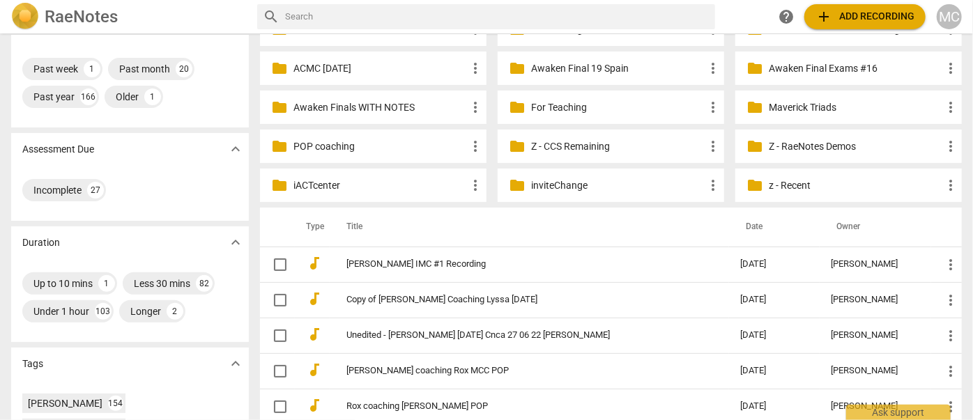
click at [569, 142] on p "Z - CCS Remaining" at bounding box center [617, 146] width 173 height 15
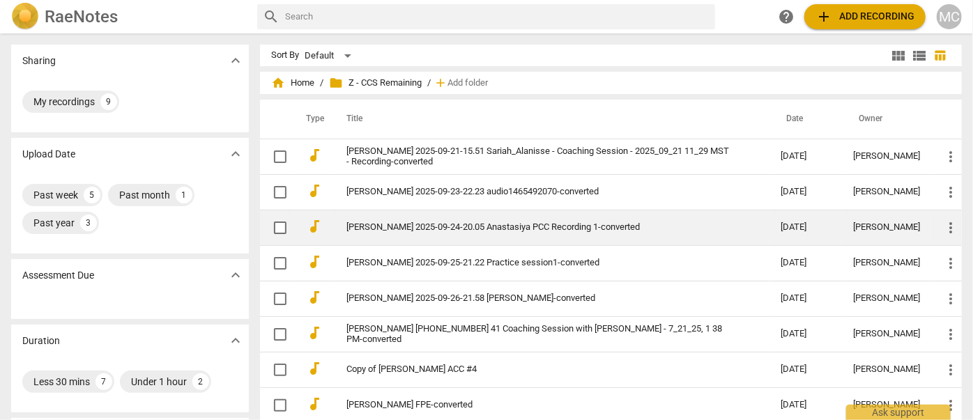
click at [399, 226] on link "Anastasiya Voitsik 2025-09-24-20.05 Anastasiya PCC Recording 1-converted" at bounding box center [538, 227] width 384 height 10
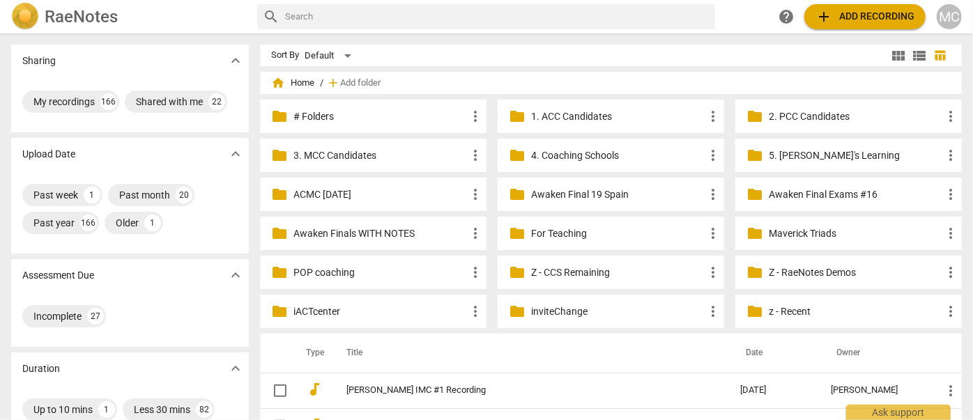
click at [558, 277] on p "Z - CCS Remaining" at bounding box center [617, 272] width 173 height 15
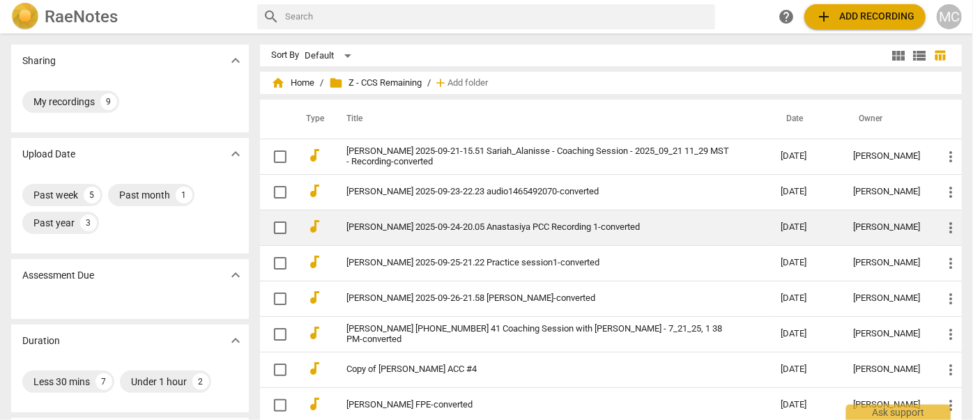
click at [396, 229] on link "[PERSON_NAME] 2025-09-24-20.05 Anastasiya PCC Recording 1-converted" at bounding box center [538, 227] width 384 height 10
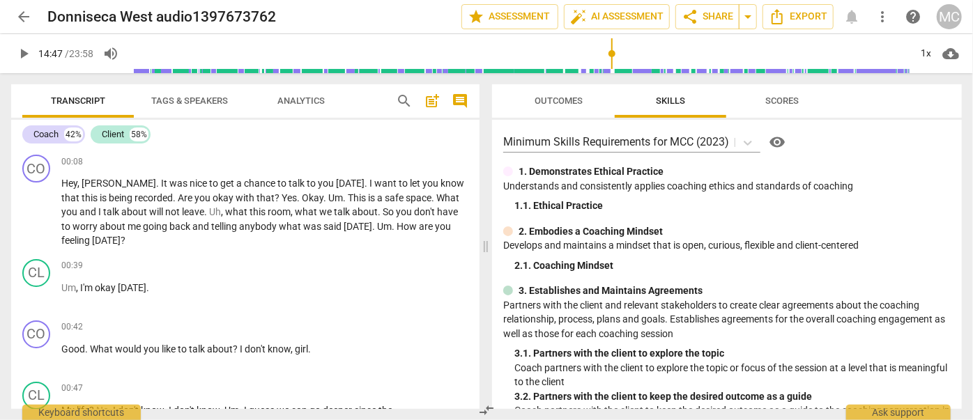
scroll to position [4372, 0]
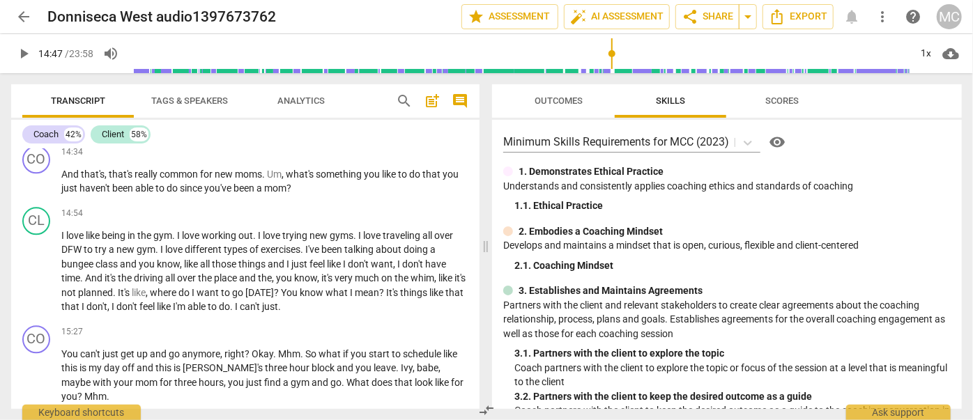
type input "887"
